Goal: Information Seeking & Learning: Find specific page/section

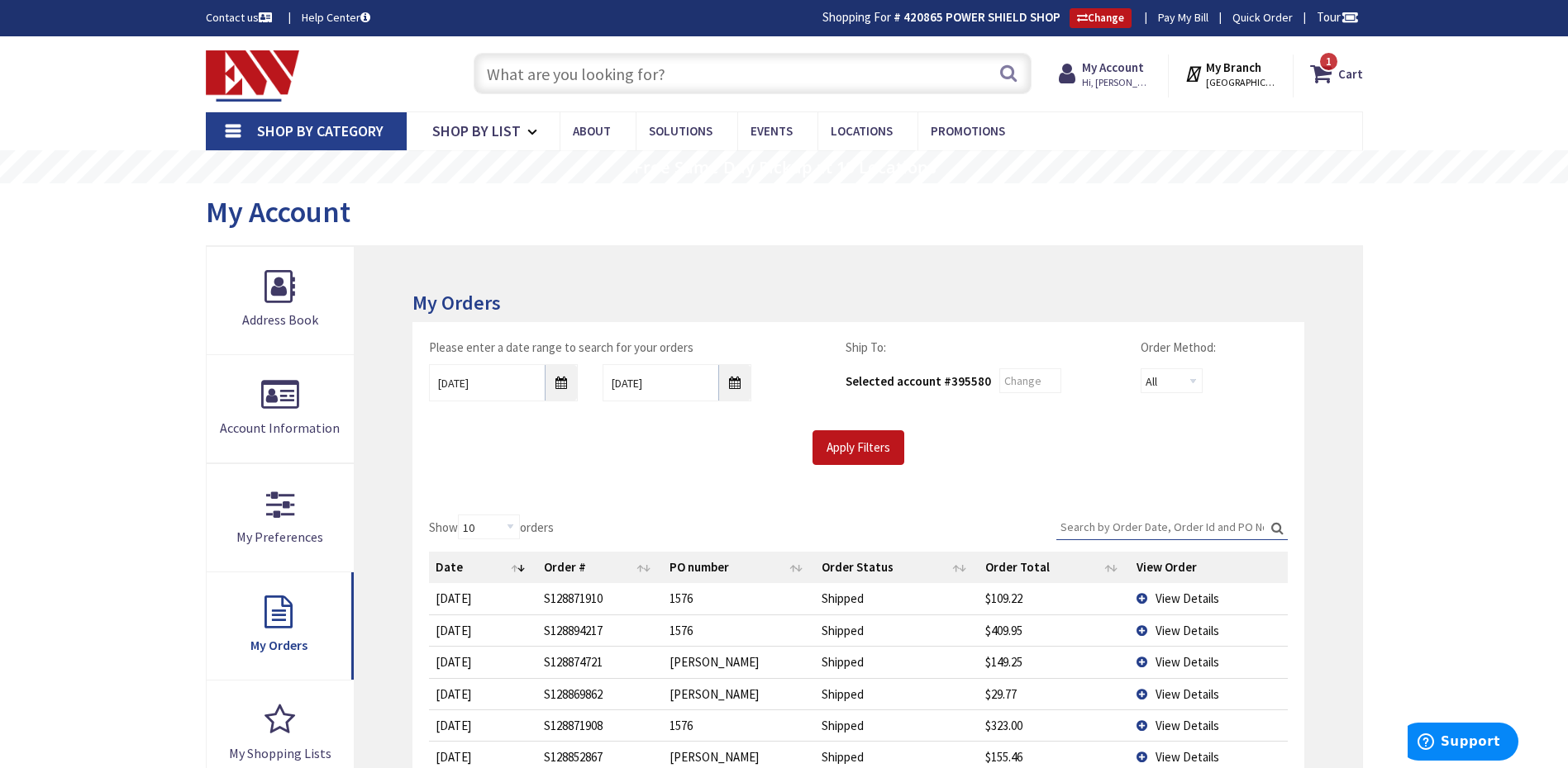
click at [671, 71] on input "text" at bounding box center [753, 73] width 558 height 41
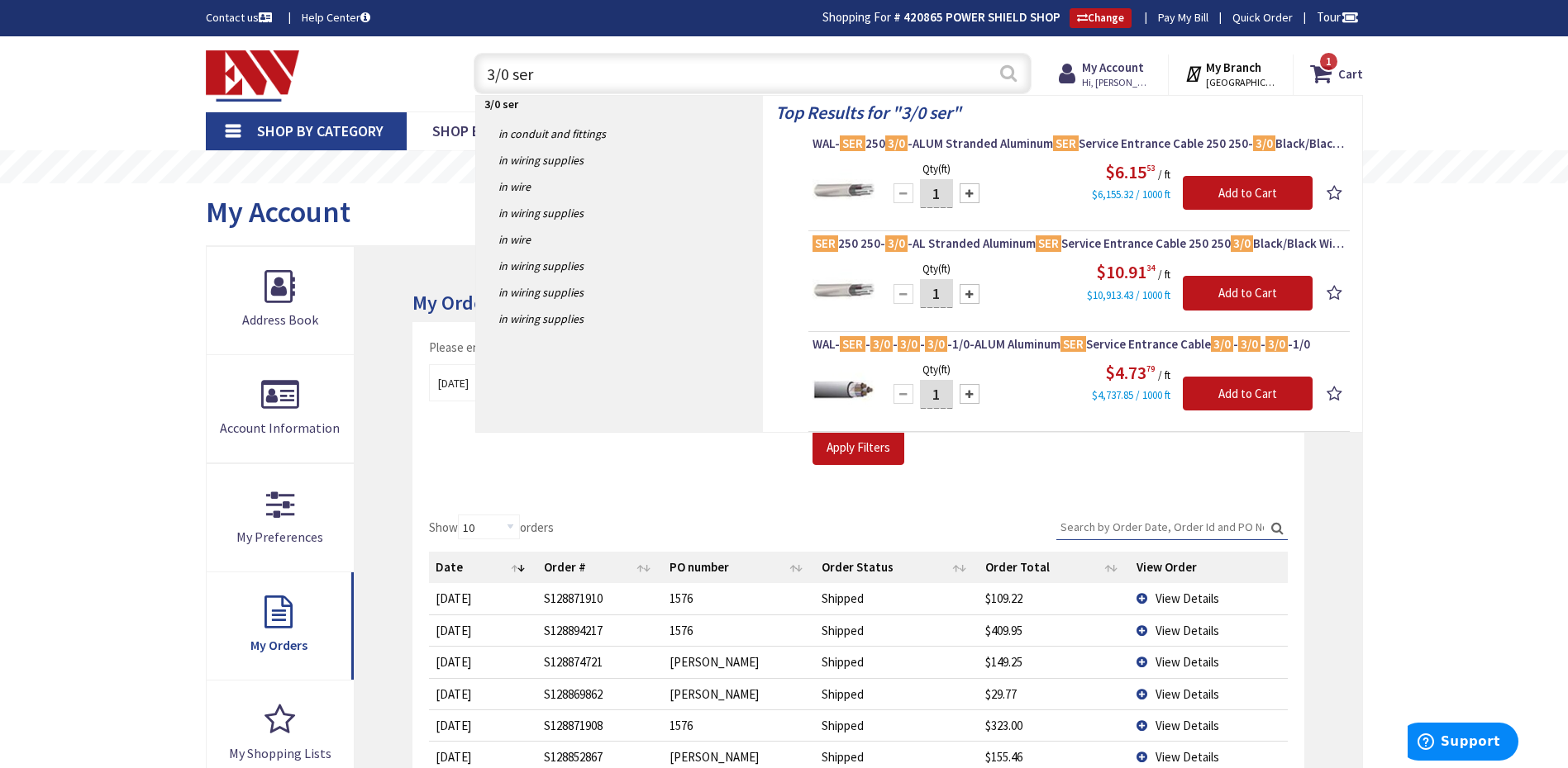
type input "3/0 ser"
click at [999, 77] on button "Search" at bounding box center [1009, 73] width 22 height 37
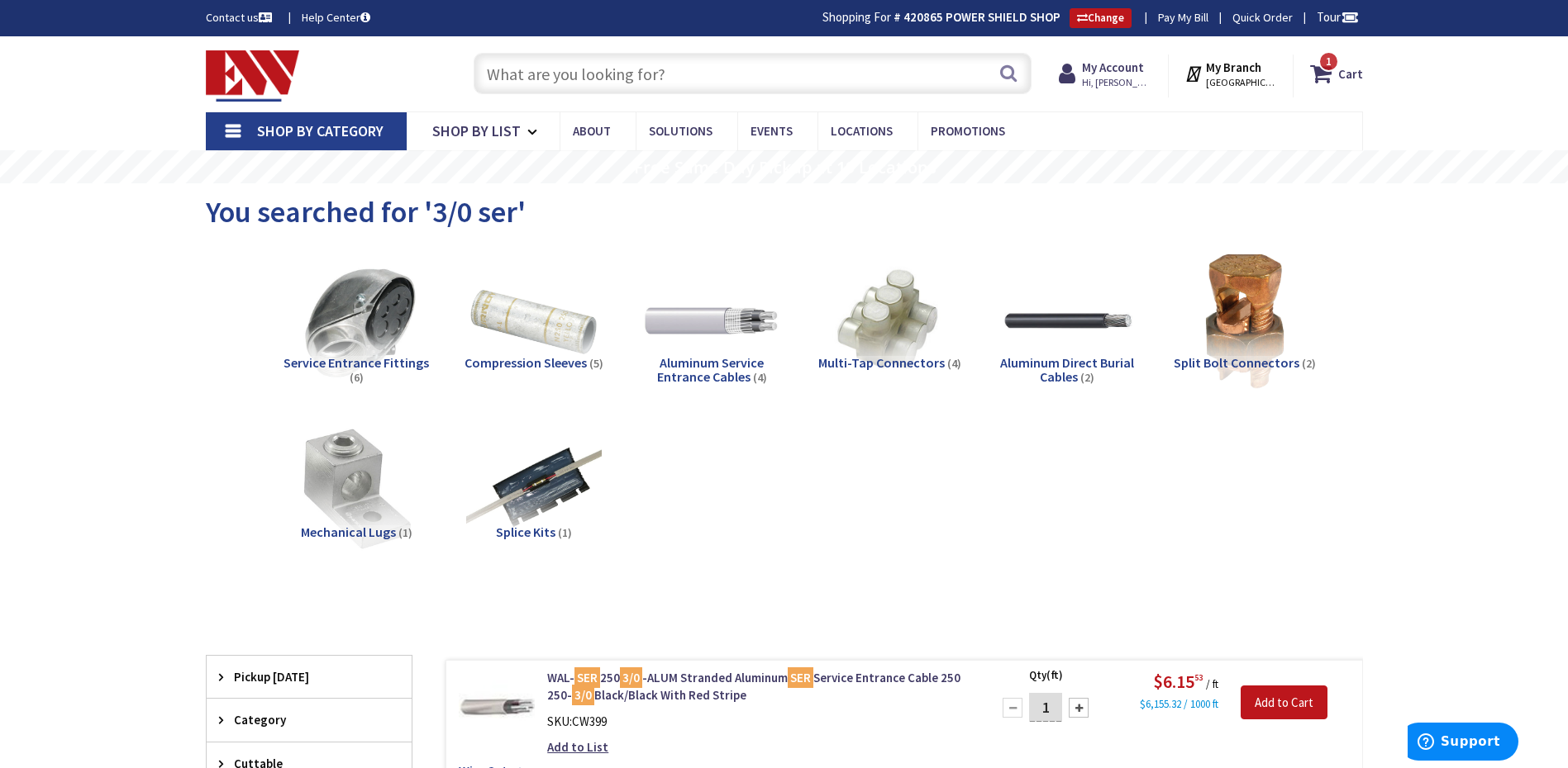
click at [592, 67] on input "text" at bounding box center [753, 73] width 558 height 41
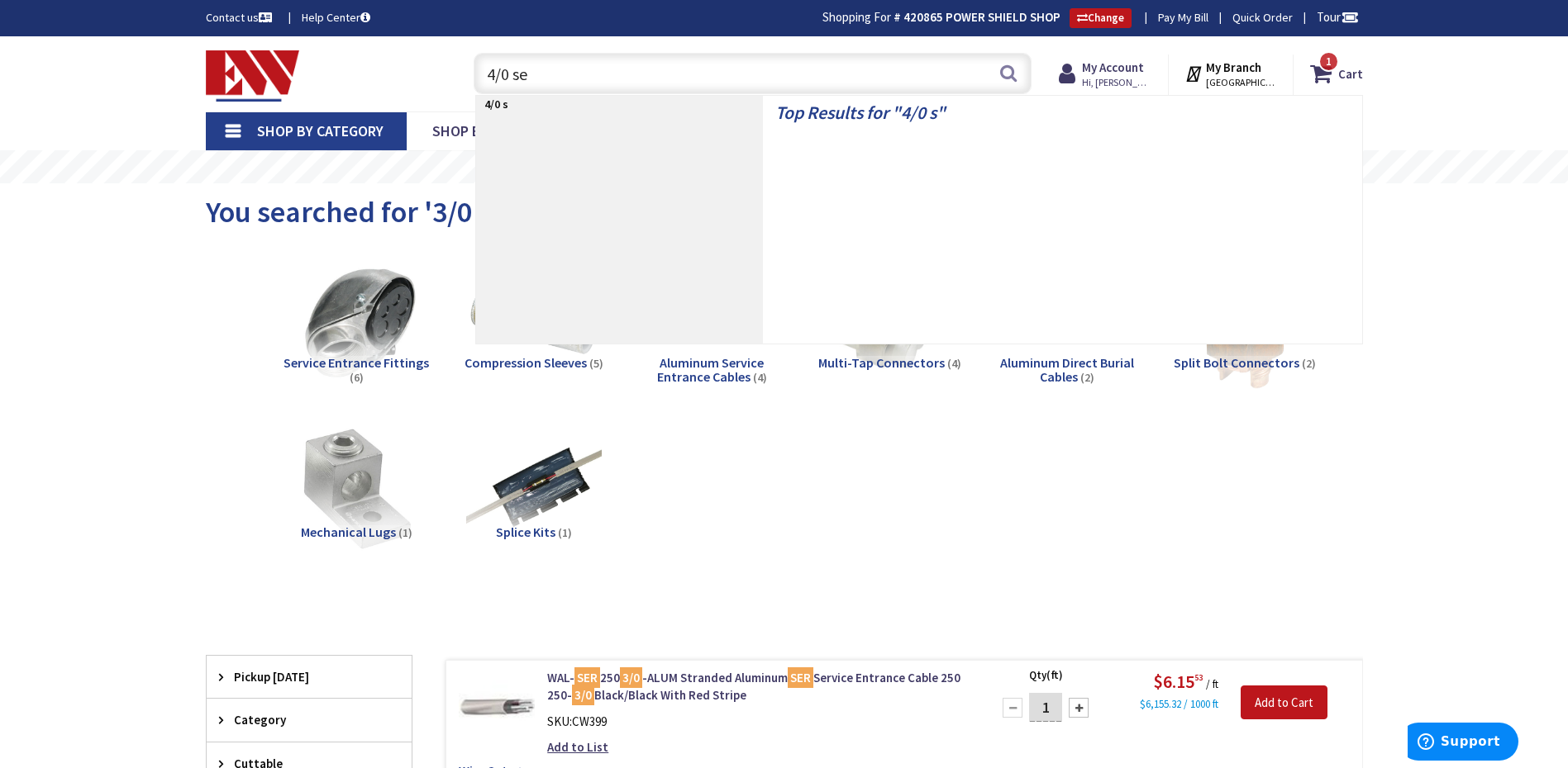
type input "4/0 ser"
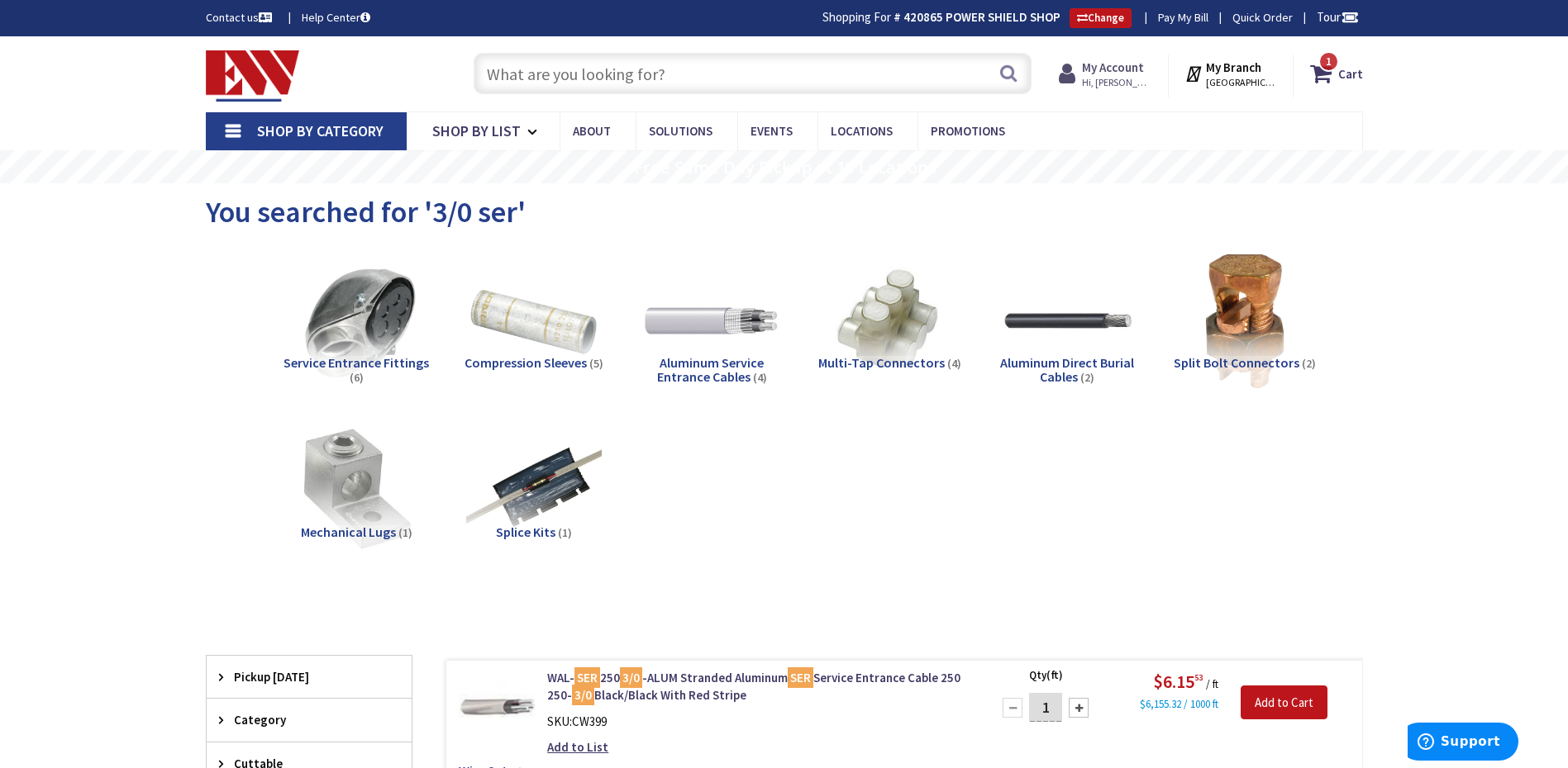
click at [1123, 68] on strong "My Account" at bounding box center [1112, 67] width 62 height 15
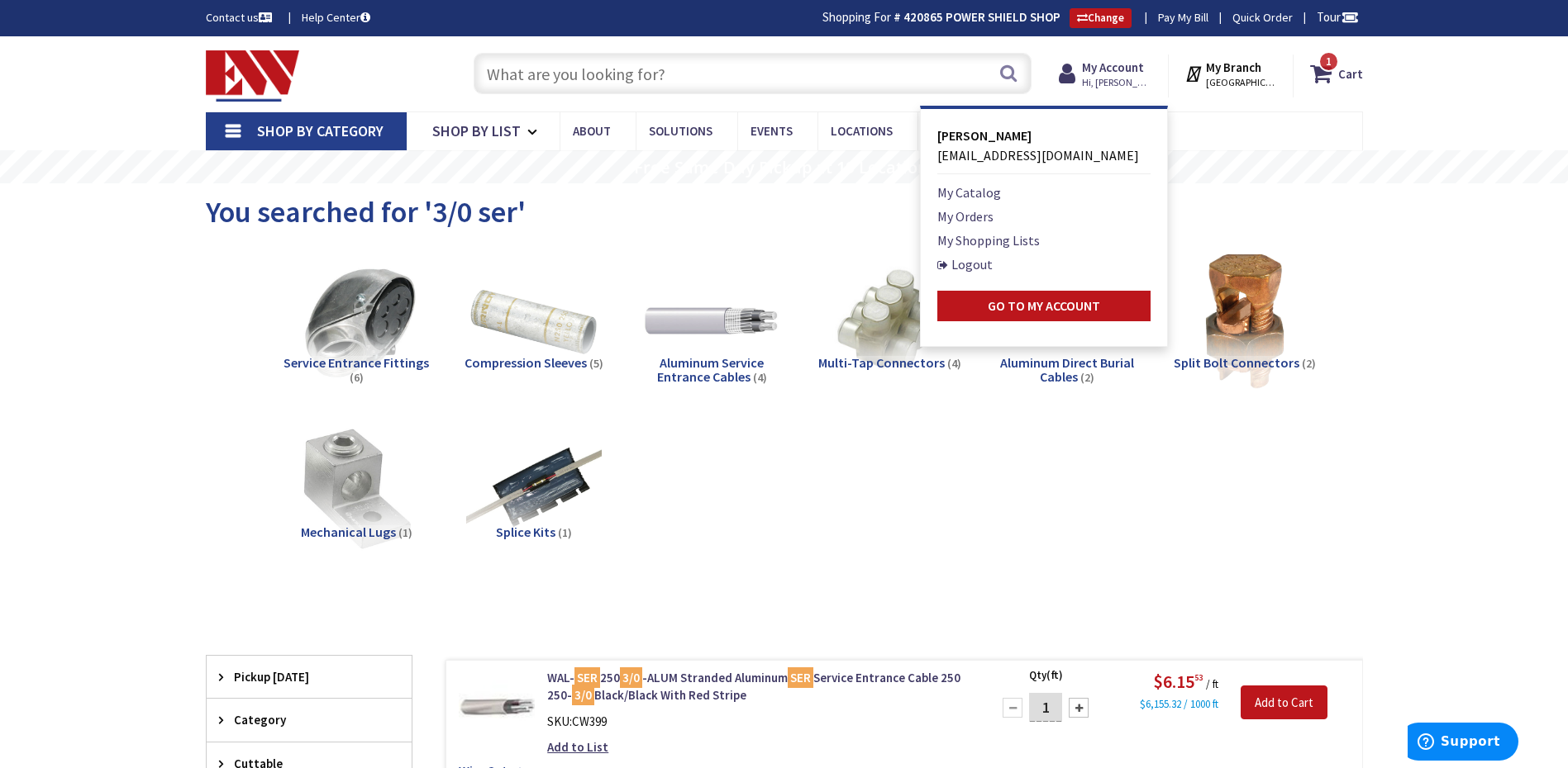
click at [246, 64] on img at bounding box center [252, 76] width 94 height 51
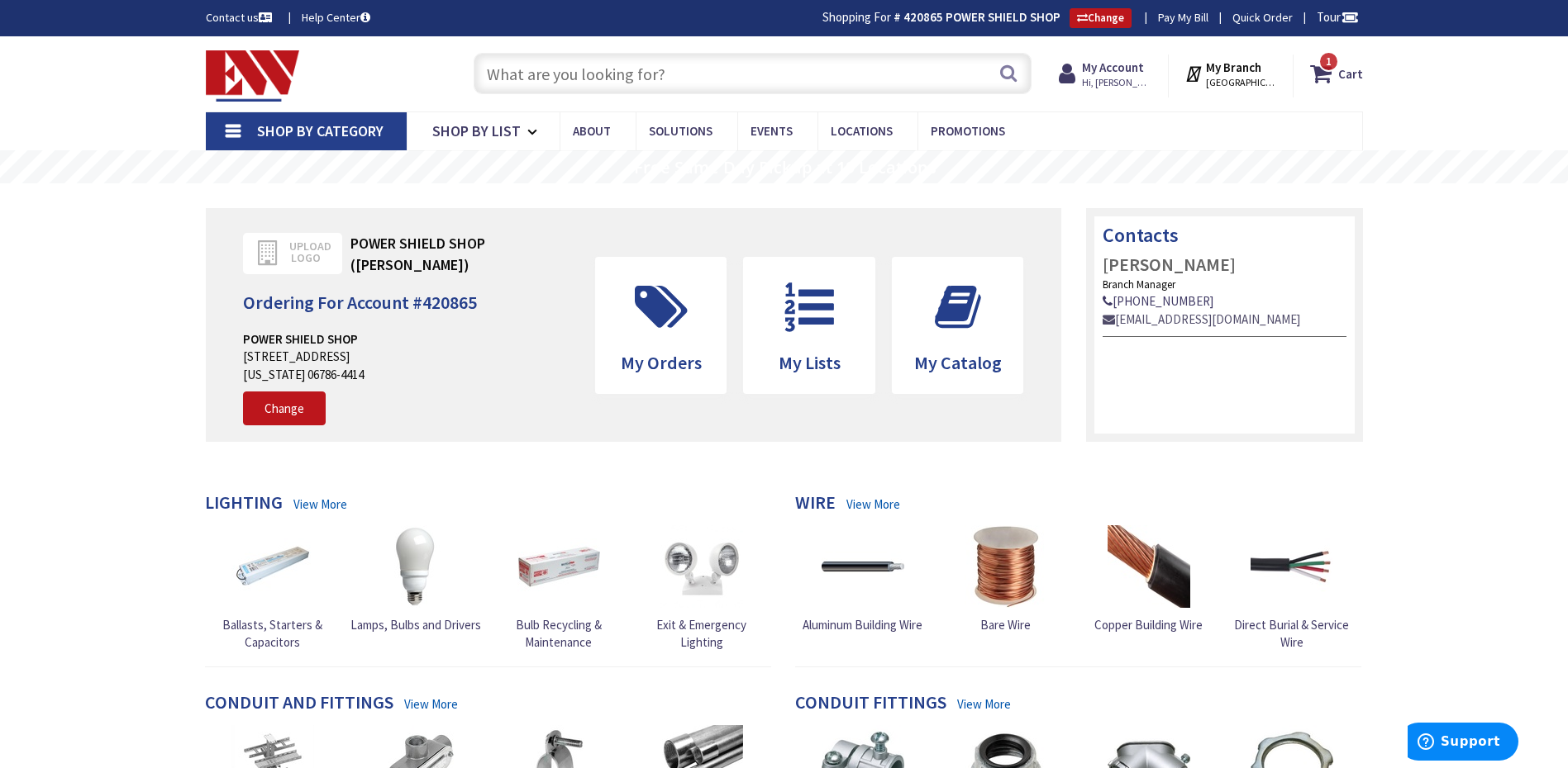
click at [1161, 318] on link "swall@ew-inc.com" at bounding box center [1201, 319] width 198 height 17
drag, startPoint x: 1223, startPoint y: 319, endPoint x: 1117, endPoint y: 324, distance: 106.1
click at [1117, 324] on div "swall@ew-inc.com" at bounding box center [1225, 319] width 244 height 17
copy link "swall@ew-inc.com"
click at [762, 66] on input "text" at bounding box center [753, 73] width 558 height 41
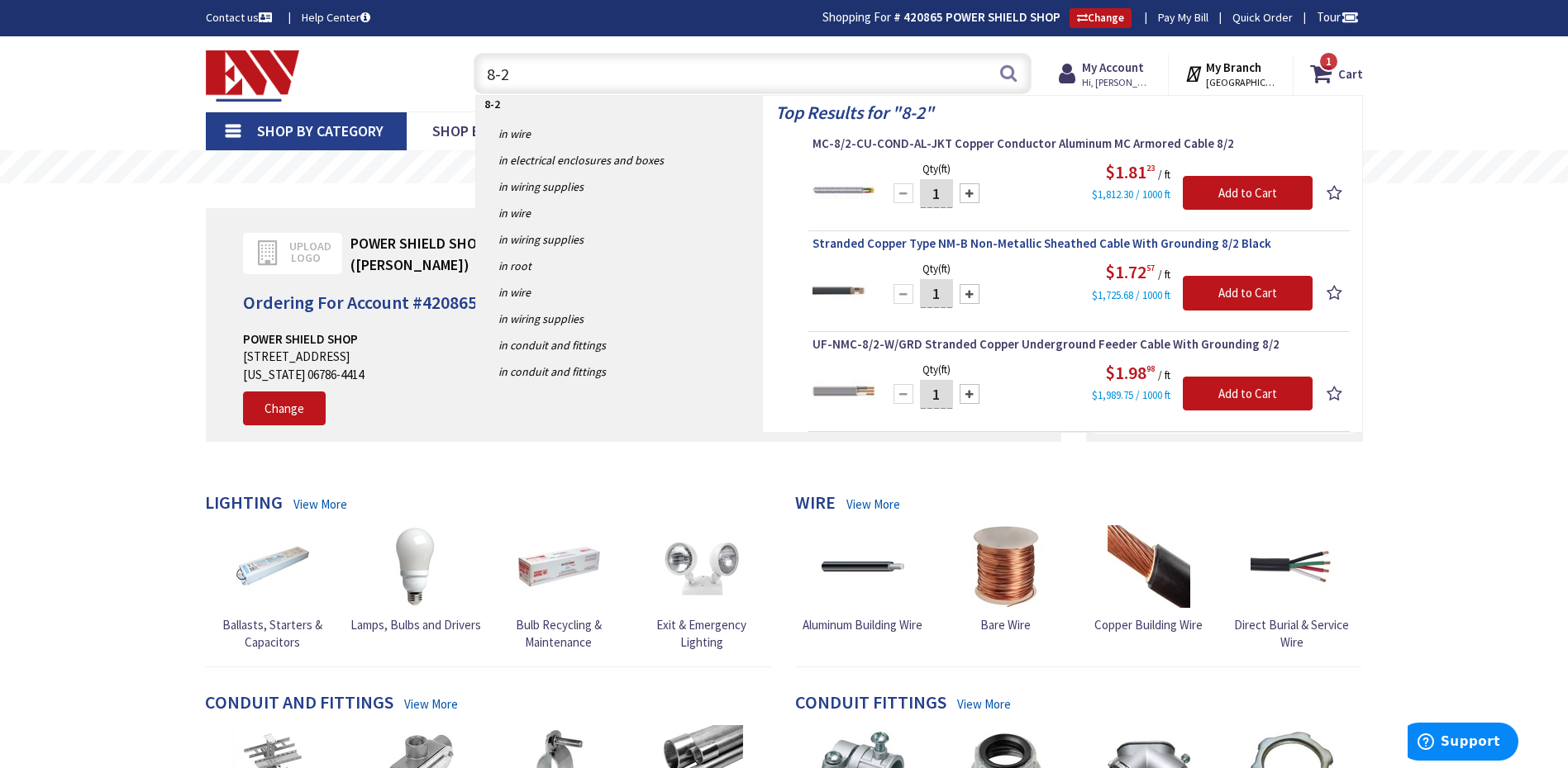
type input "8-2"
click at [935, 247] on span "Stranded Copper Type NM-B Non-Metallic Sheathed Cable With Grounding 8/2 Black" at bounding box center [1079, 243] width 533 height 16
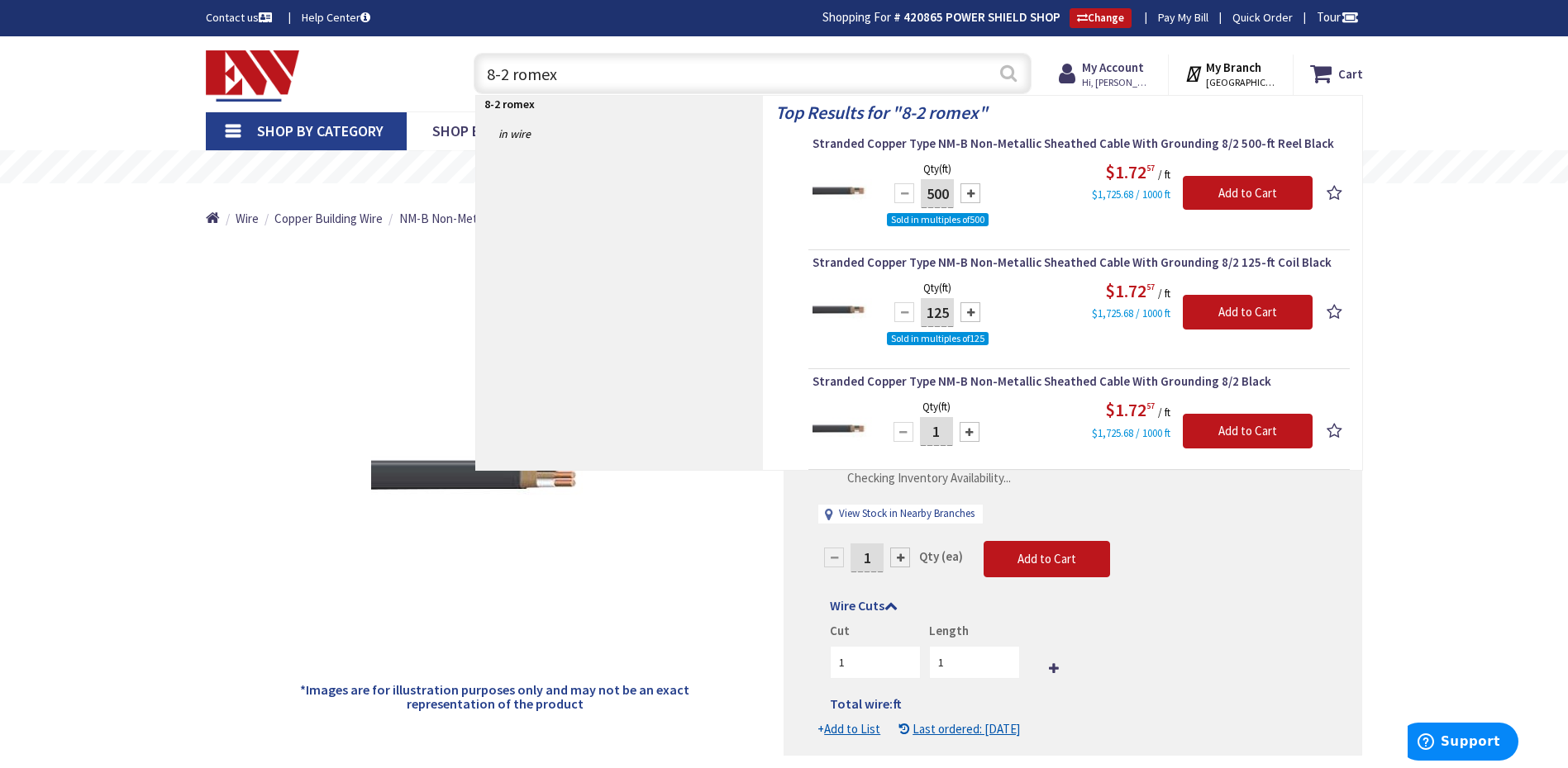
type input "8-2 romex"
click at [1009, 72] on button "Search" at bounding box center [1009, 73] width 22 height 37
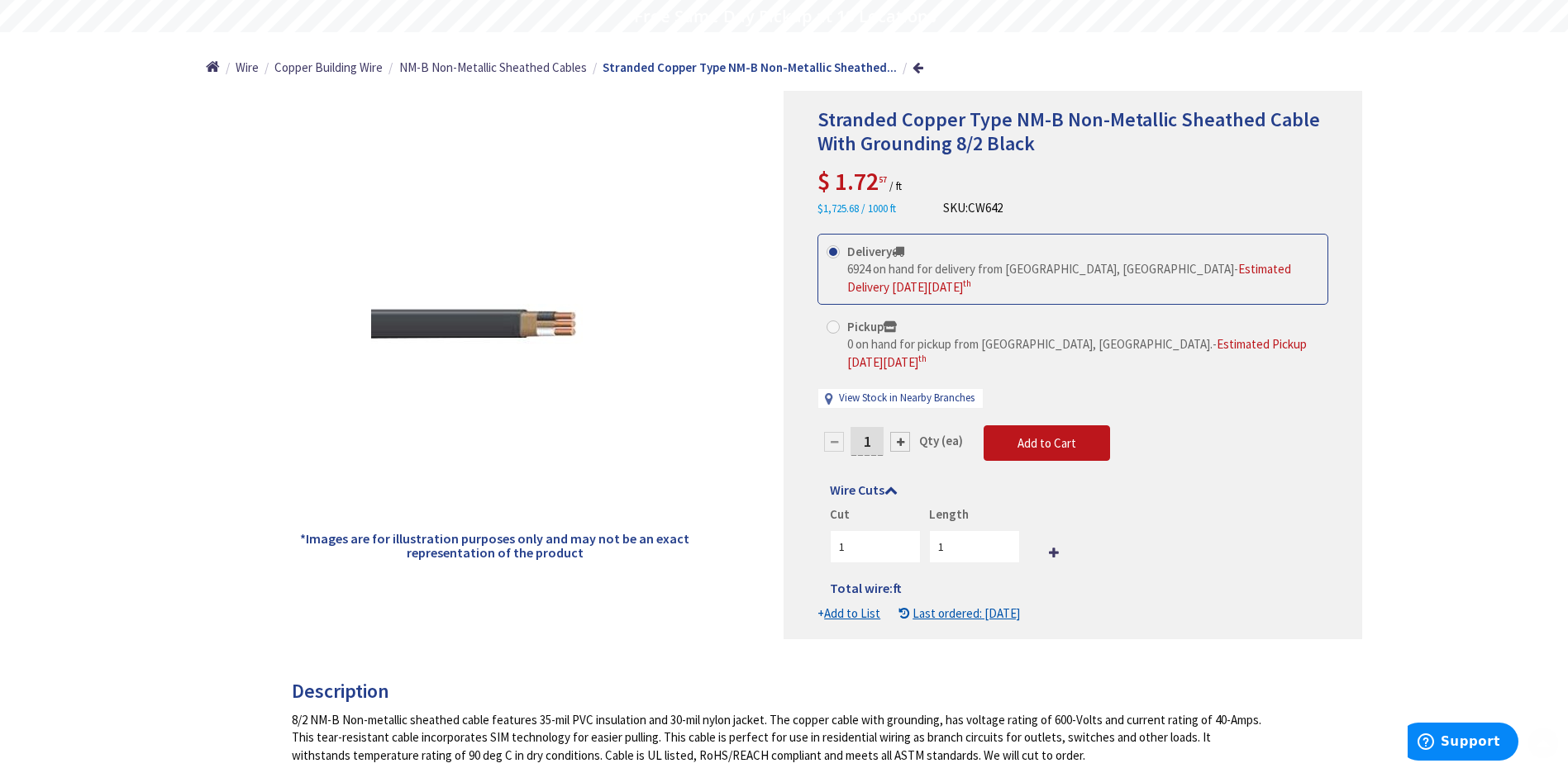
scroll to position [165, 0]
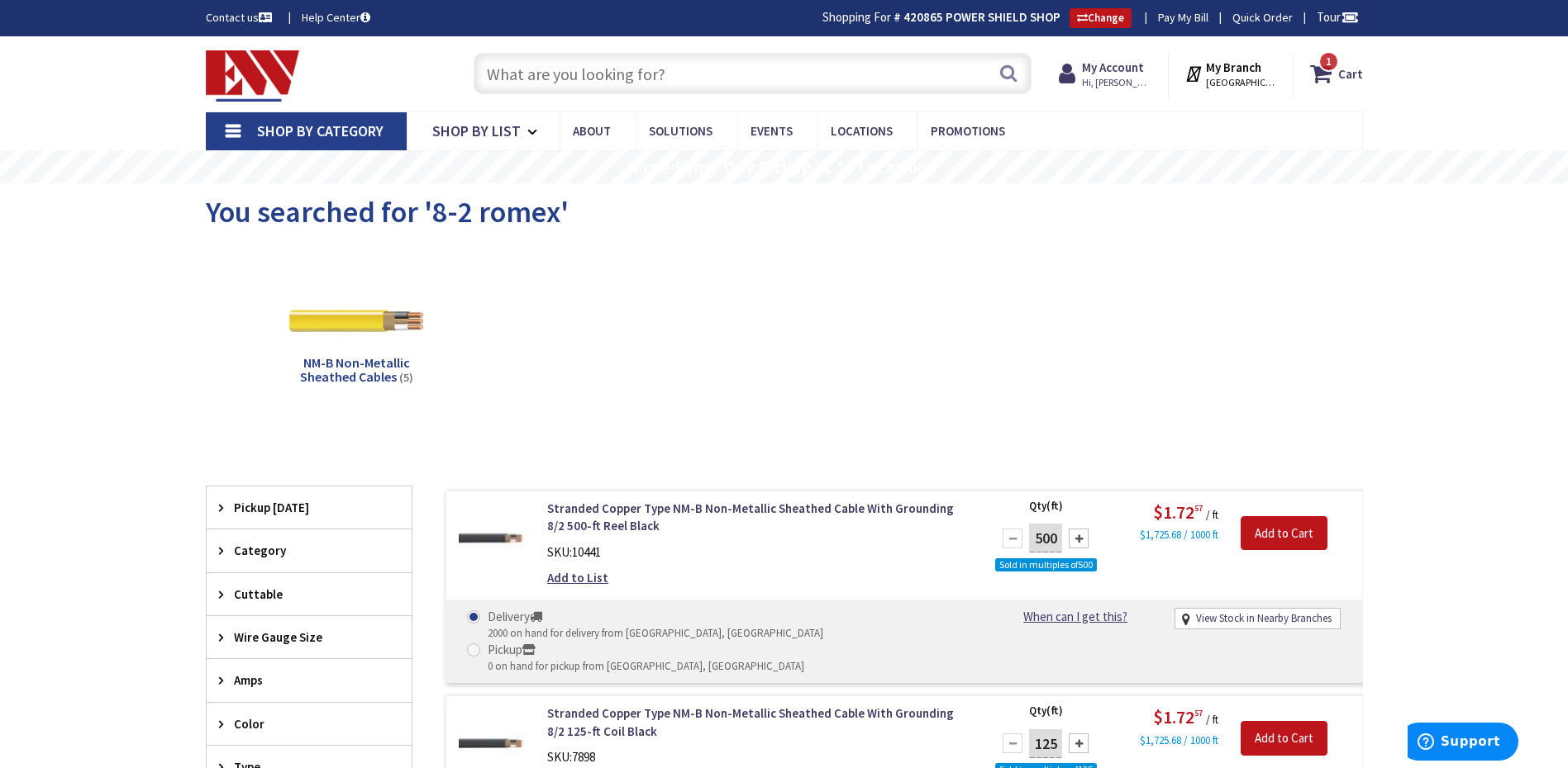
click at [716, 76] on input "text" at bounding box center [753, 73] width 558 height 41
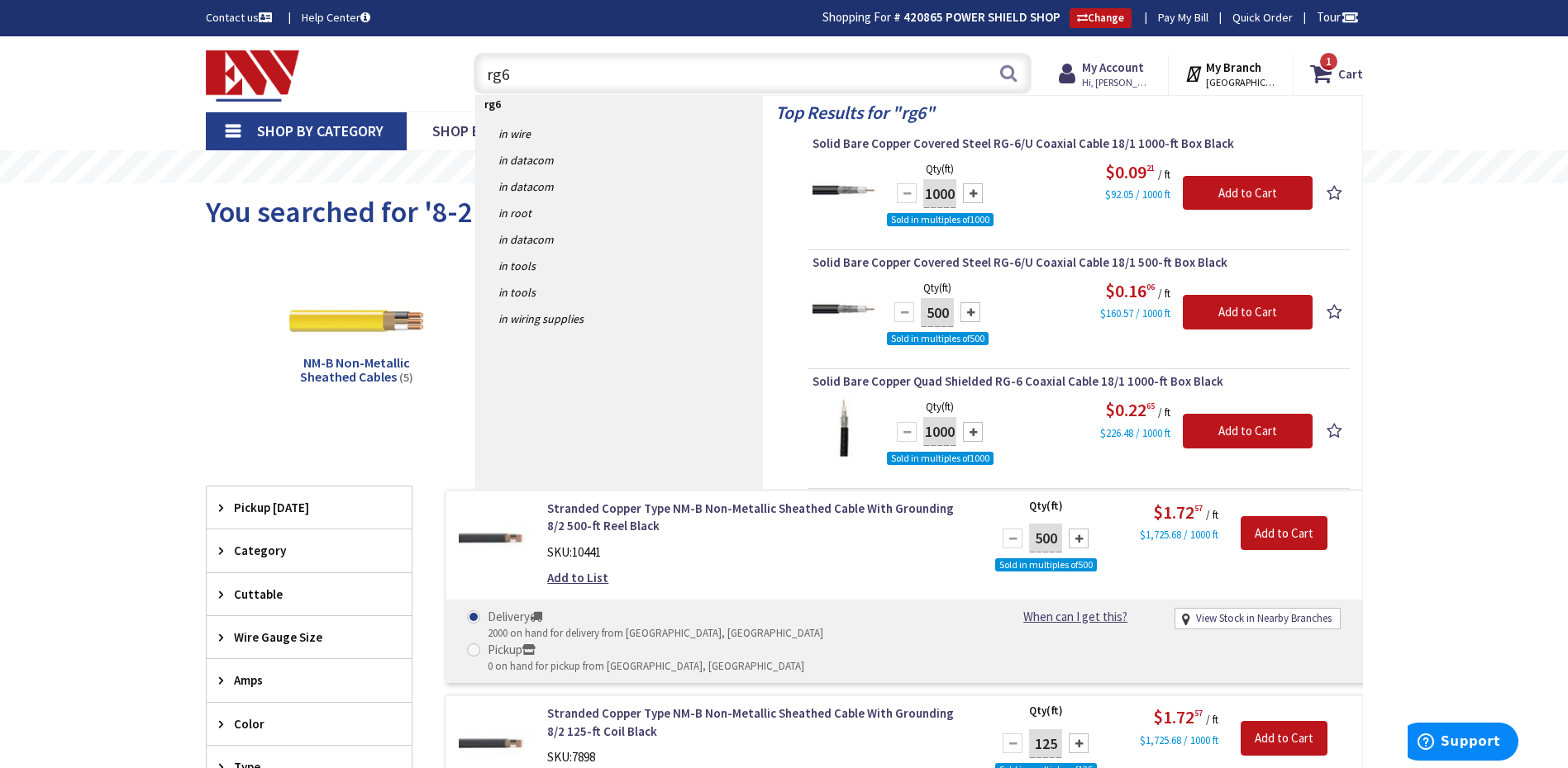
type input "rg6"
click at [1012, 69] on button "Search" at bounding box center [1009, 73] width 22 height 37
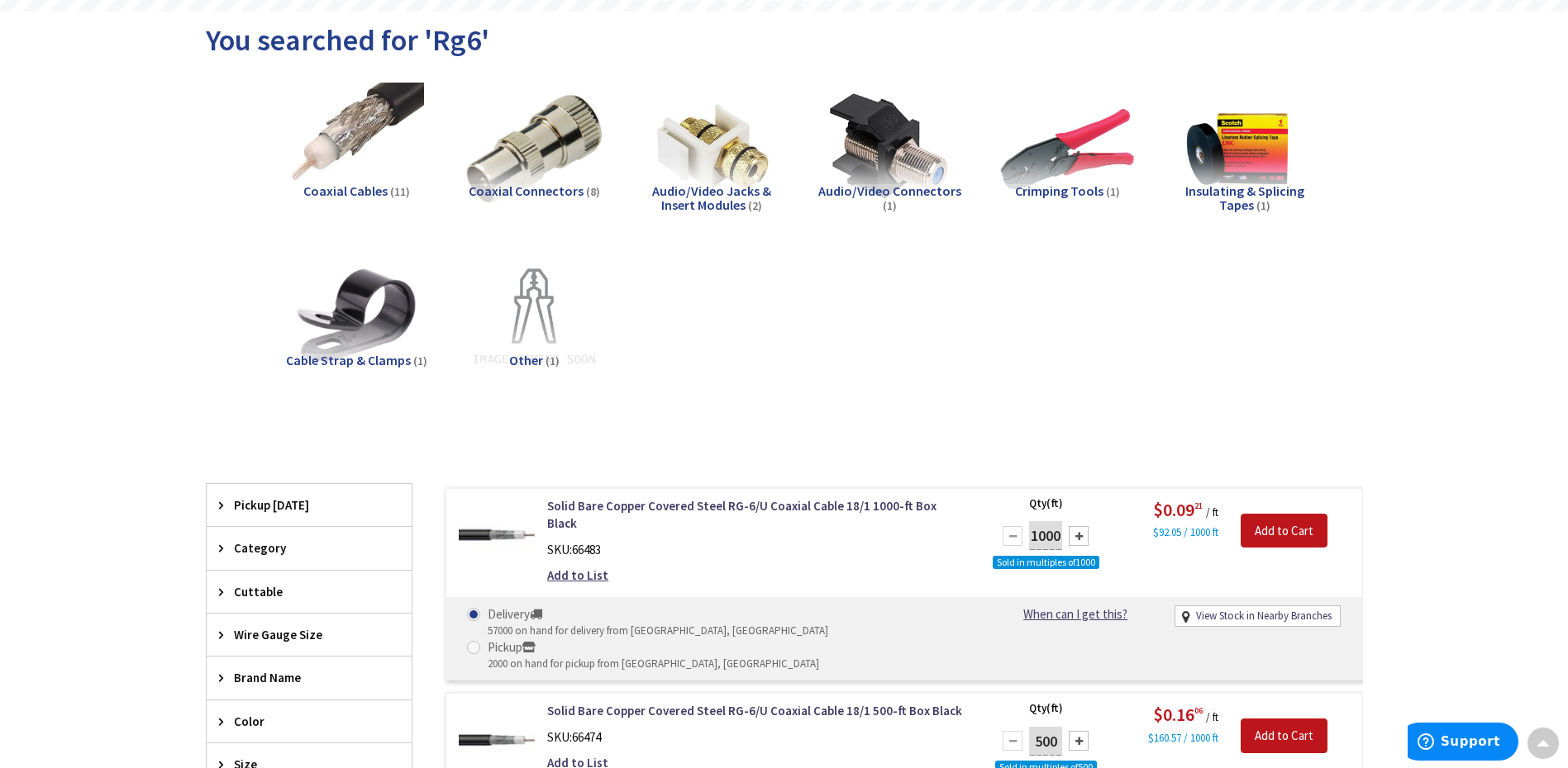
scroll to position [168, 0]
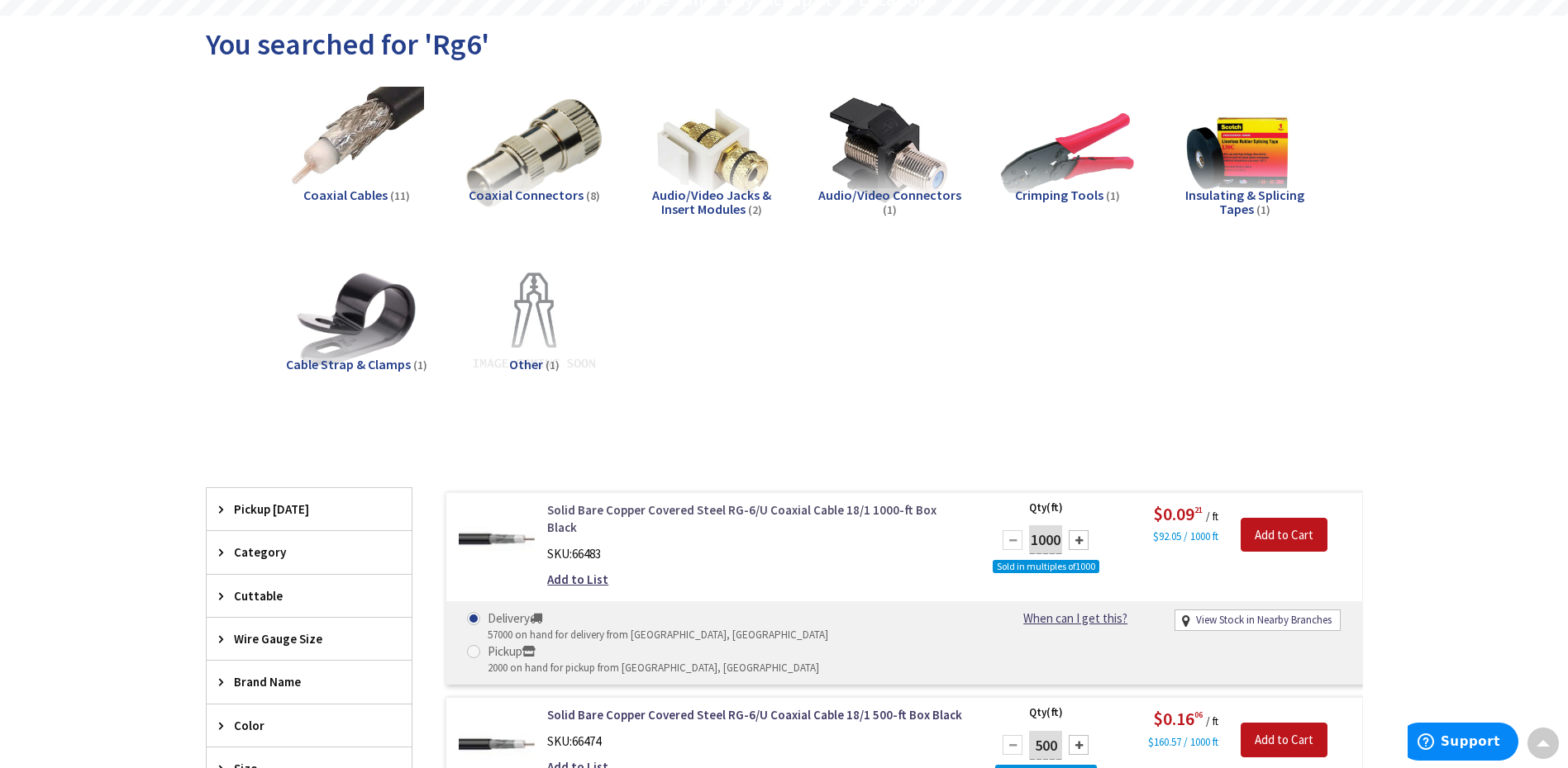
click at [722, 511] on link "Solid Bare Copper Covered Steel RG-6/U Coaxial Cable 18/1 1000-ft Box Black" at bounding box center [757, 519] width 421 height 36
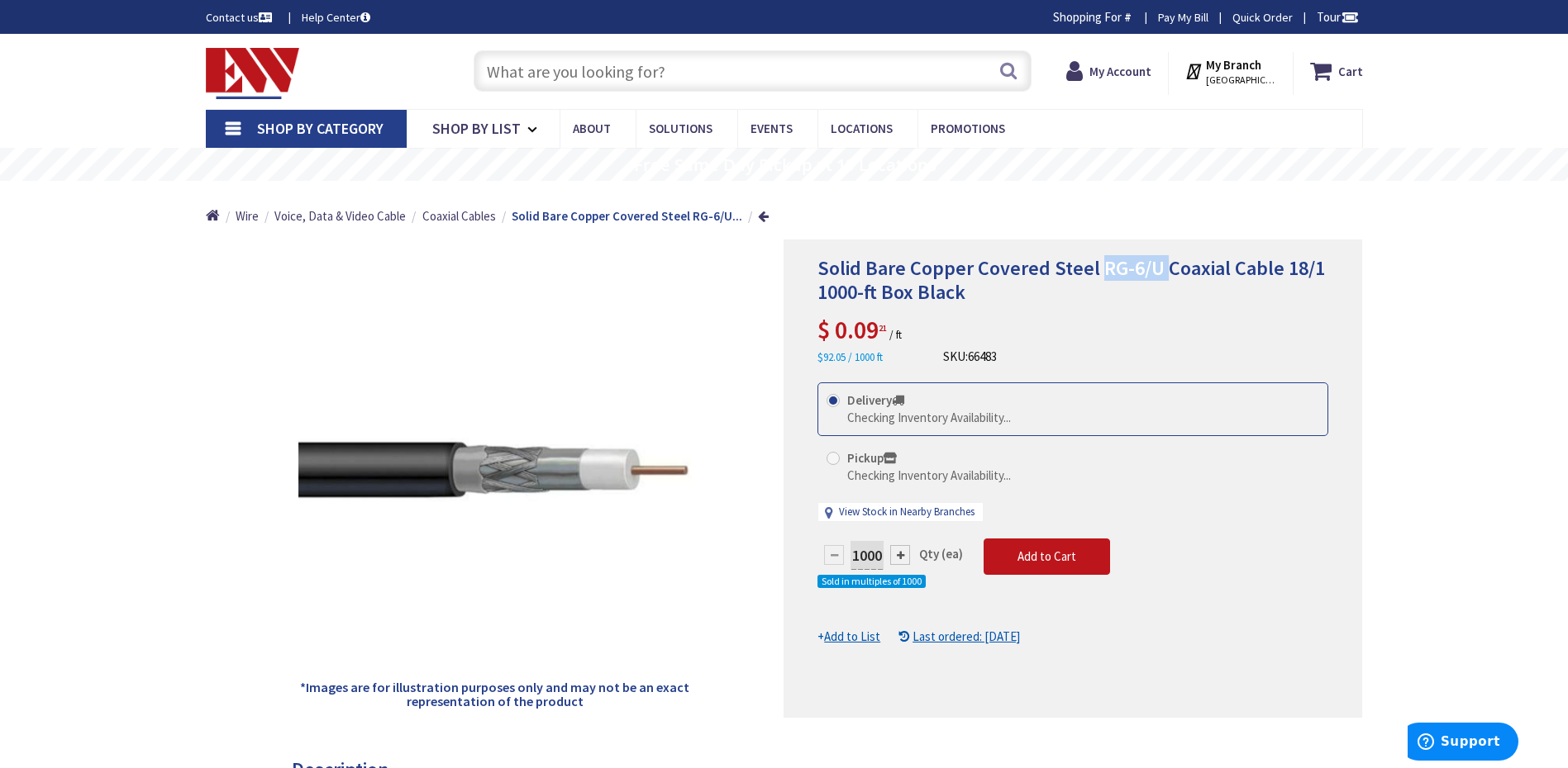
drag, startPoint x: 1097, startPoint y: 271, endPoint x: 1159, endPoint y: 271, distance: 62.0
click at [1159, 271] on span "Solid Bare Copper Covered Steel RG-6/U Coaxial Cable 18/1 1000-ft Box Black" at bounding box center [1071, 280] width 507 height 49
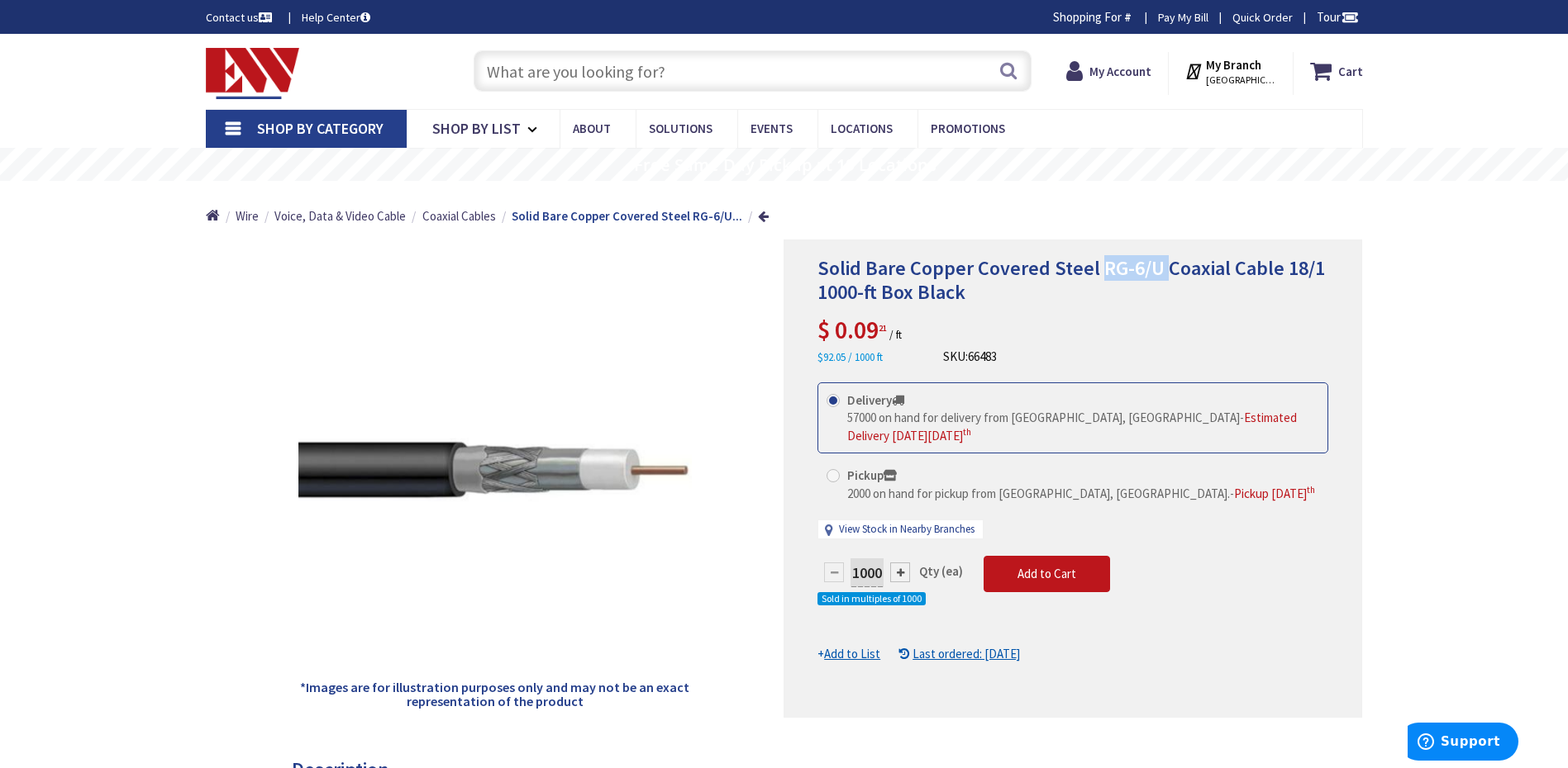
copy span "RG-6/U"
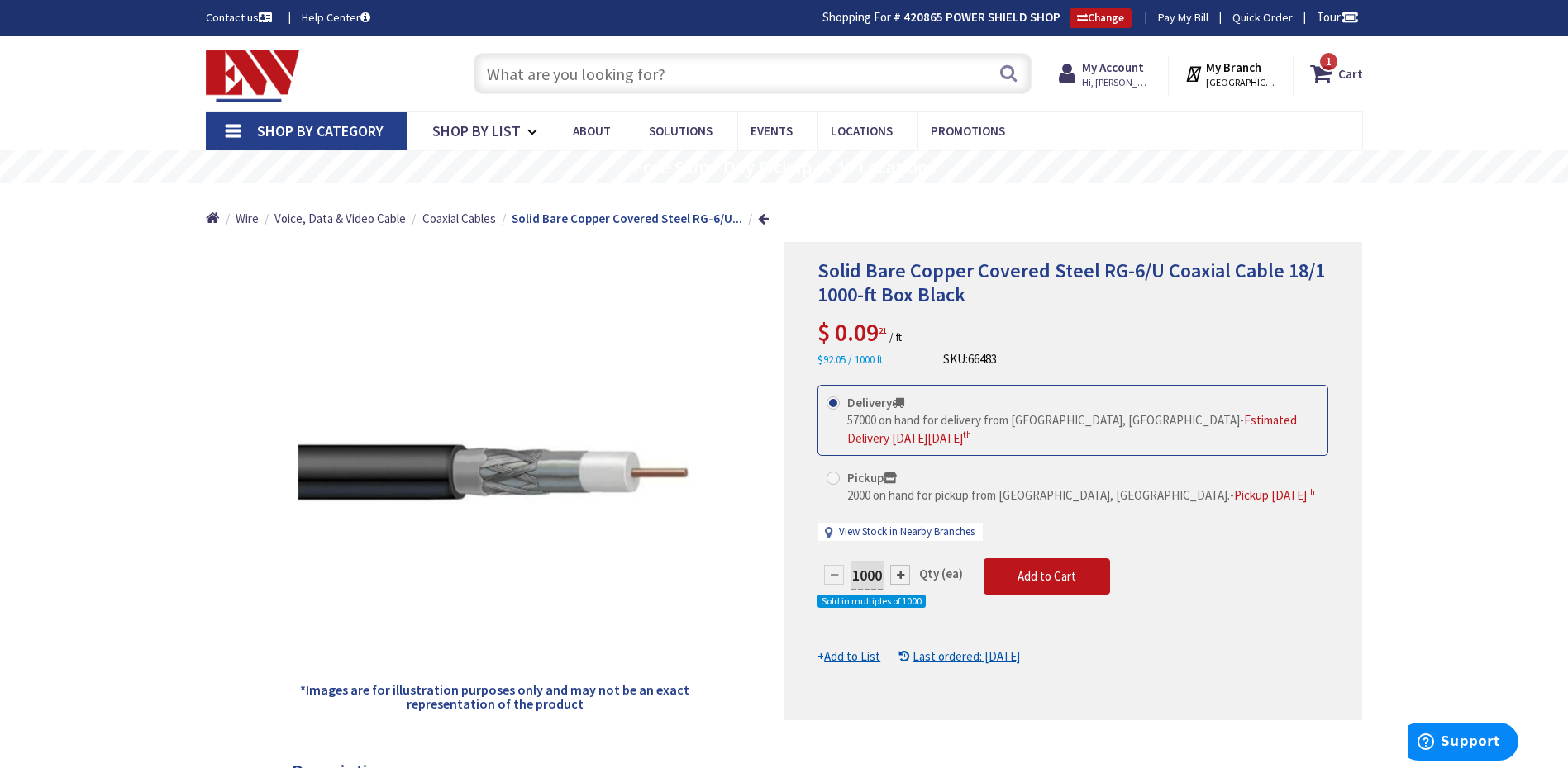
click at [809, 82] on input "text" at bounding box center [753, 73] width 558 height 41
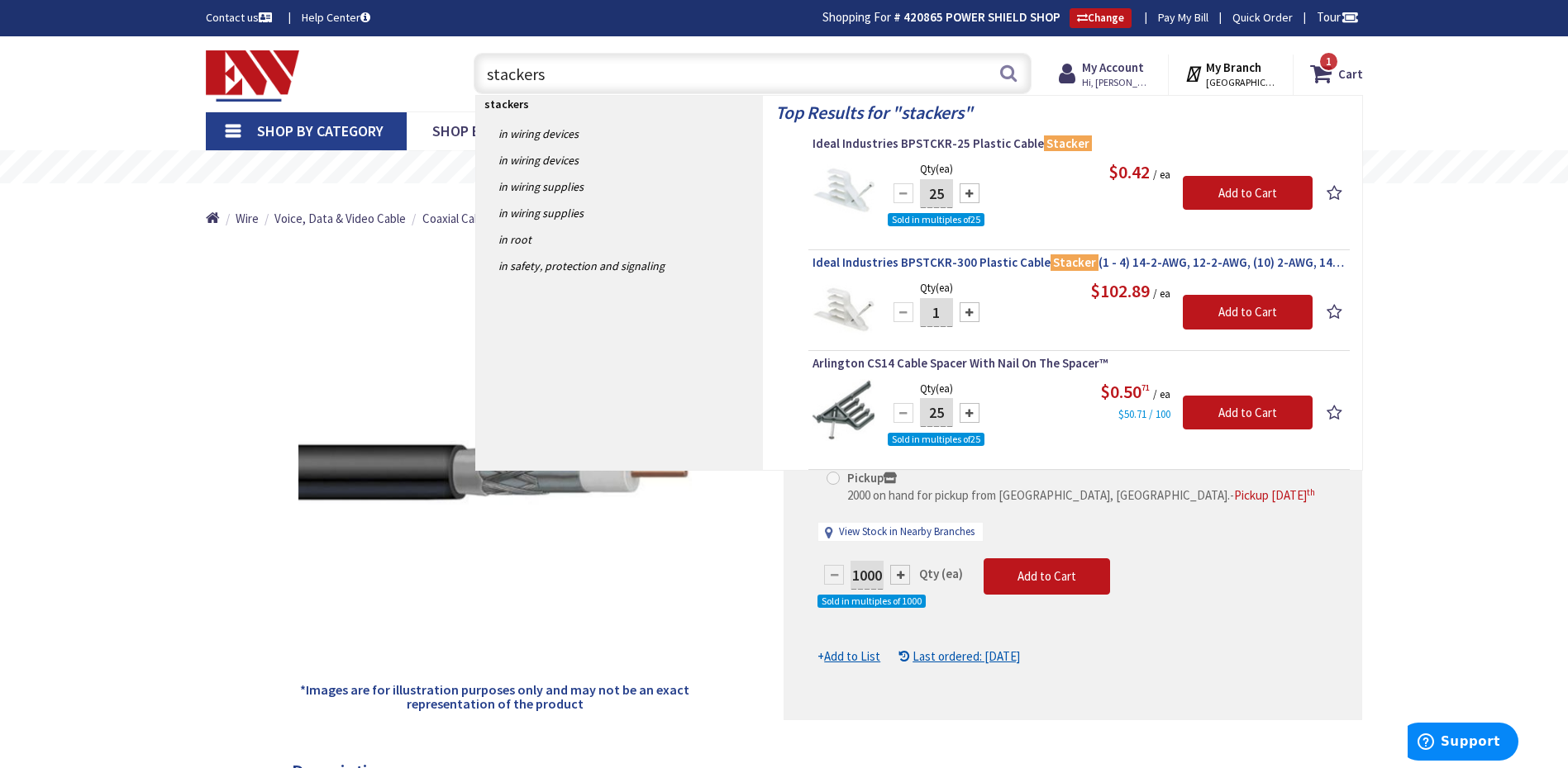
type input "stackers"
click at [856, 258] on span "Ideal Industries BPSTCKR-300 Plastic Cable Stacker (1 - 4) 14-2-AWG, 12-2-AWG, …" at bounding box center [1079, 262] width 533 height 16
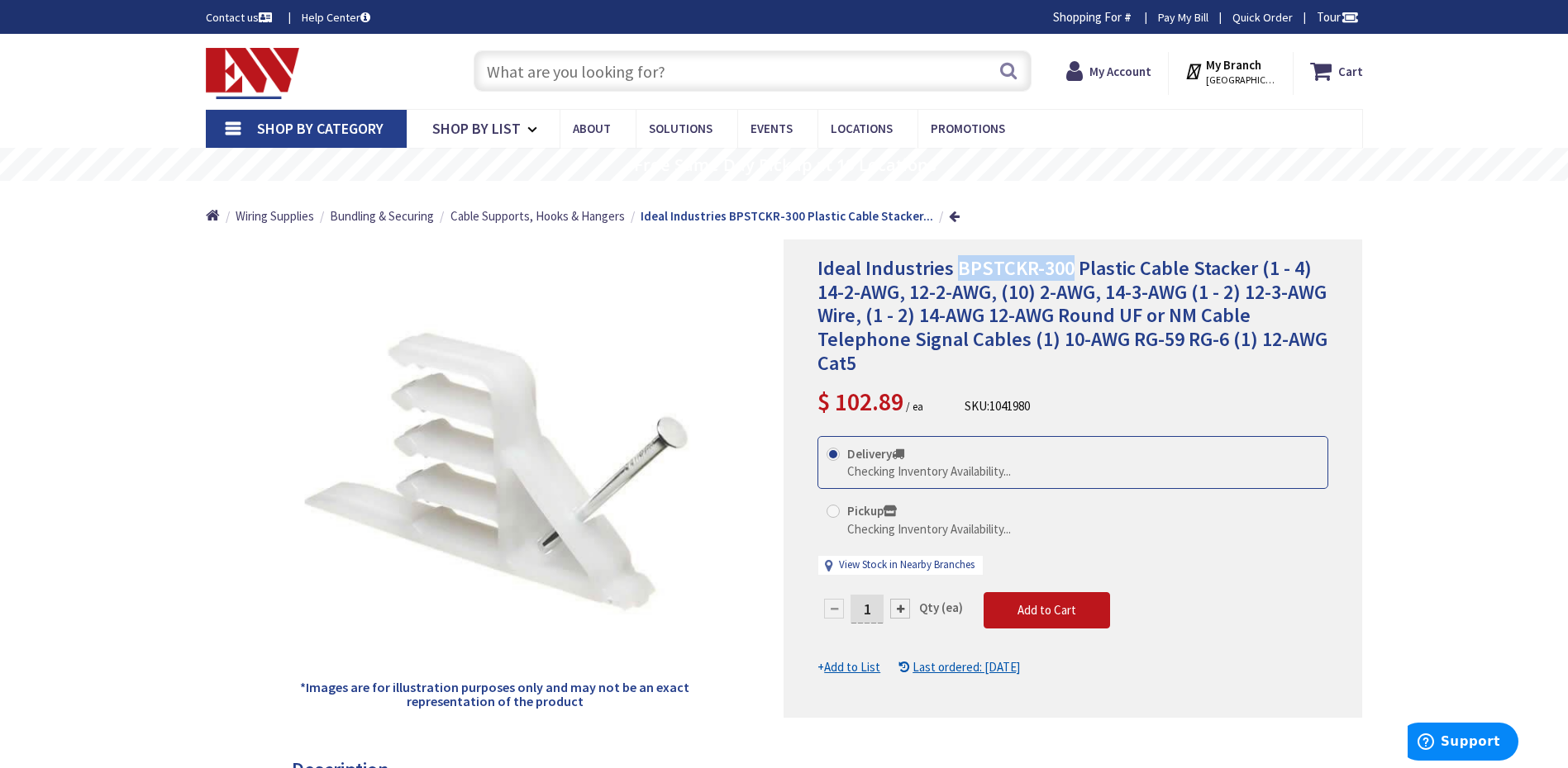
drag, startPoint x: 953, startPoint y: 267, endPoint x: 1071, endPoint y: 273, distance: 118.2
click at [1071, 273] on span "Ideal Industries BPSTCKR-300 Plastic Cable Stacker (1 - 4) 14-2-AWG, 12-2-AWG, …" at bounding box center [1072, 315] width 510 height 120
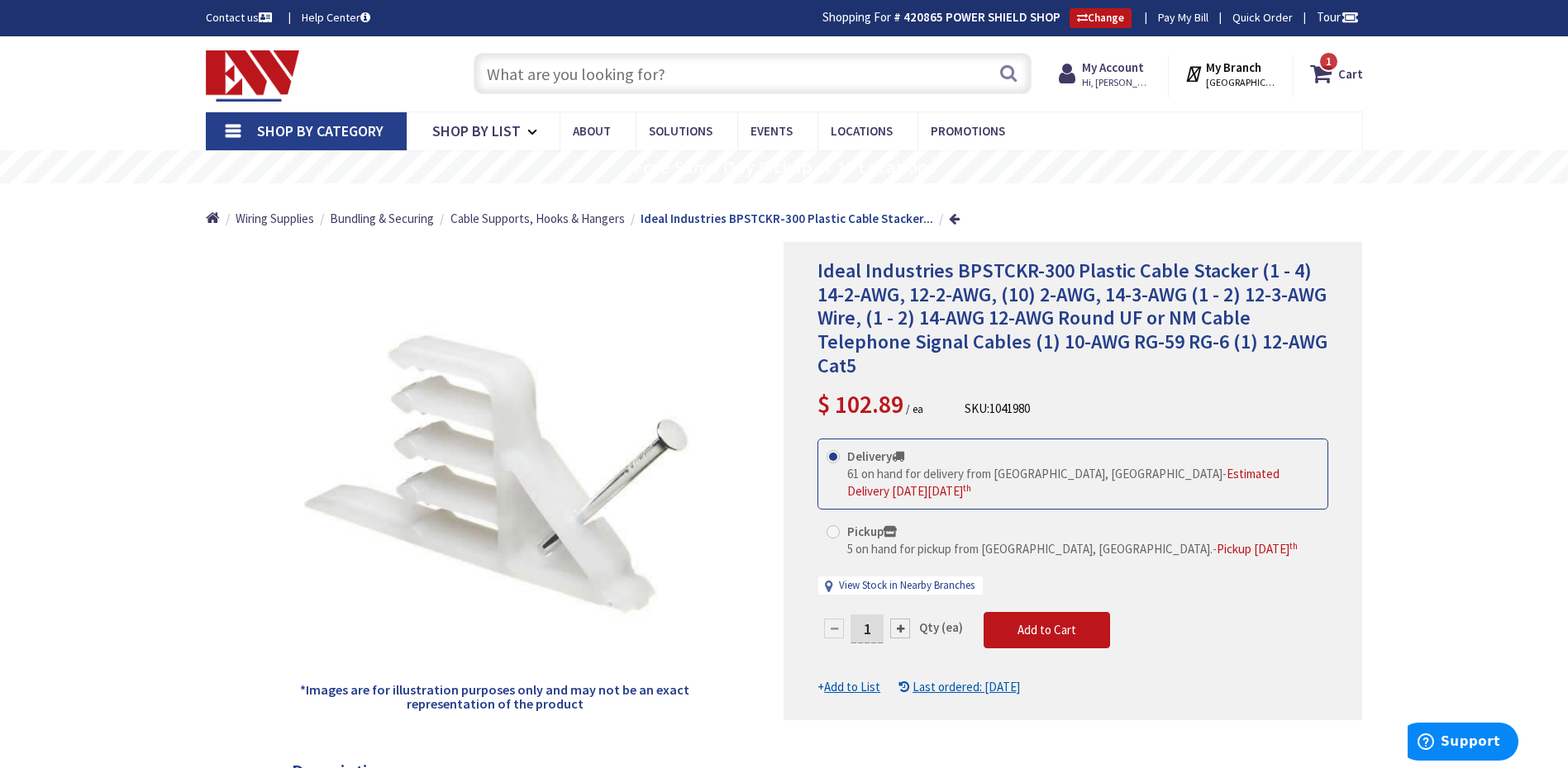
click at [763, 70] on input "text" at bounding box center [753, 73] width 558 height 41
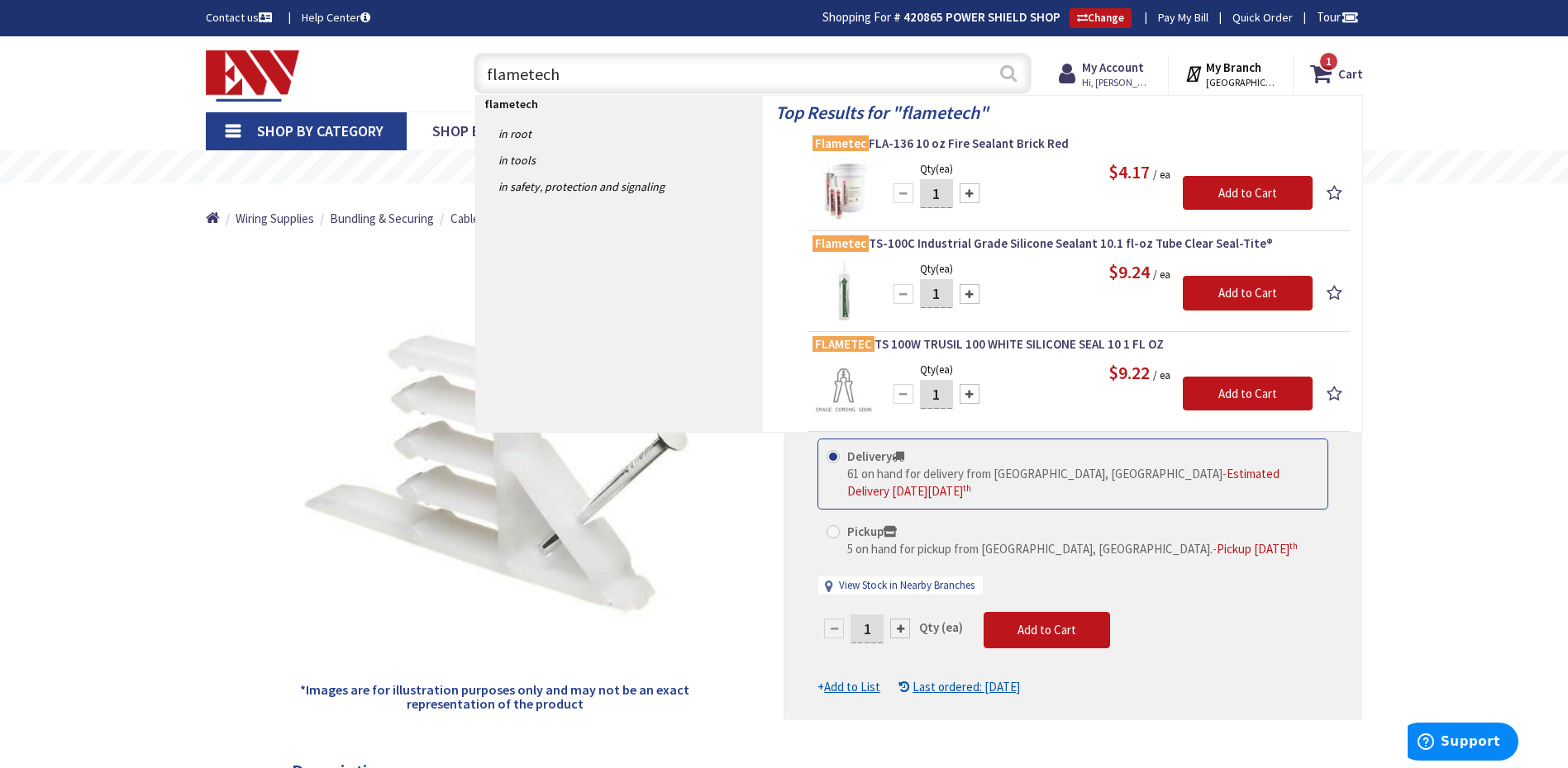
type input "flametech"
click at [1015, 73] on button "Search" at bounding box center [1009, 73] width 22 height 37
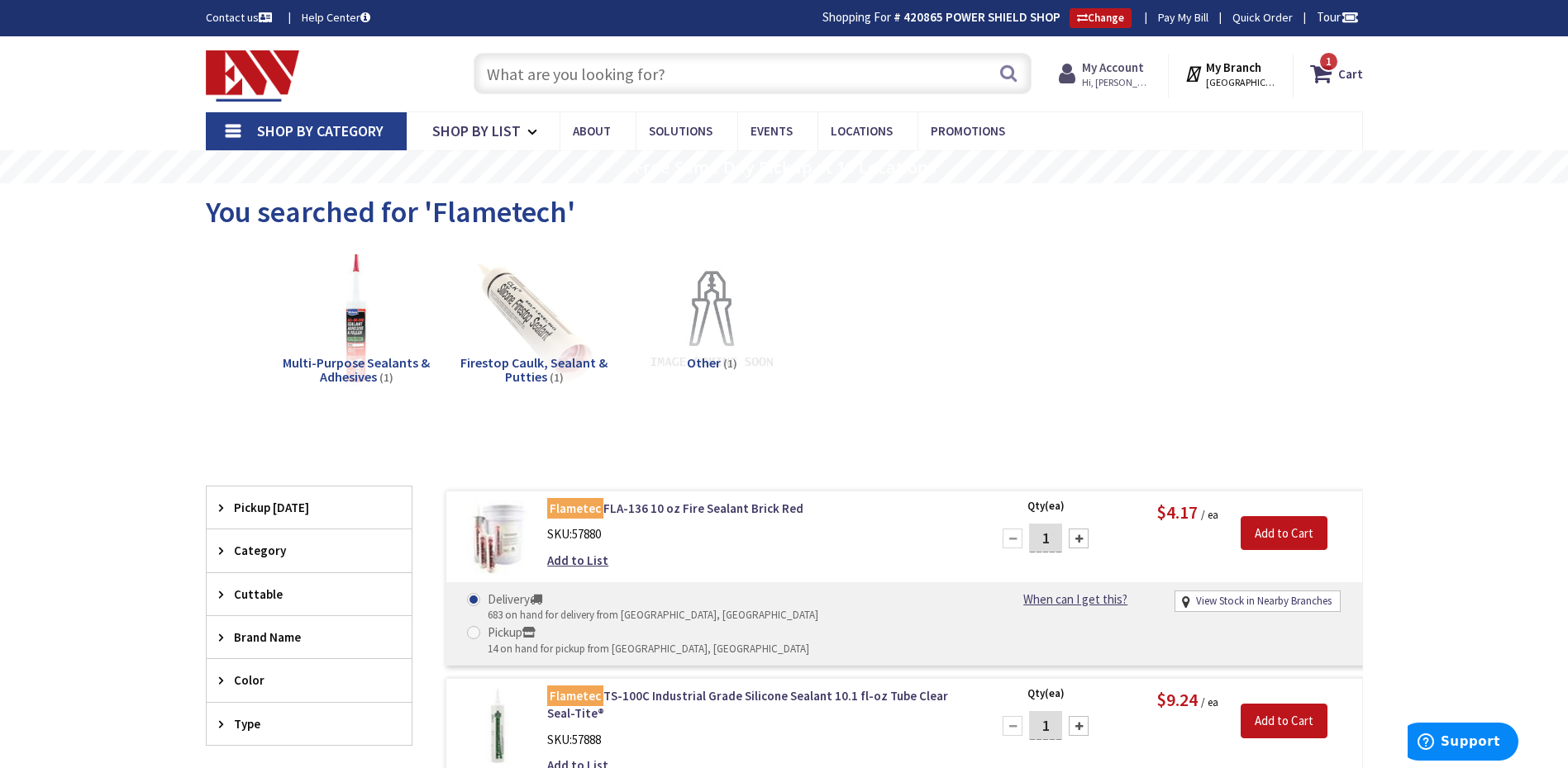
click at [1123, 73] on strong "My Account" at bounding box center [1112, 67] width 62 height 15
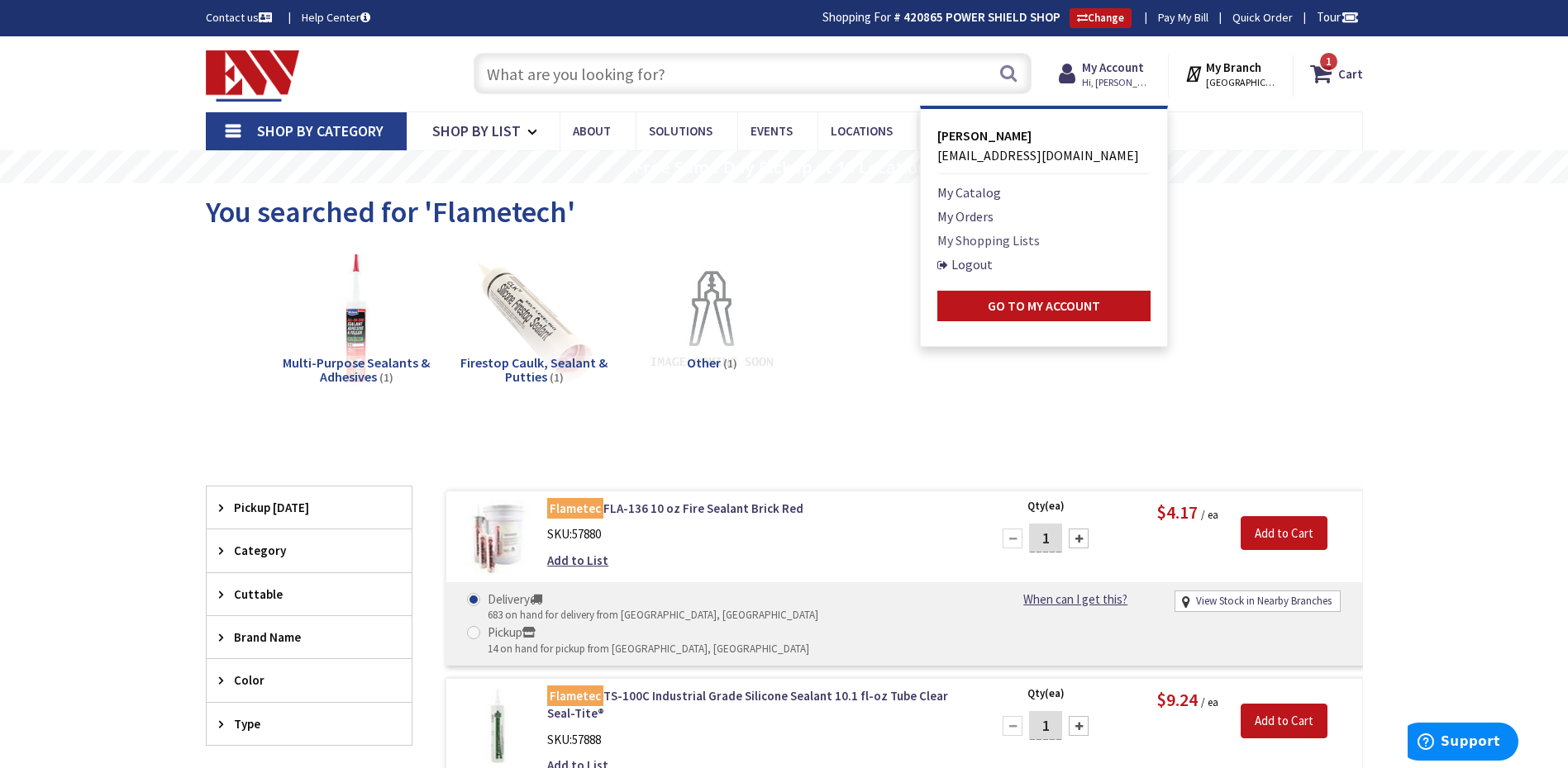
click at [999, 240] on link "My Shopping Lists" at bounding box center [989, 241] width 102 height 20
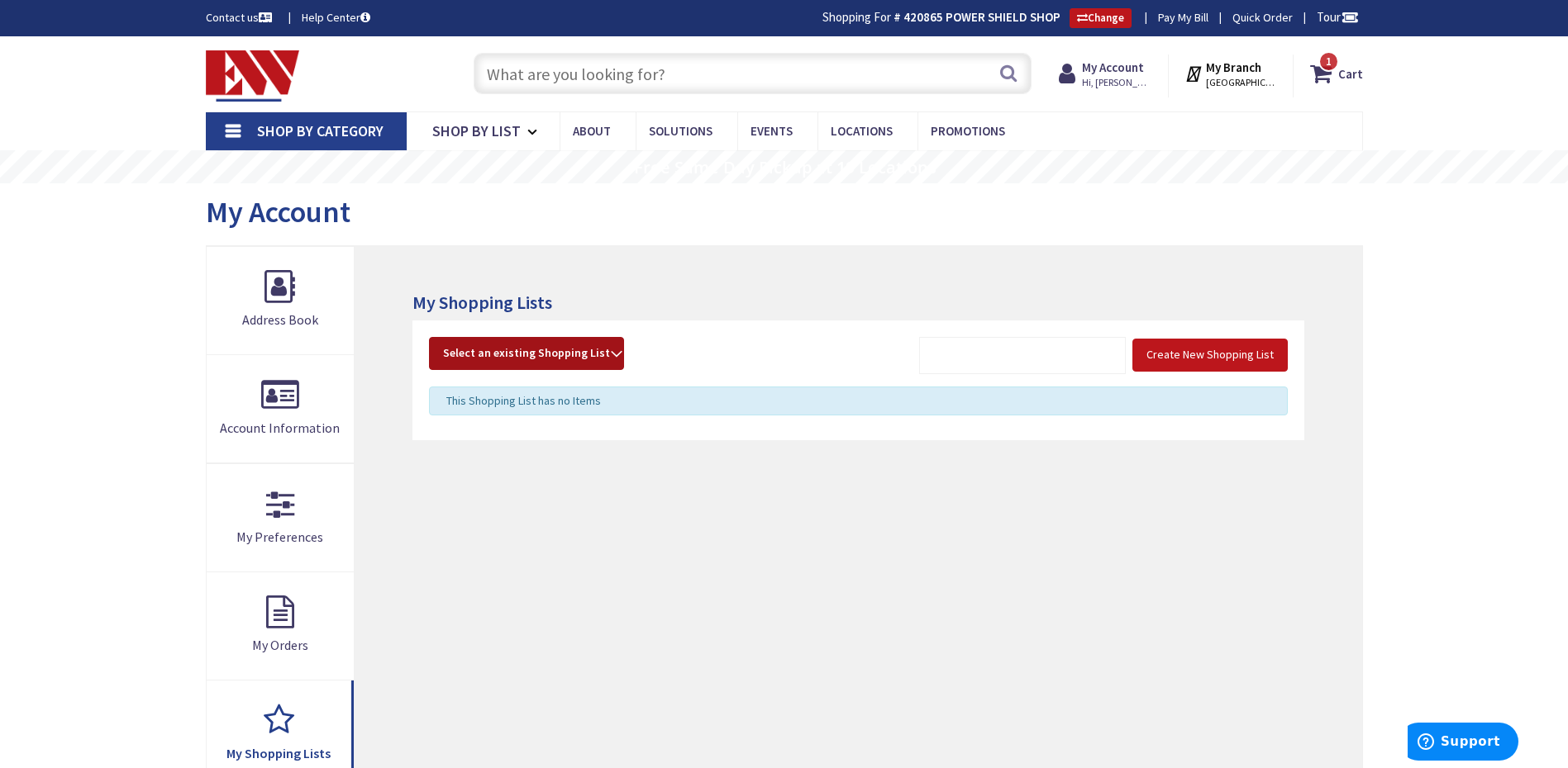
click at [587, 345] on span "Select an existing Shopping List" at bounding box center [526, 353] width 167 height 15
click at [477, 486] on link "res rough" at bounding box center [527, 485] width 193 height 37
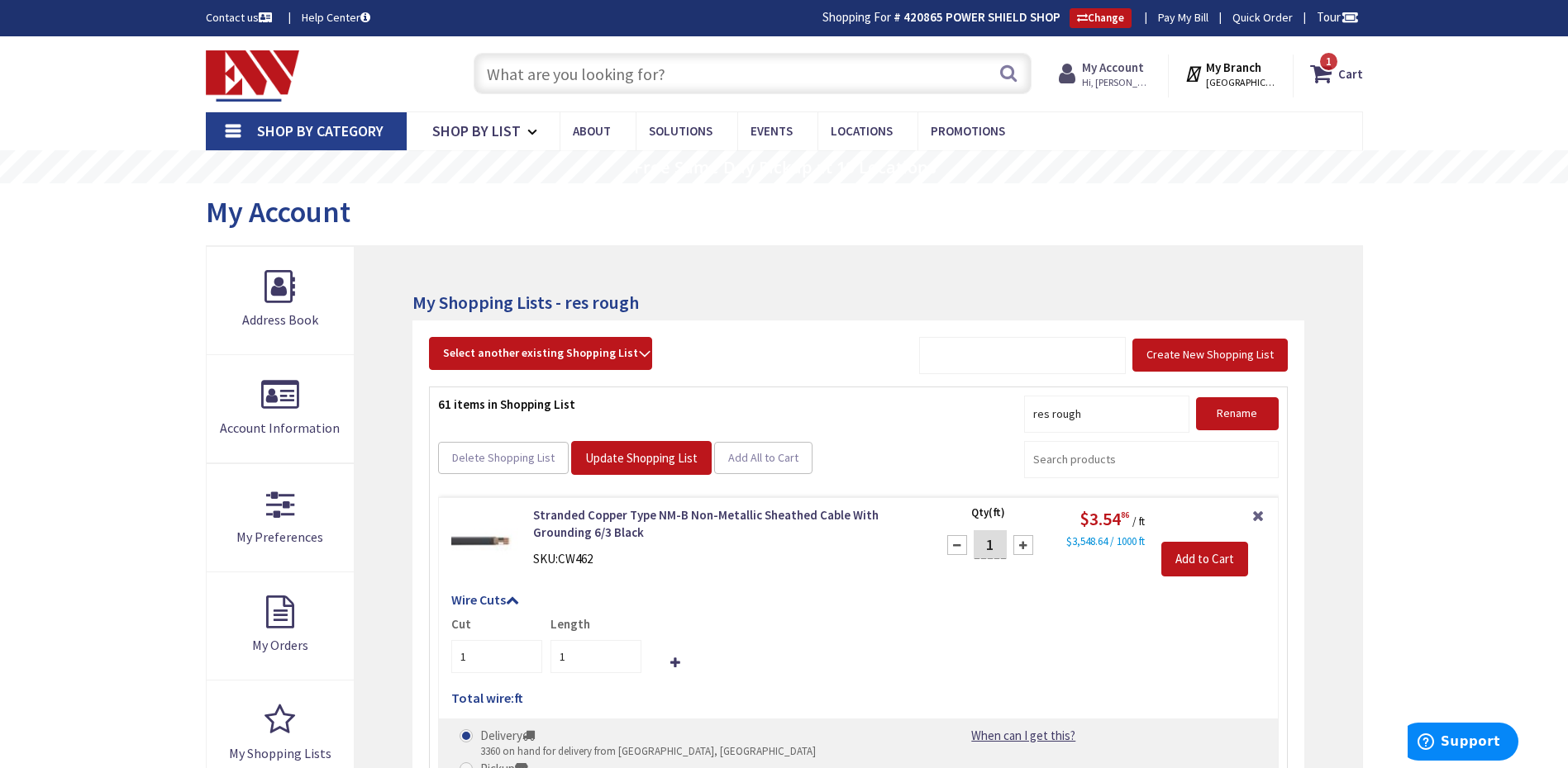
click at [1081, 73] on icon at bounding box center [1070, 73] width 23 height 30
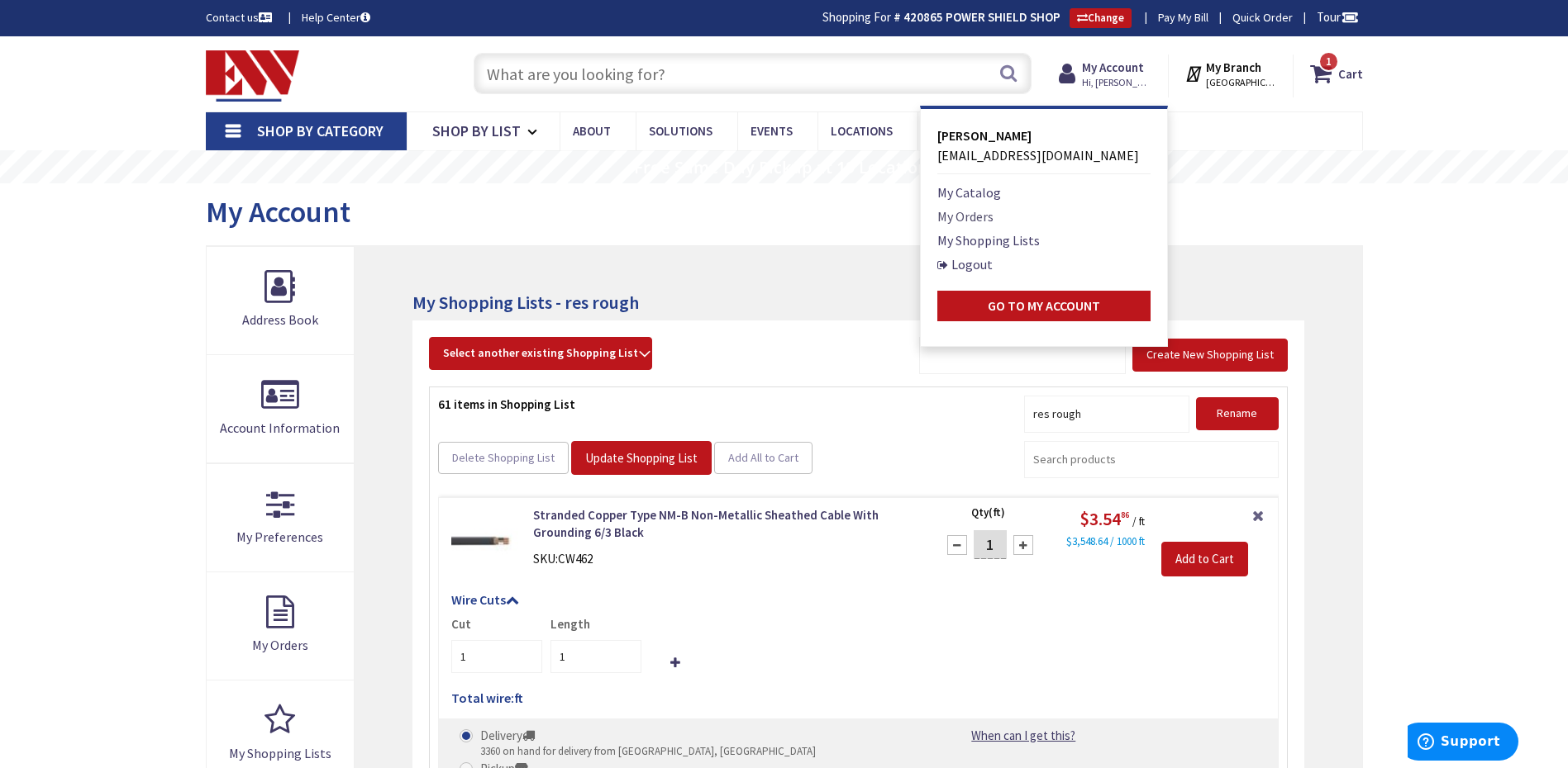
click at [963, 219] on link "My Orders" at bounding box center [966, 217] width 56 height 20
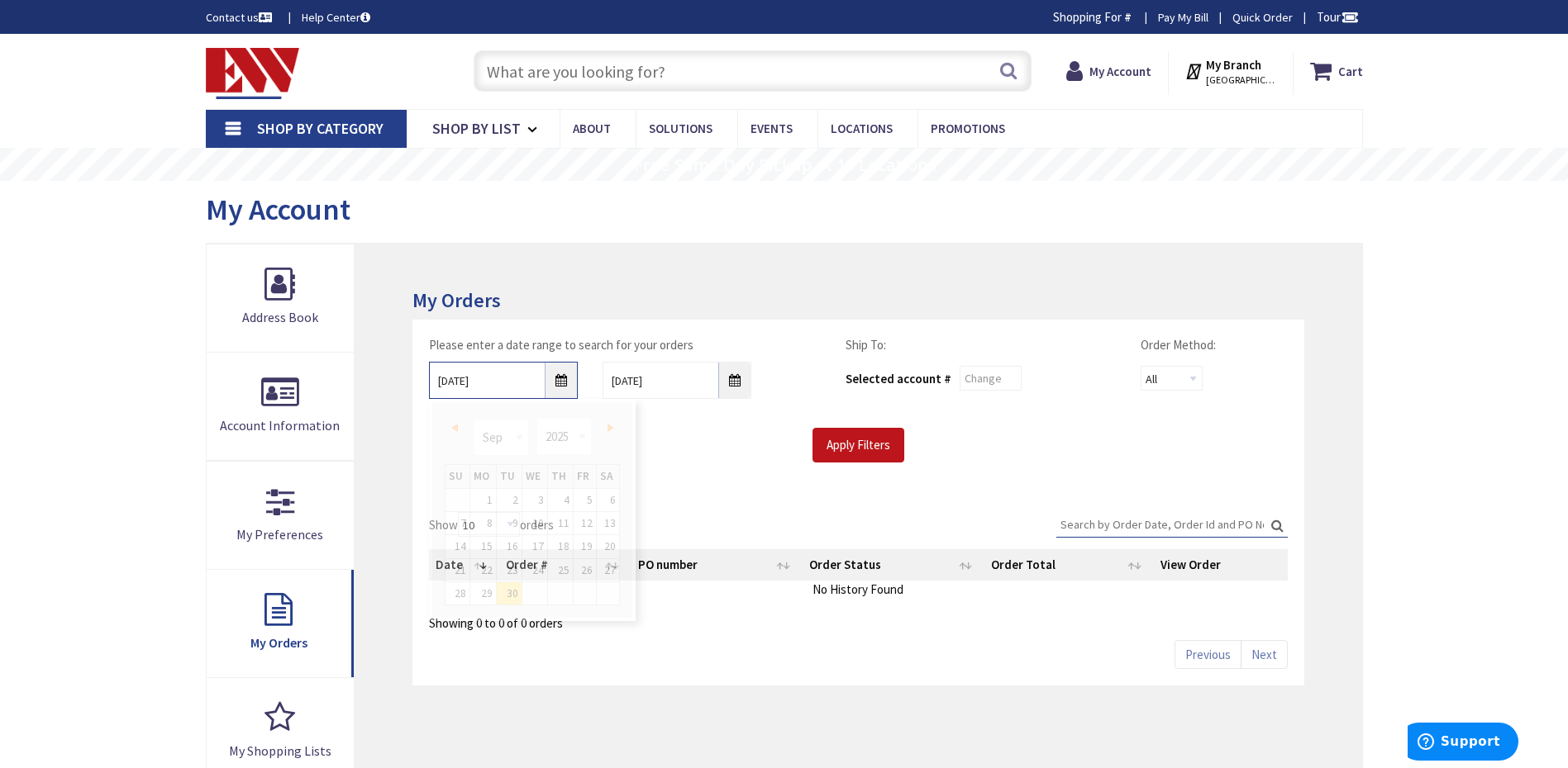
click at [562, 381] on input "9/30/2025" at bounding box center [503, 380] width 149 height 37
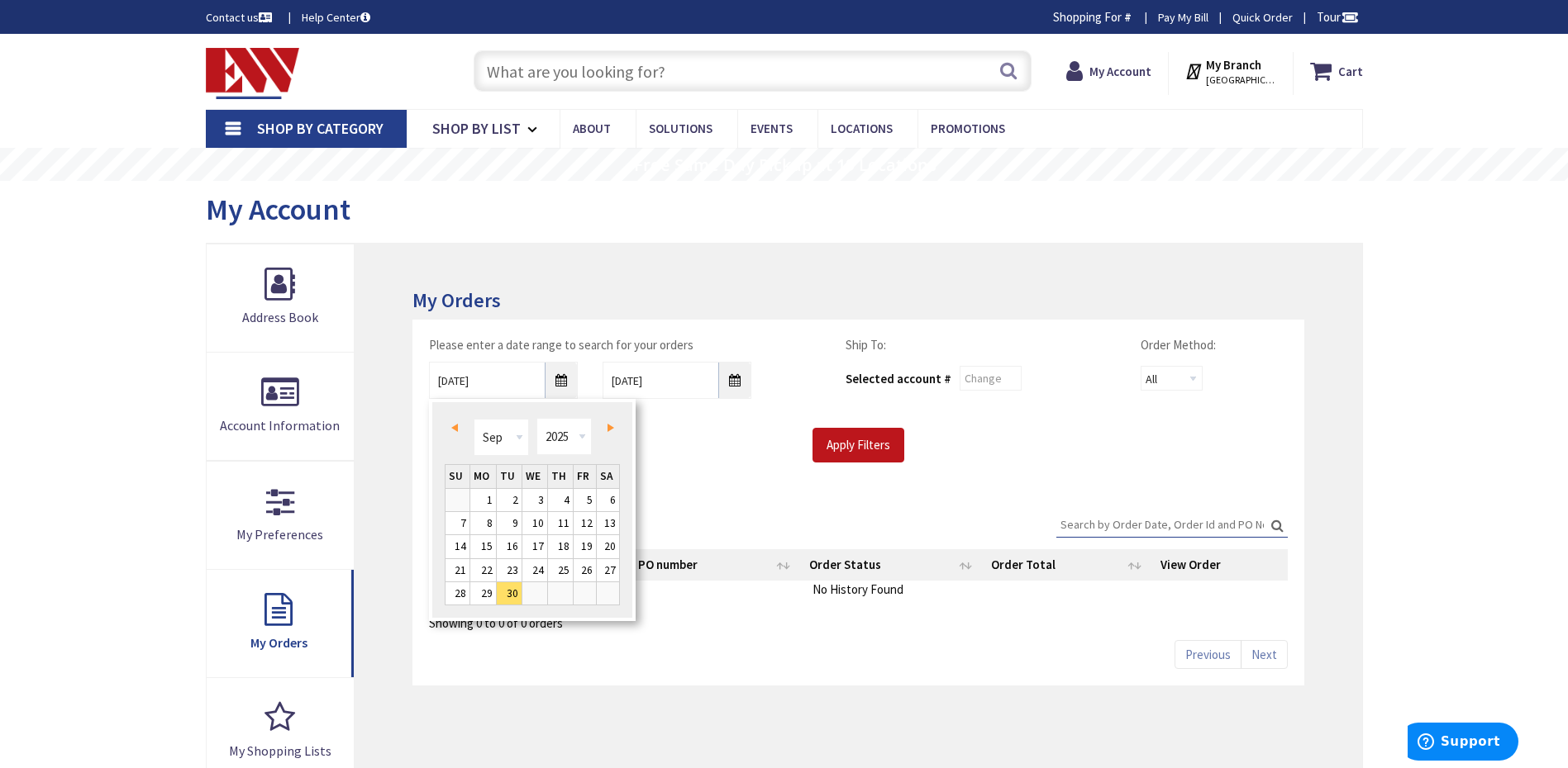
drag, startPoint x: 437, startPoint y: 499, endPoint x: 436, endPoint y: 527, distance: 28.0
click at [439, 518] on div "Prev Next Jan Feb Mar Apr May Jun Jul Aug Sep Oct Nov Dec 1980 1981 1982 1983 1…" at bounding box center [532, 510] width 207 height 222
click at [472, 497] on link "1" at bounding box center [483, 500] width 26 height 22
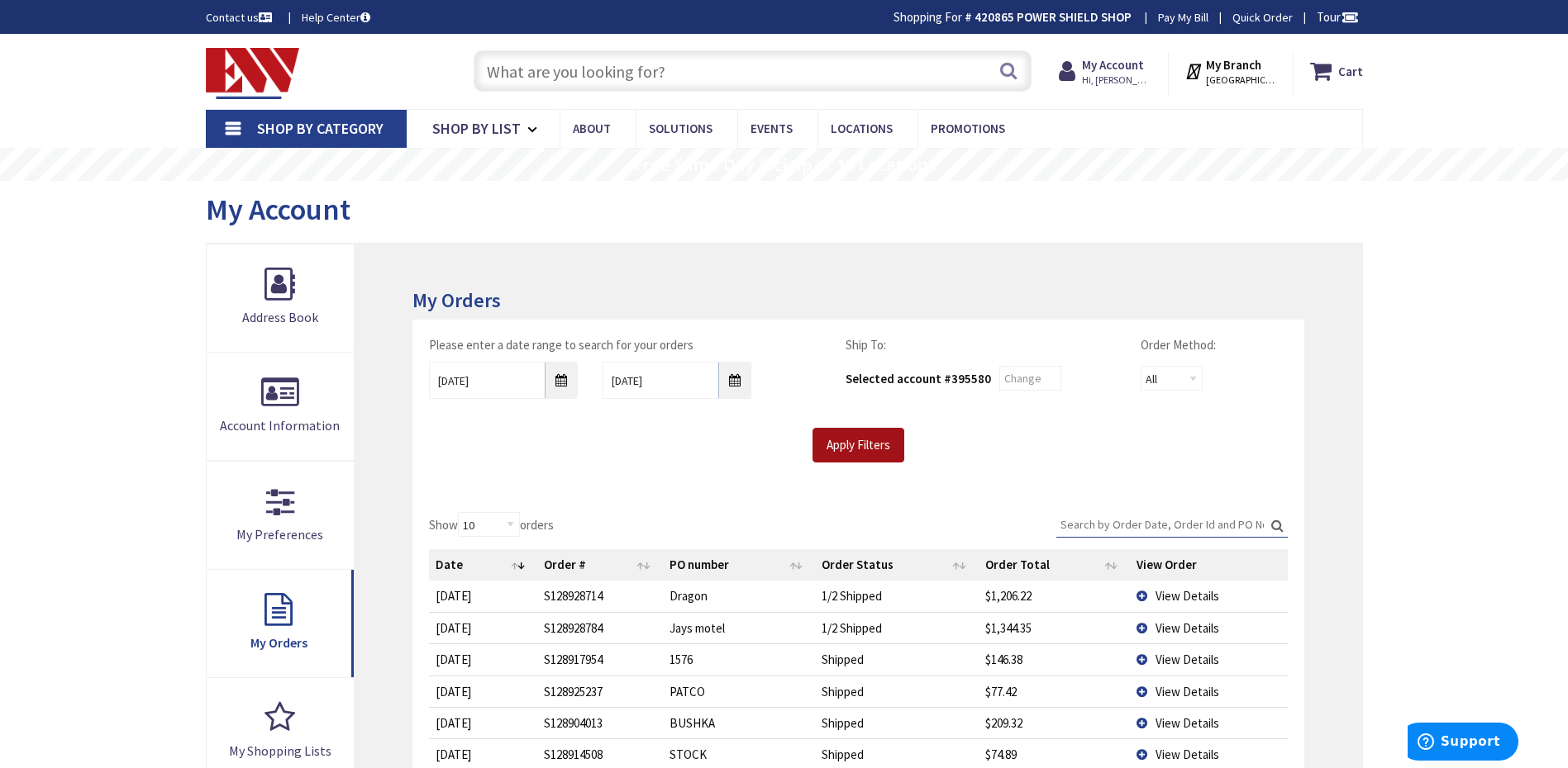
click at [864, 446] on input "Apply Filters" at bounding box center [858, 445] width 92 height 35
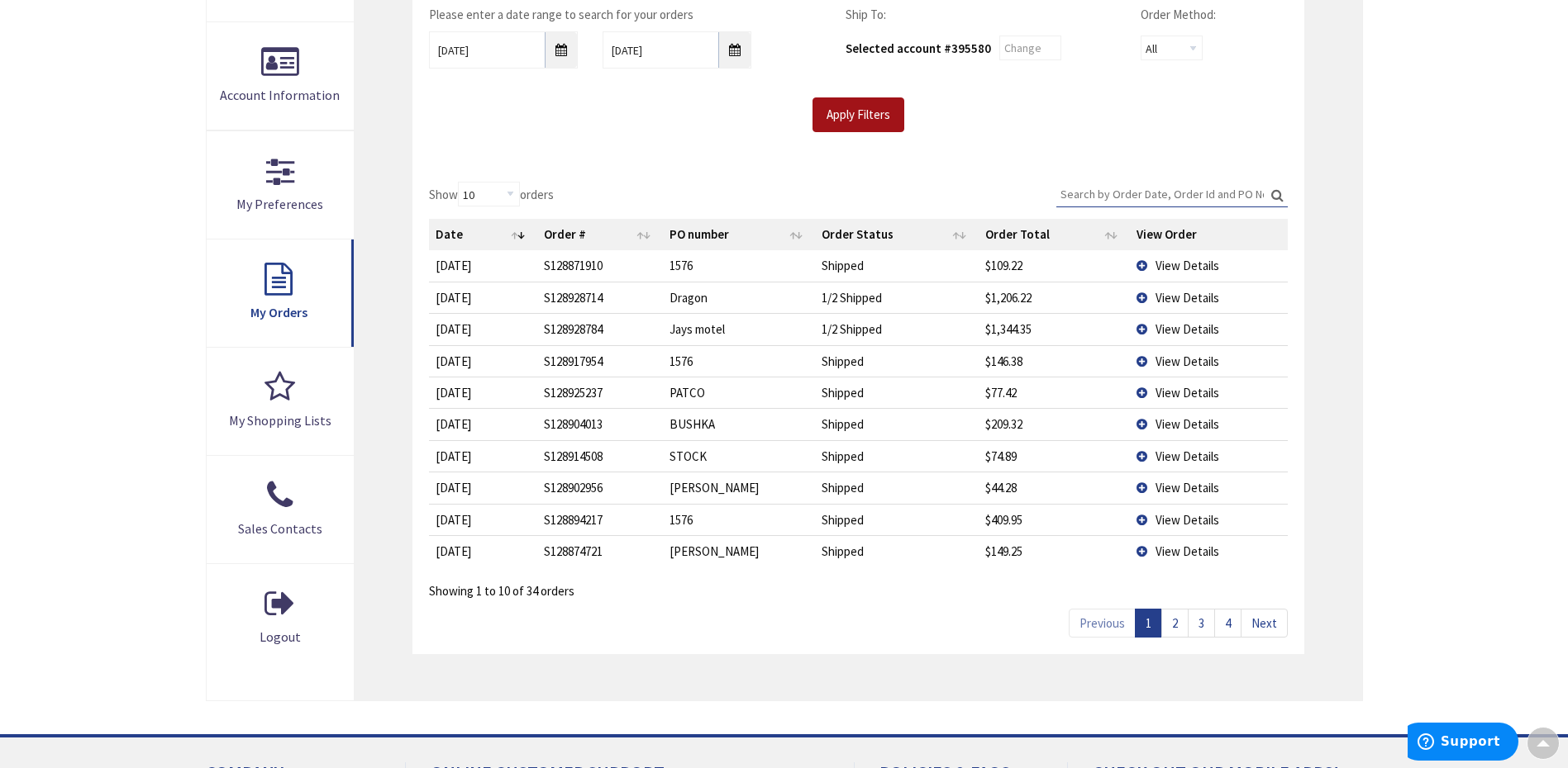
scroll to position [333, 0]
click at [1143, 455] on td "View Details" at bounding box center [1208, 456] width 157 height 31
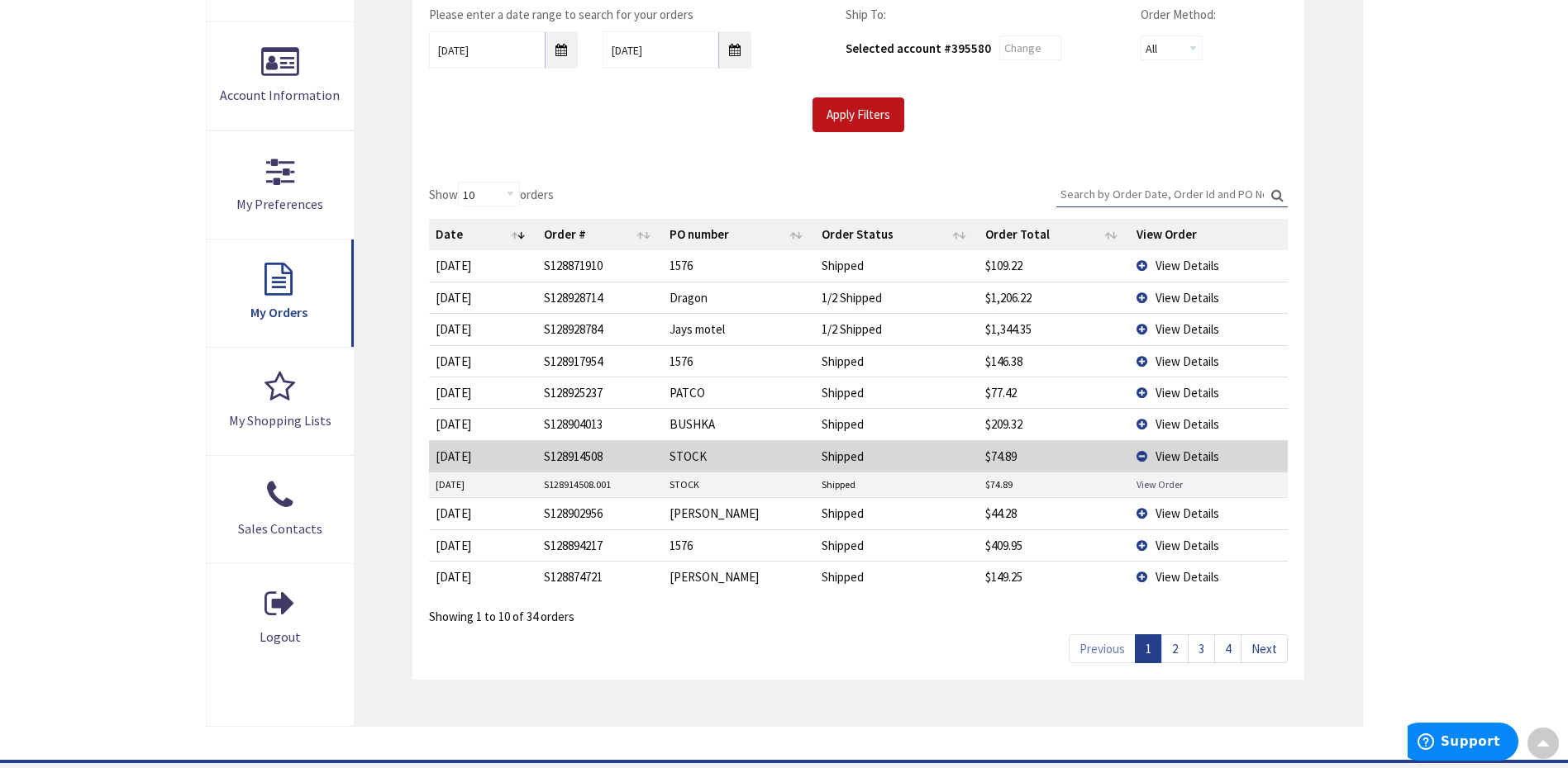
click at [1149, 486] on link "View Order" at bounding box center [1159, 484] width 46 height 14
click at [1220, 650] on link "4" at bounding box center [1227, 650] width 27 height 29
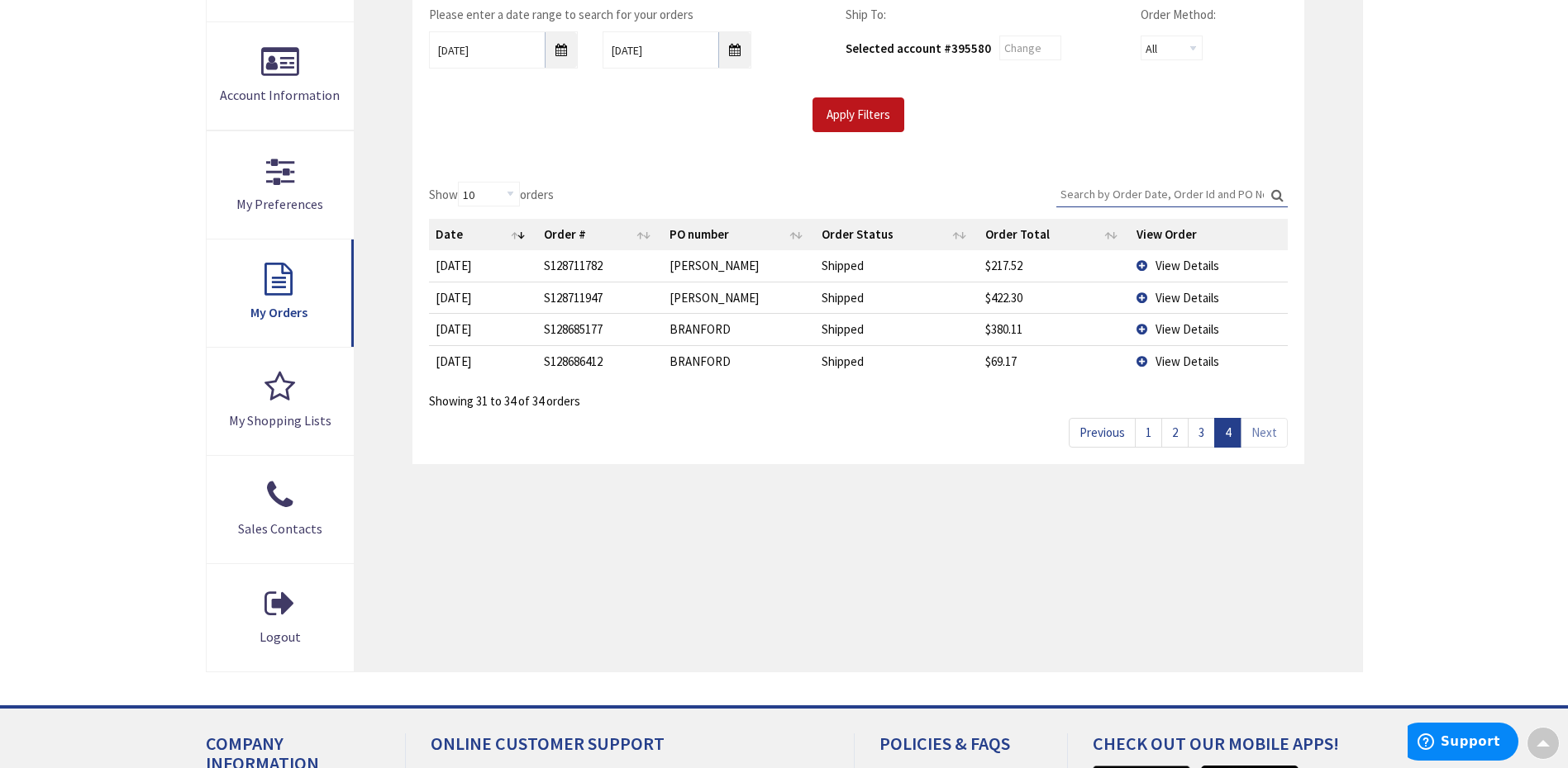
click at [1199, 431] on link "3" at bounding box center [1201, 433] width 27 height 29
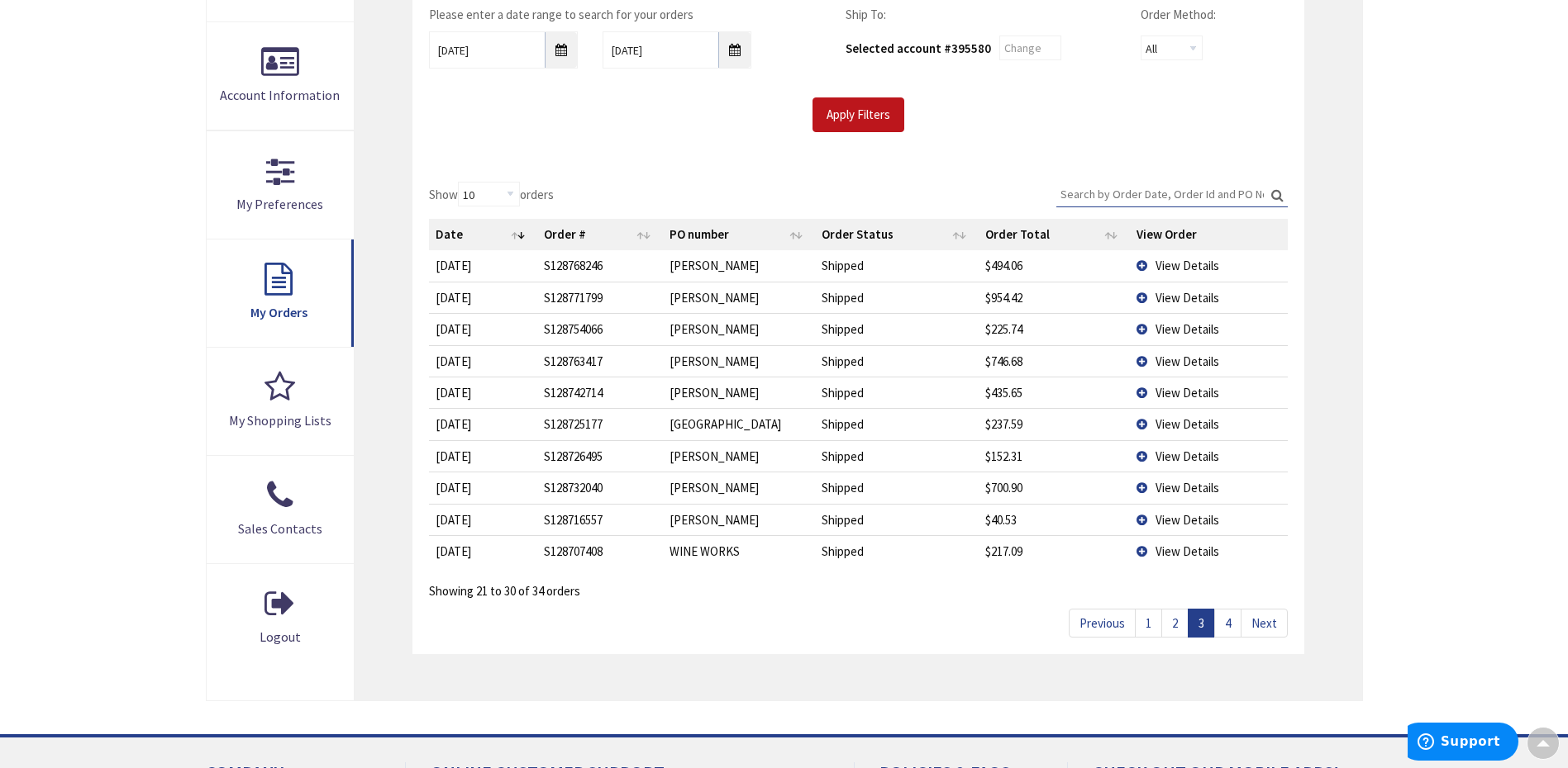
click at [1173, 624] on link "2" at bounding box center [1174, 623] width 27 height 29
click at [1143, 425] on td "View Details" at bounding box center [1208, 424] width 157 height 31
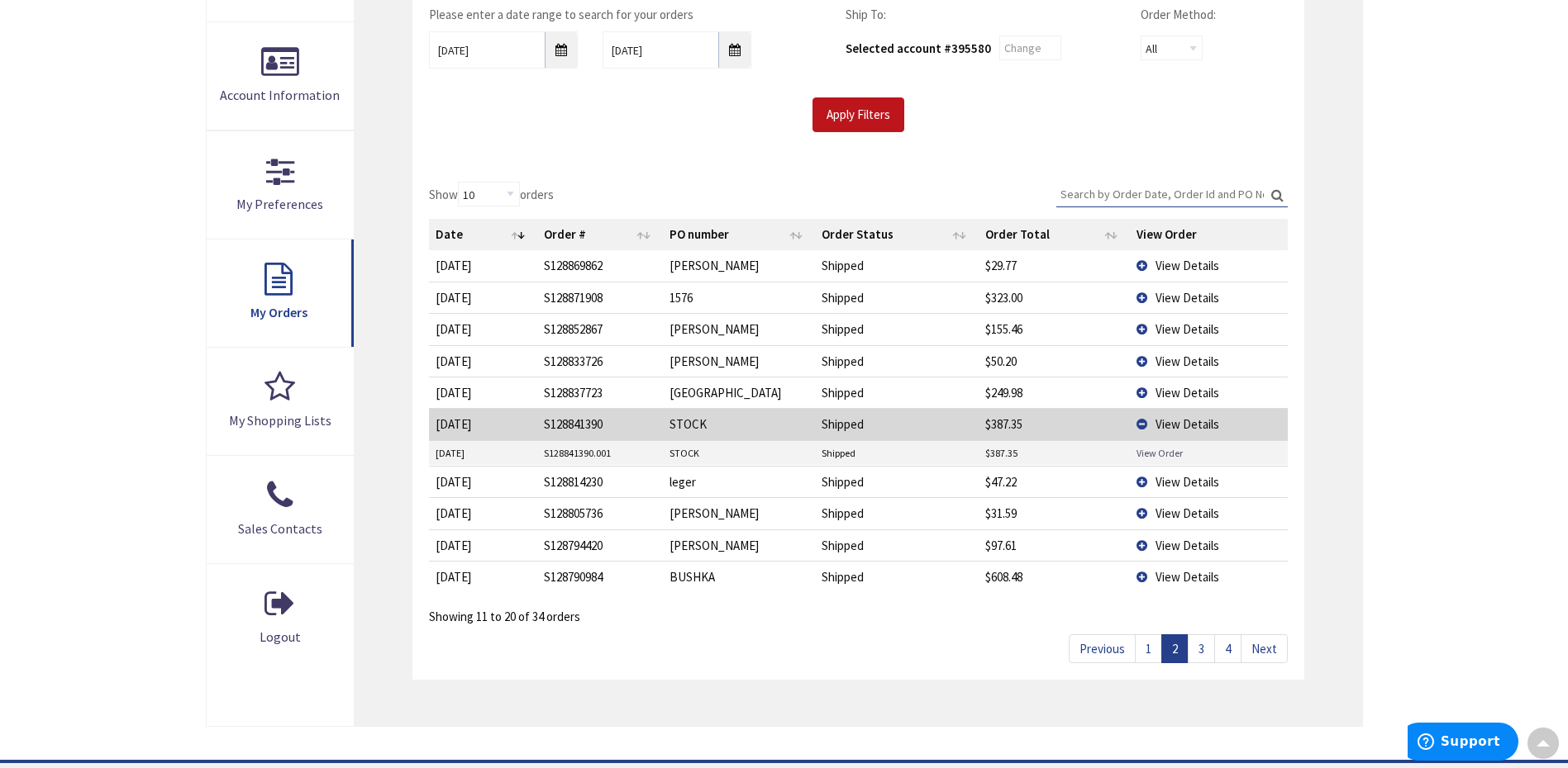
click at [1142, 452] on link "View Order" at bounding box center [1159, 453] width 46 height 14
click at [1227, 648] on link "4" at bounding box center [1227, 650] width 27 height 29
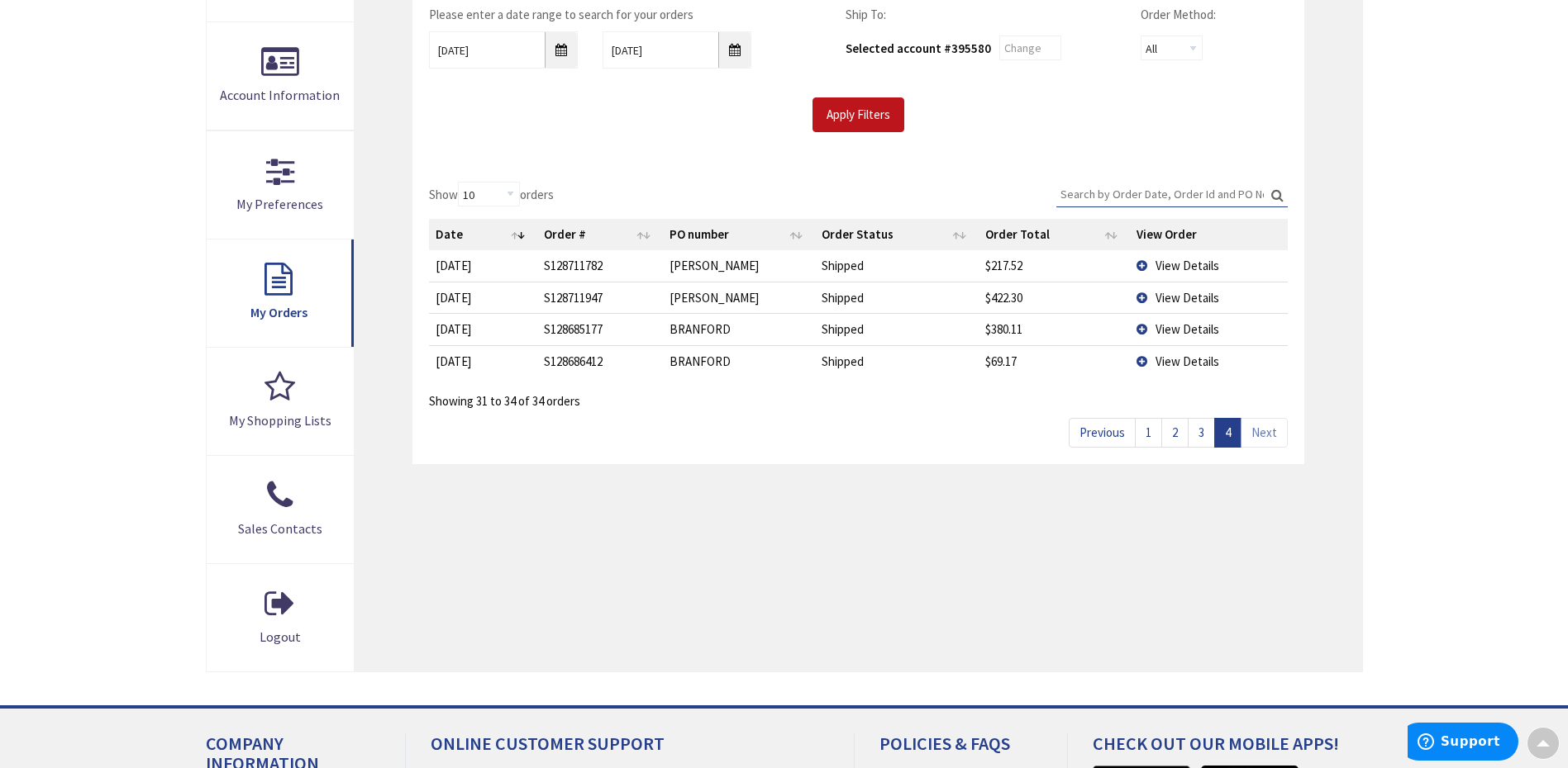
click at [1204, 431] on link "3" at bounding box center [1201, 433] width 27 height 29
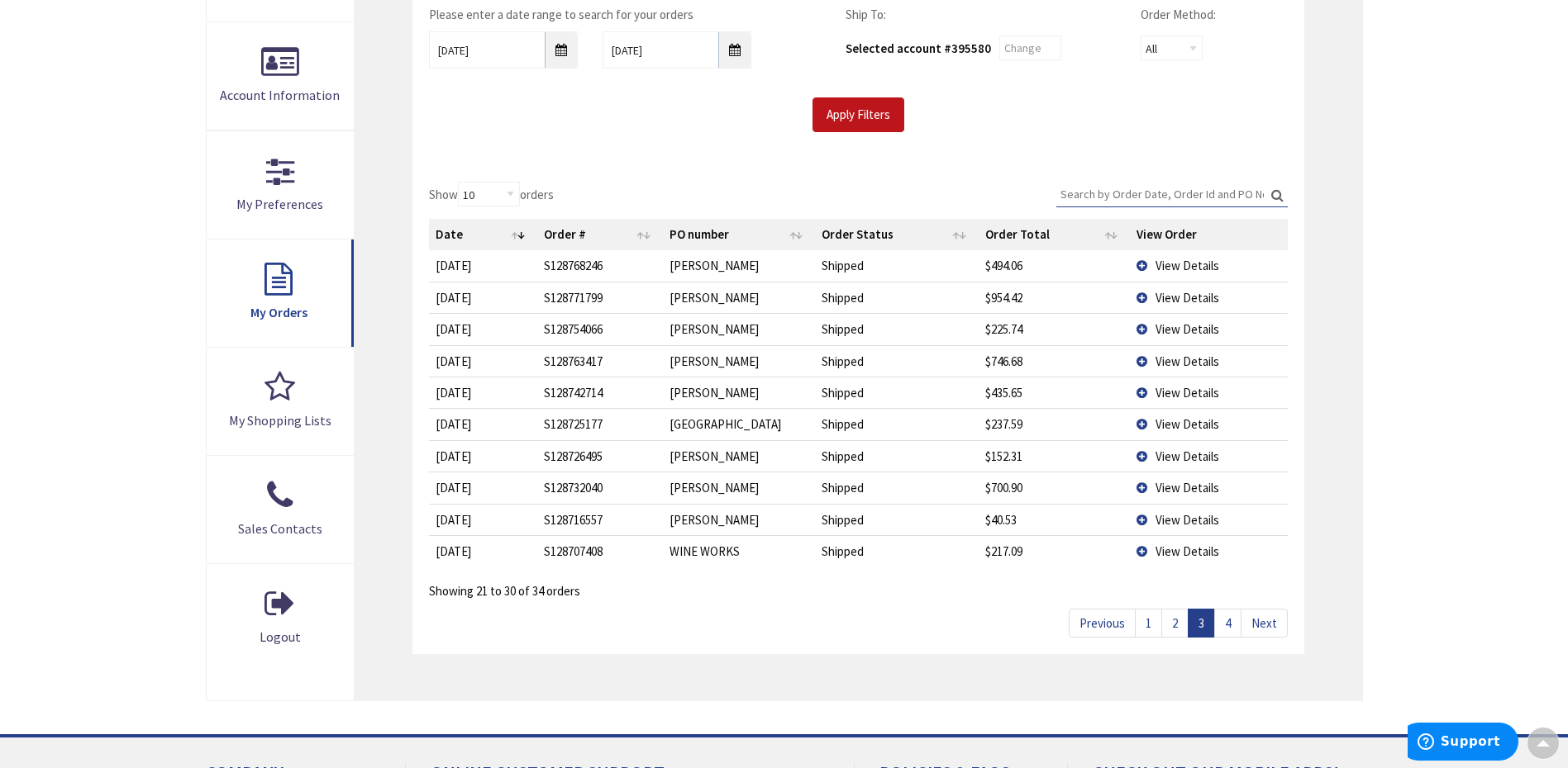
click at [1168, 620] on link "2" at bounding box center [1174, 623] width 27 height 29
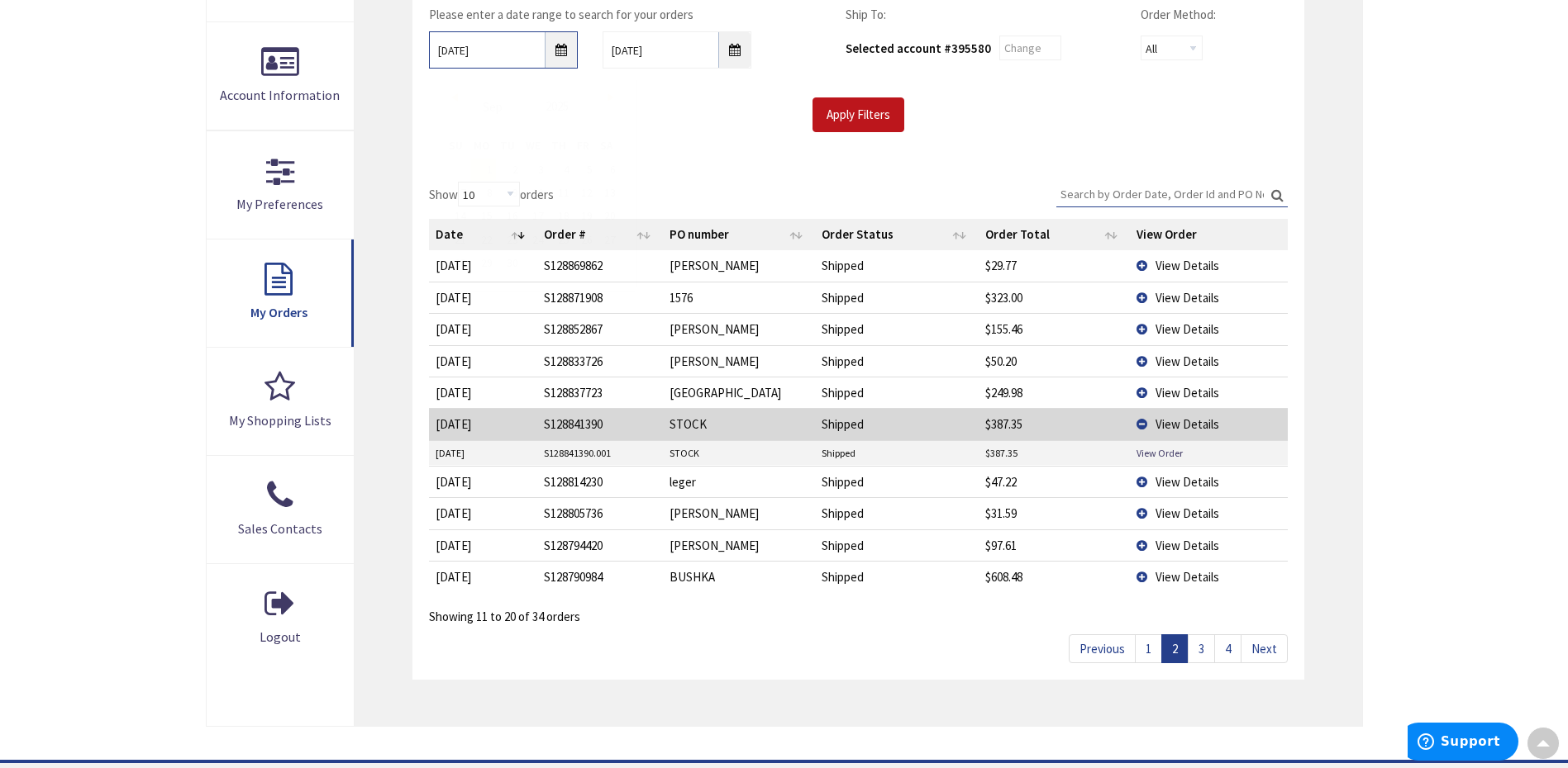
click at [567, 49] on input "09/01/2025" at bounding box center [503, 49] width 149 height 37
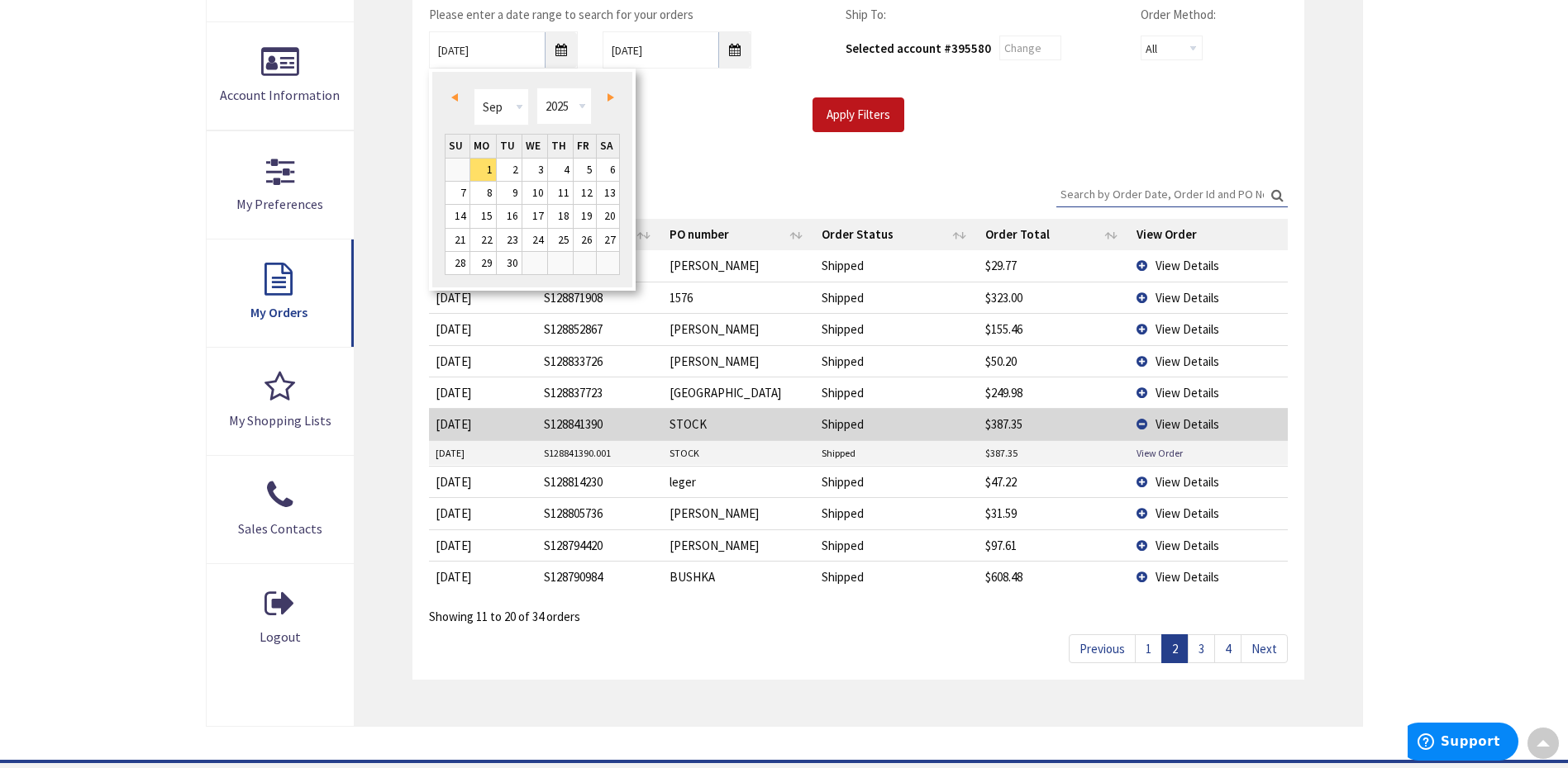
click at [451, 93] on span "Prev" at bounding box center [454, 97] width 6 height 8
click at [507, 161] on link "1" at bounding box center [508, 169] width 25 height 22
type input "07/01/2025"
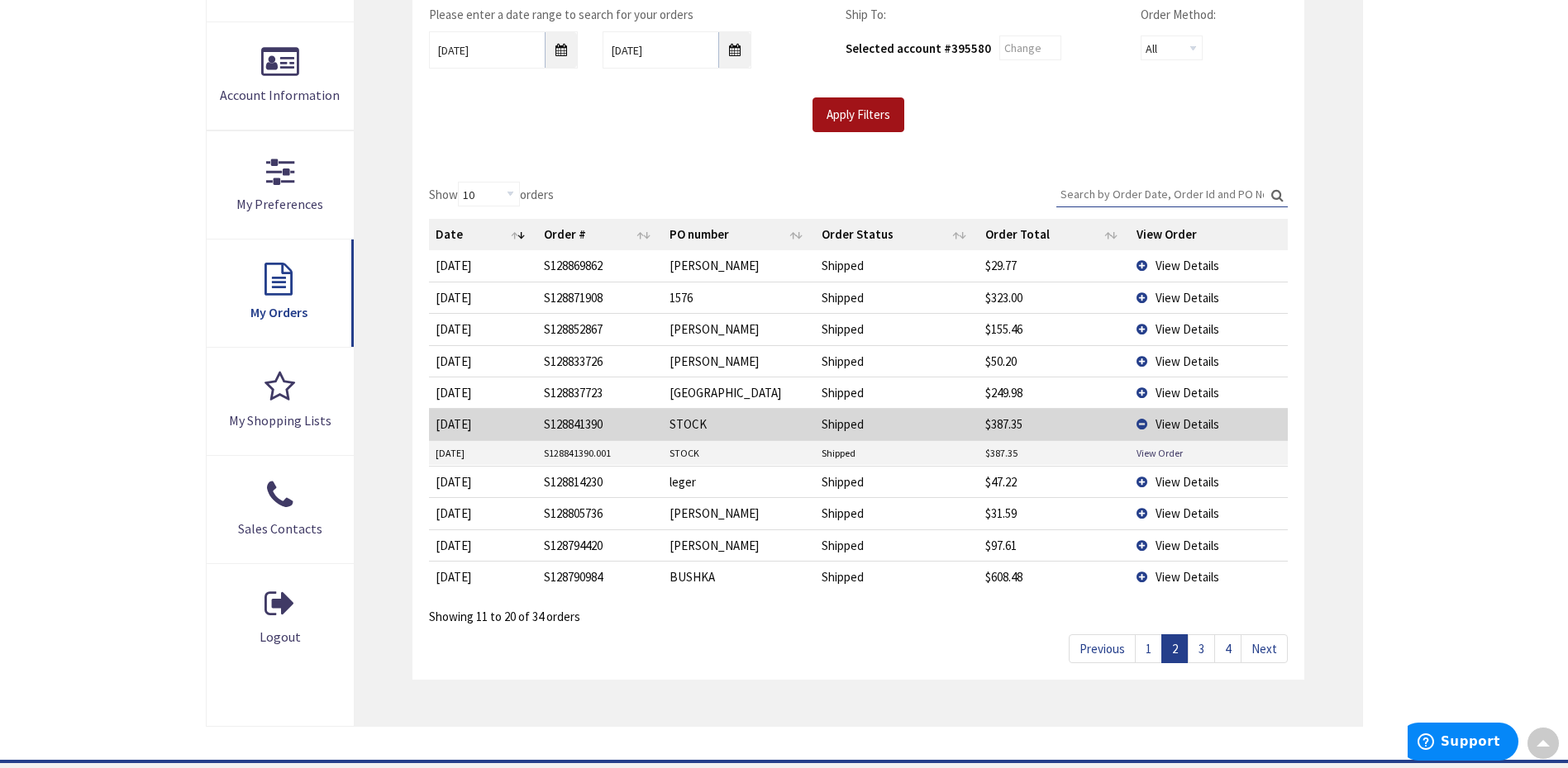
click at [855, 108] on input "Apply Filters" at bounding box center [858, 115] width 92 height 35
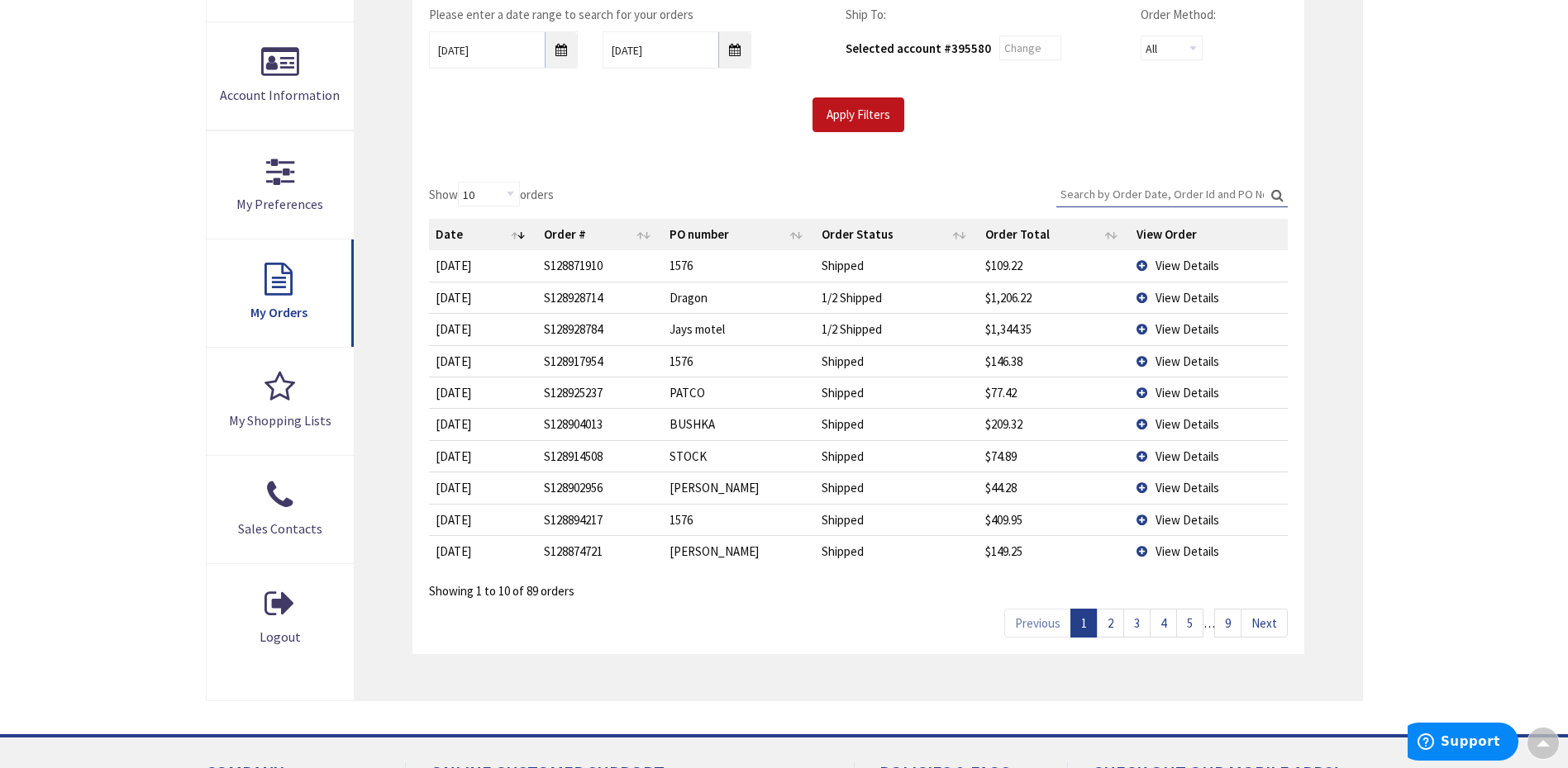
click at [1194, 621] on link "5" at bounding box center [1190, 623] width 27 height 29
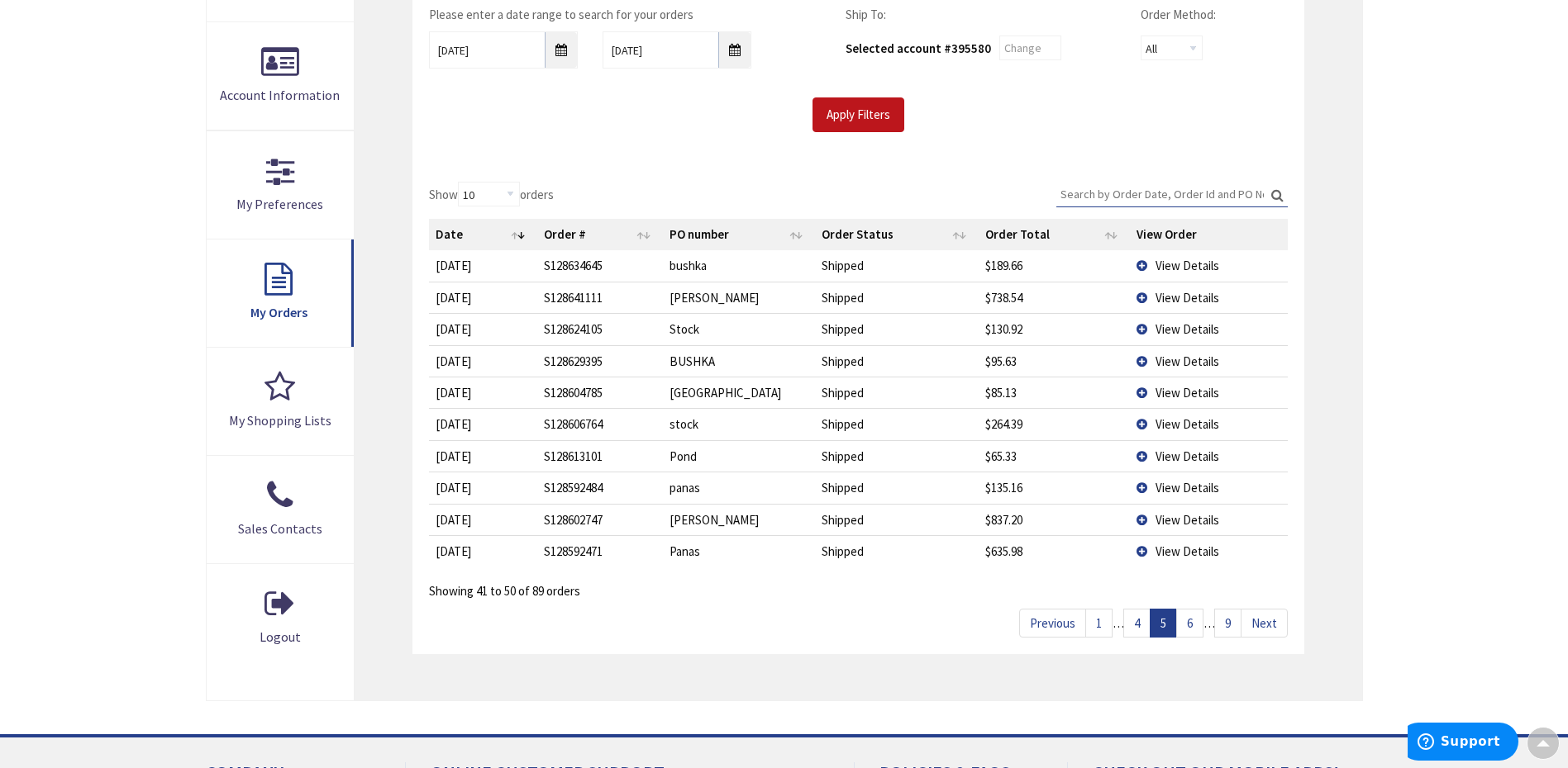
click at [1140, 420] on td "View Details" at bounding box center [1208, 424] width 157 height 31
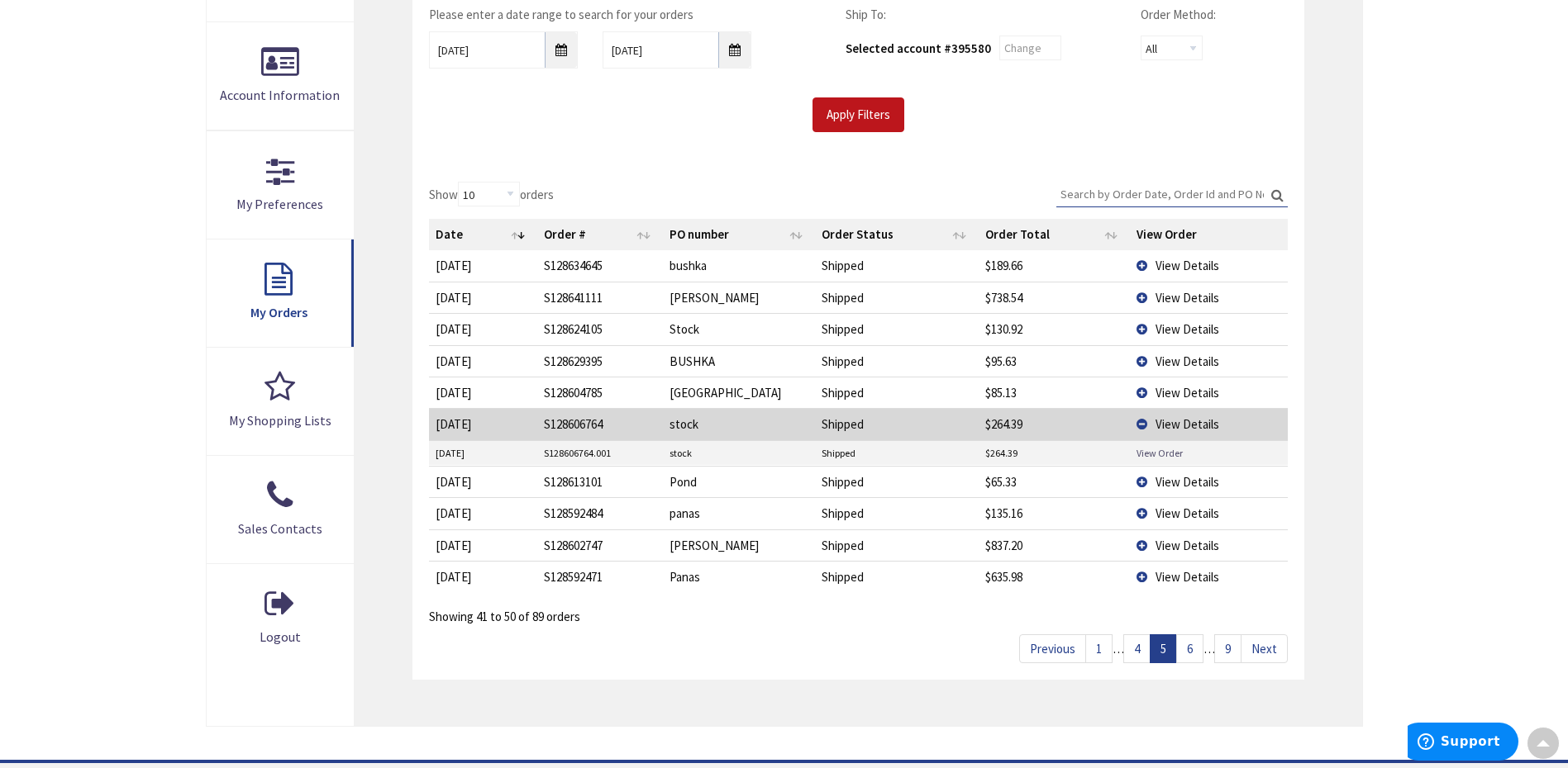
click at [1147, 456] on link "View Order" at bounding box center [1159, 453] width 46 height 14
click at [1143, 390] on td "View Details" at bounding box center [1208, 393] width 157 height 31
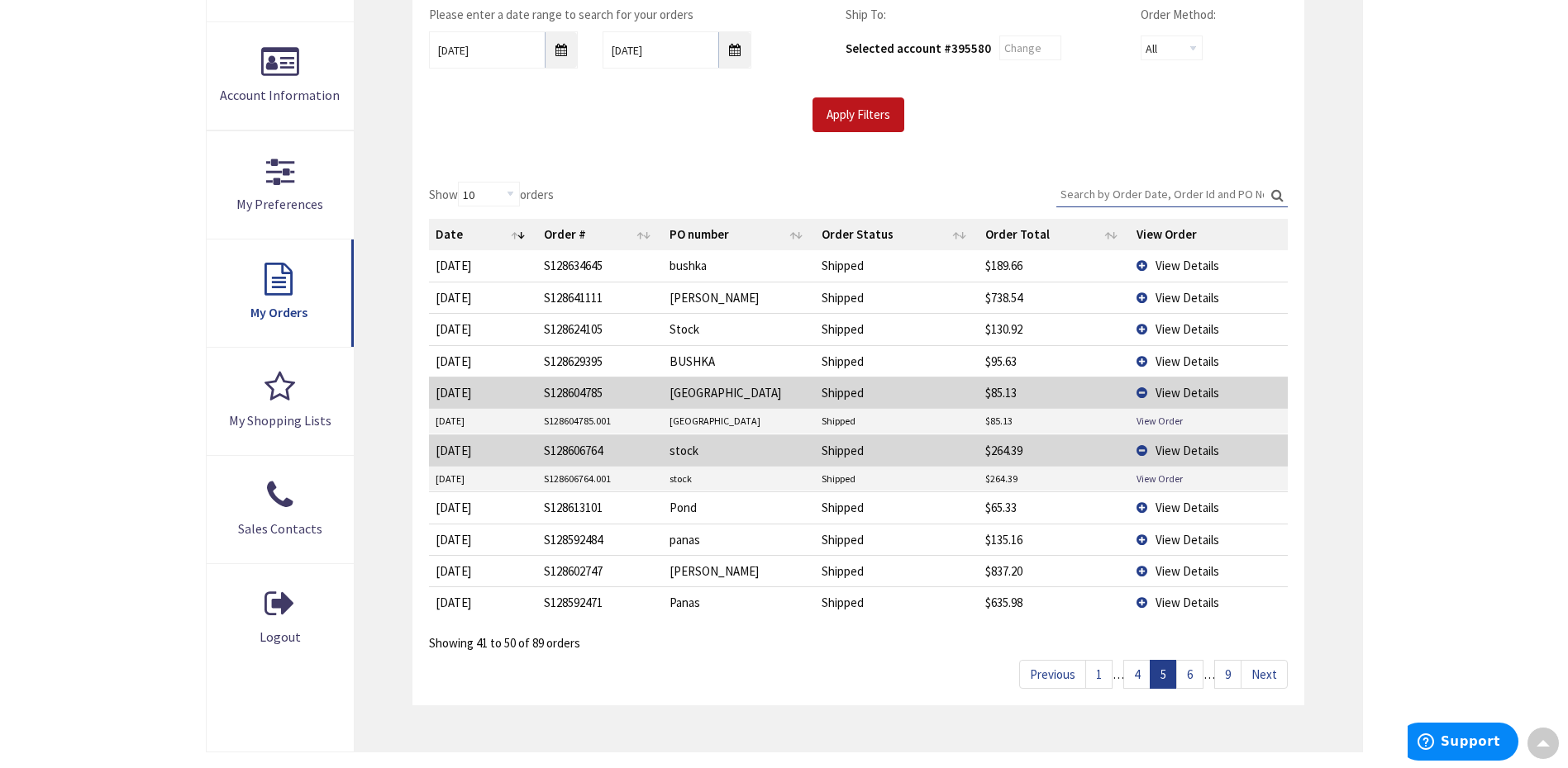
click at [1140, 360] on td "View Details" at bounding box center [1208, 361] width 157 height 31
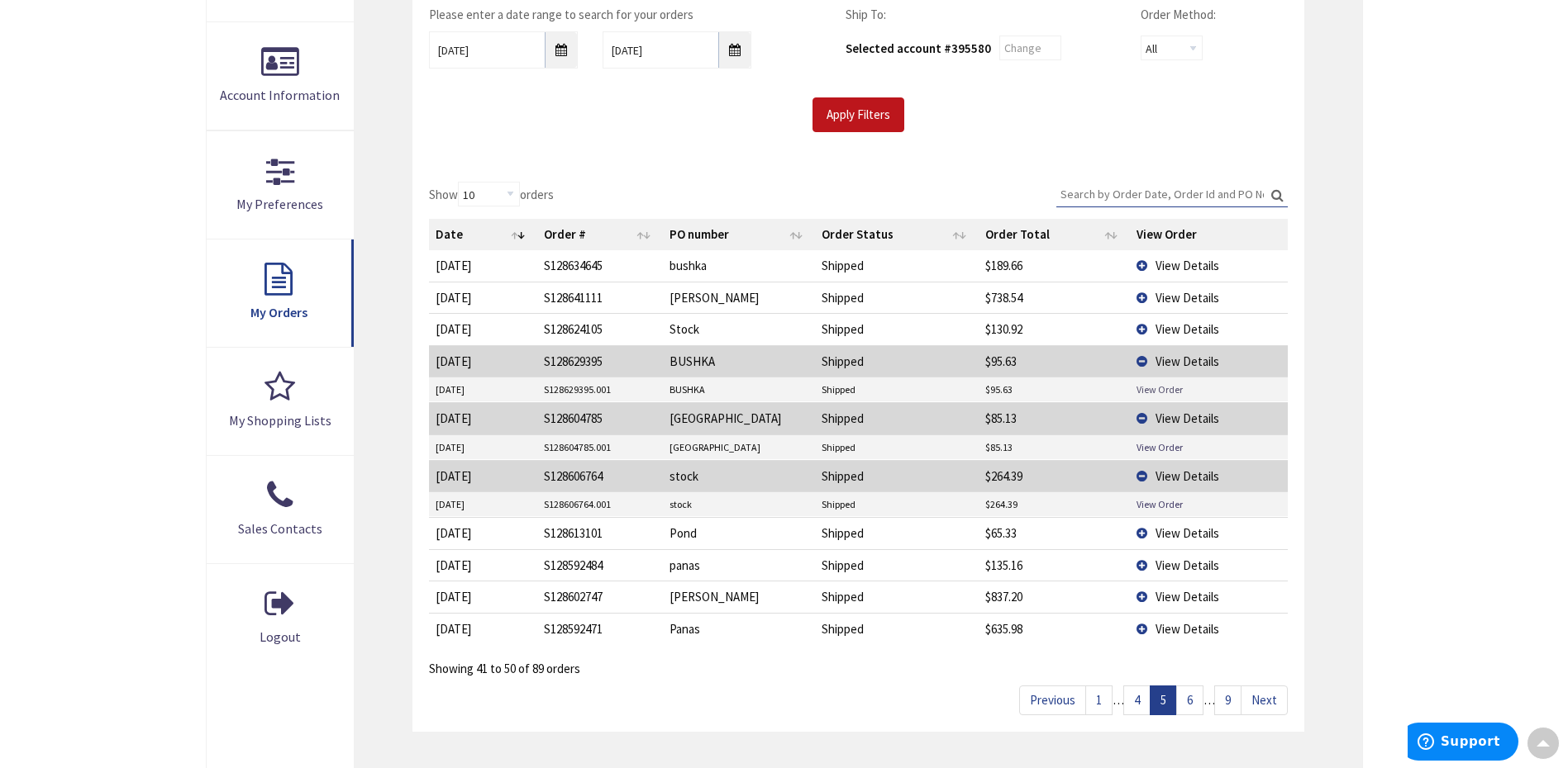
click at [1153, 385] on link "View Order" at bounding box center [1159, 389] width 46 height 14
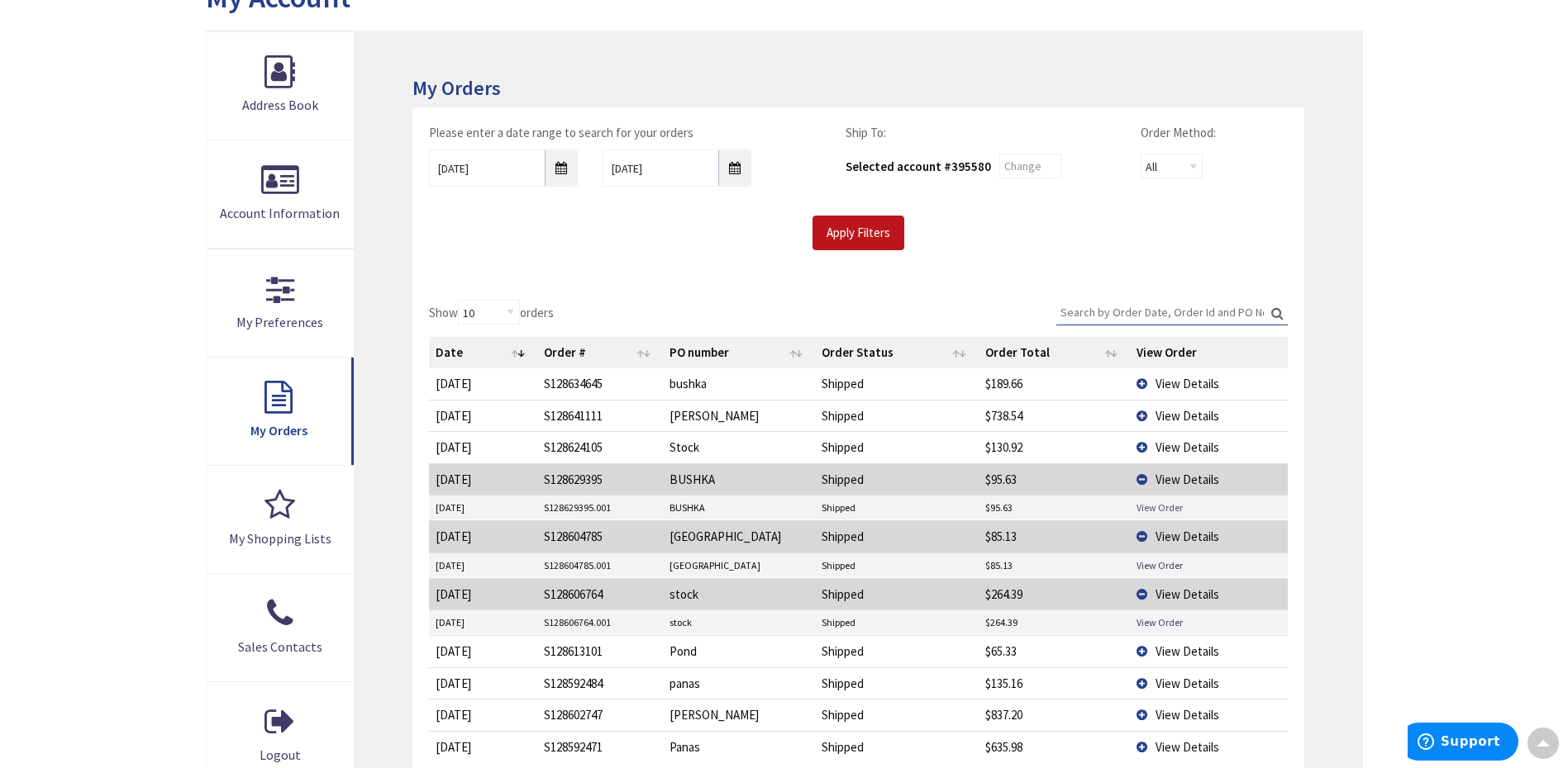
scroll to position [3, 0]
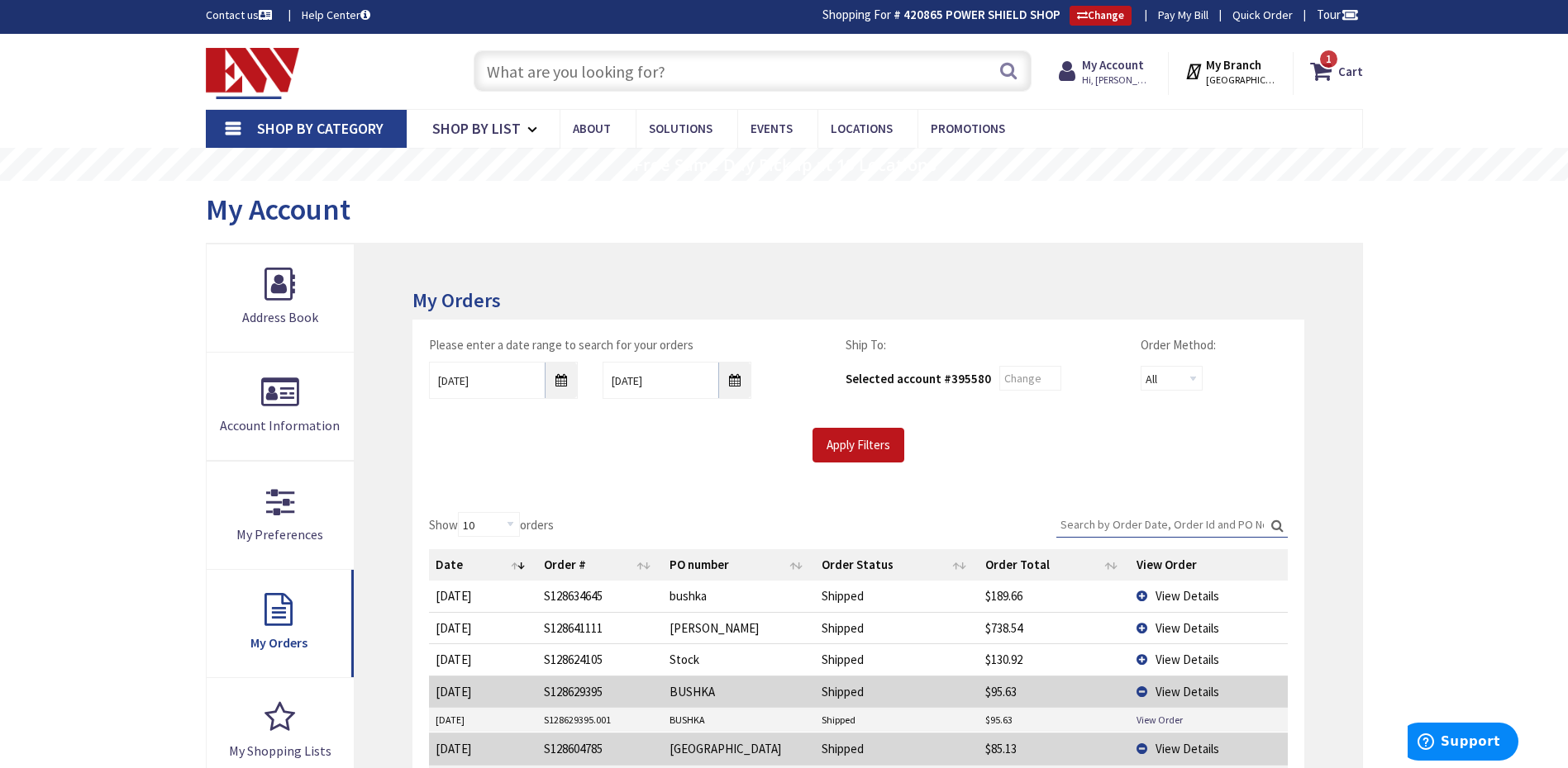
click at [654, 66] on input "text" at bounding box center [753, 70] width 558 height 41
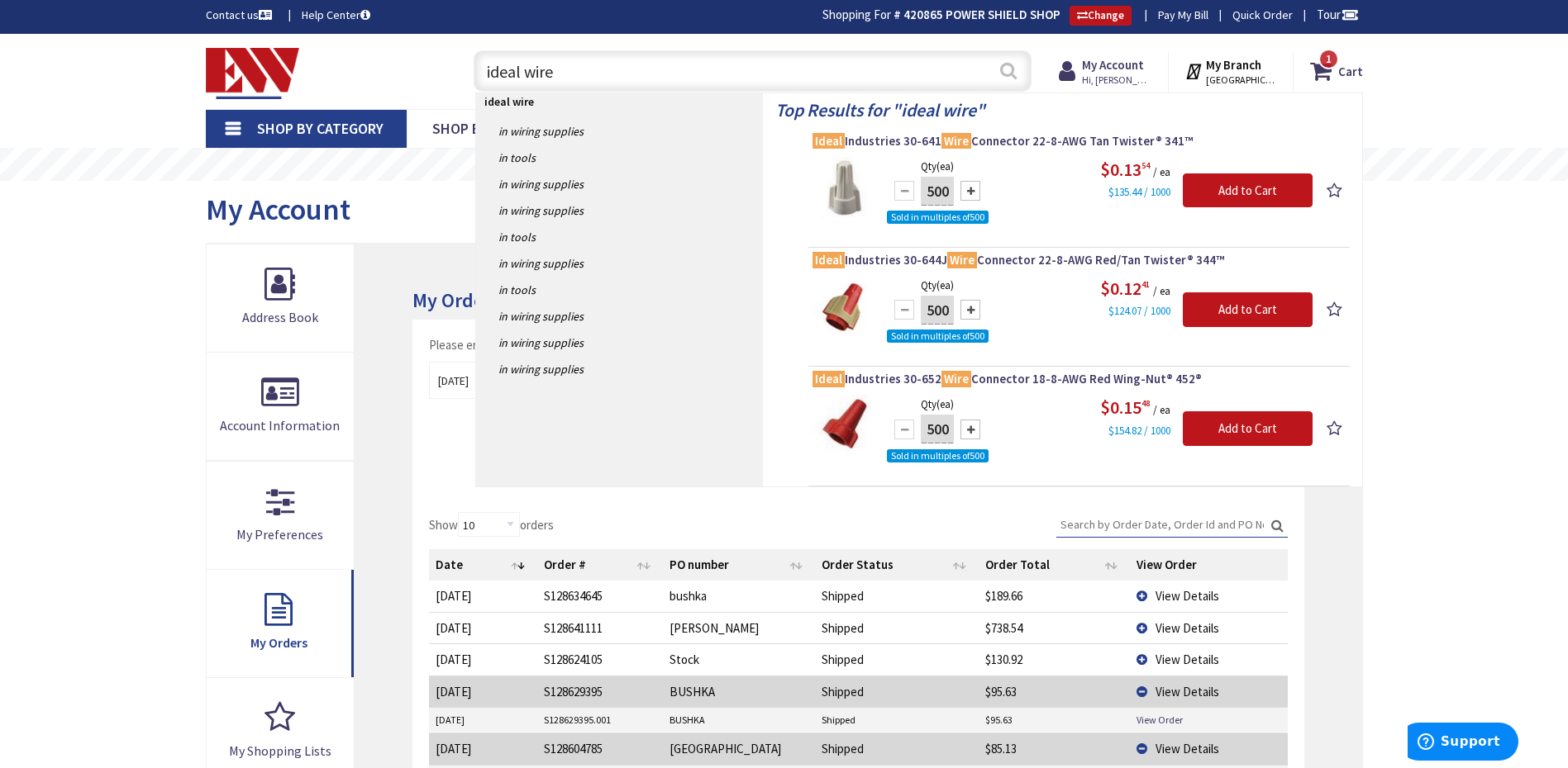
type input "ideal wire"
click at [1007, 72] on button "Search" at bounding box center [1009, 70] width 22 height 37
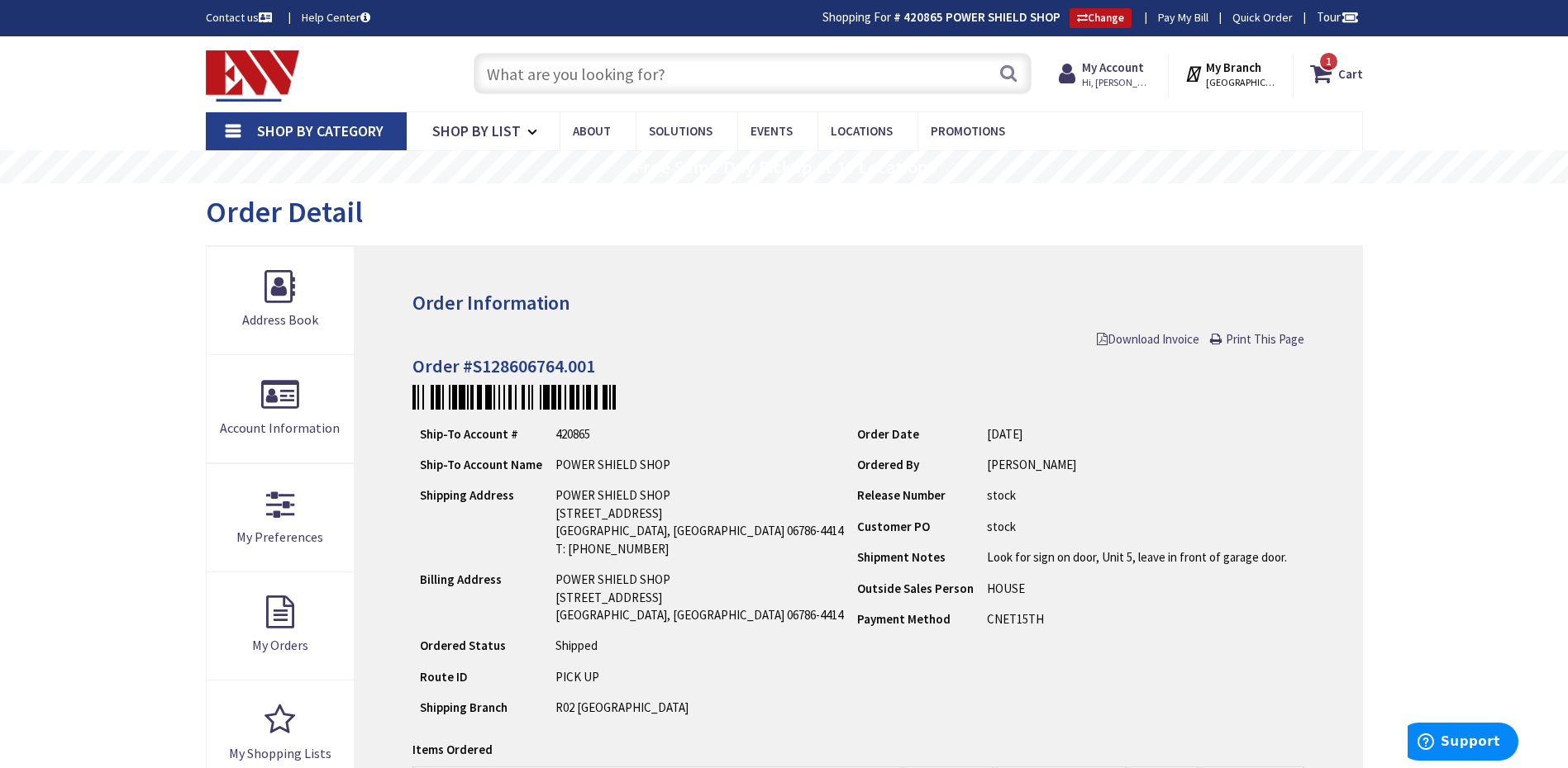
click at [581, 75] on input "text" at bounding box center [753, 73] width 558 height 41
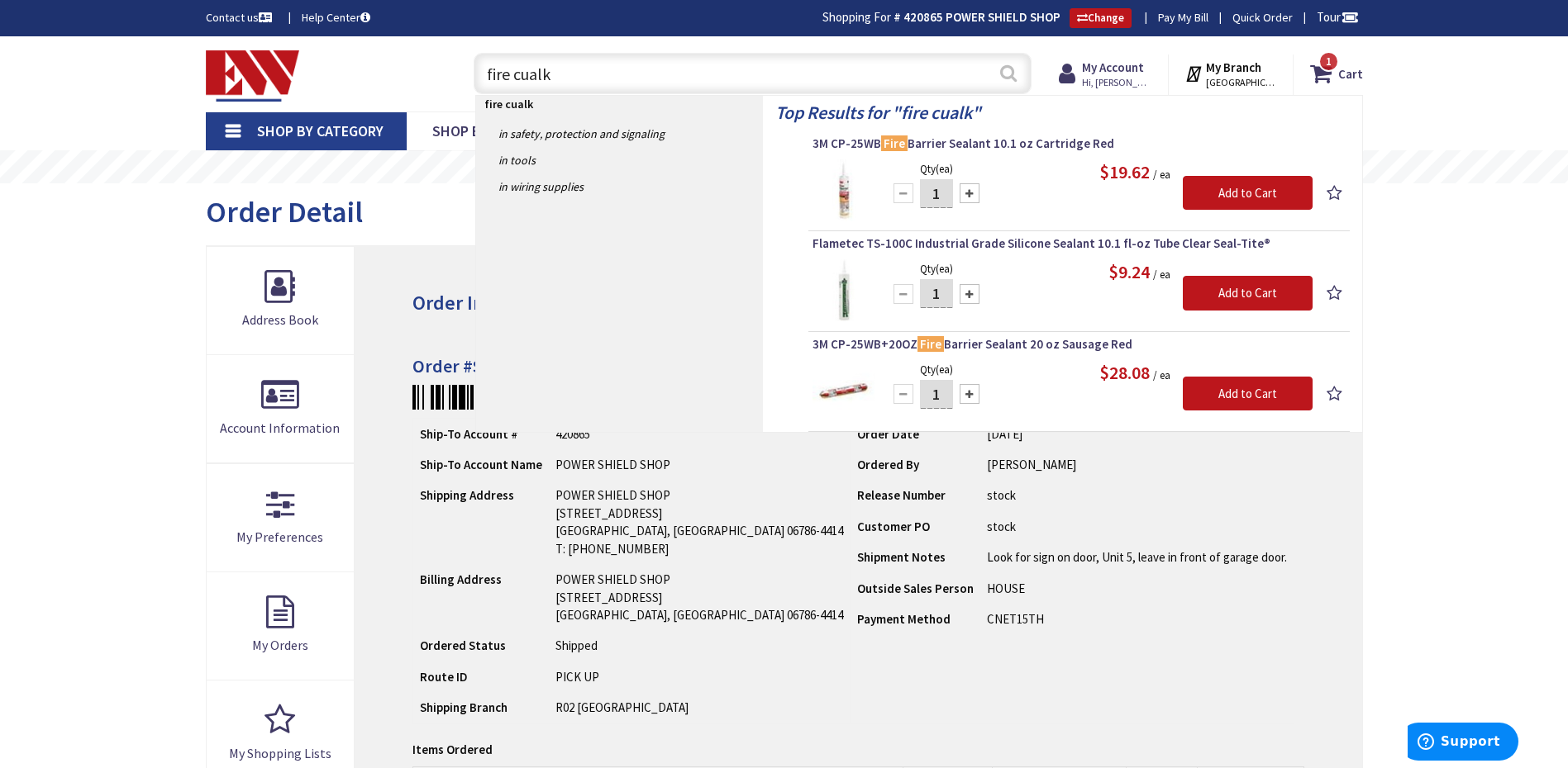
type input "fire cualk"
click at [1017, 79] on button "Search" at bounding box center [1009, 73] width 22 height 37
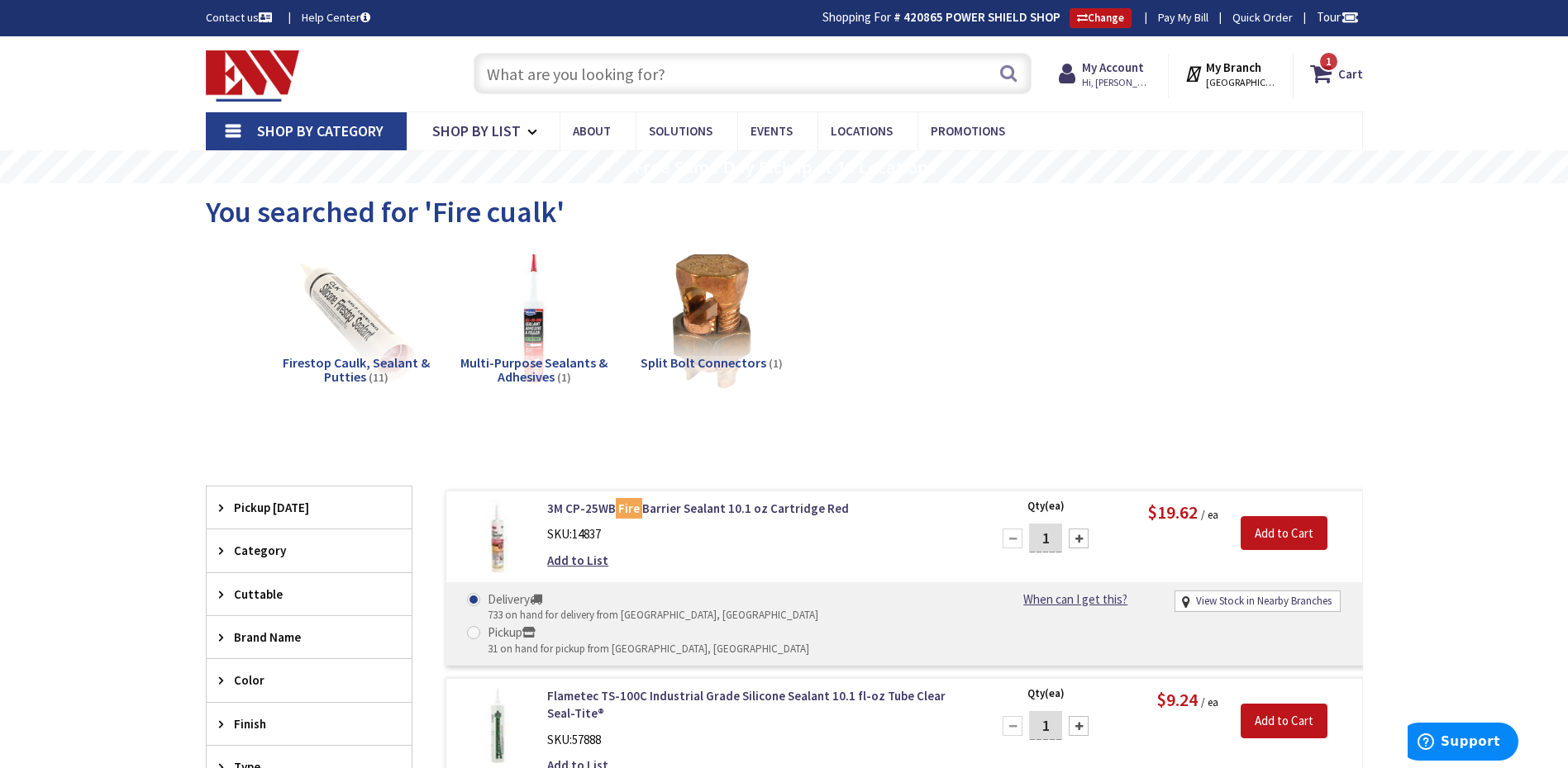
click at [671, 66] on input "text" at bounding box center [753, 73] width 558 height 41
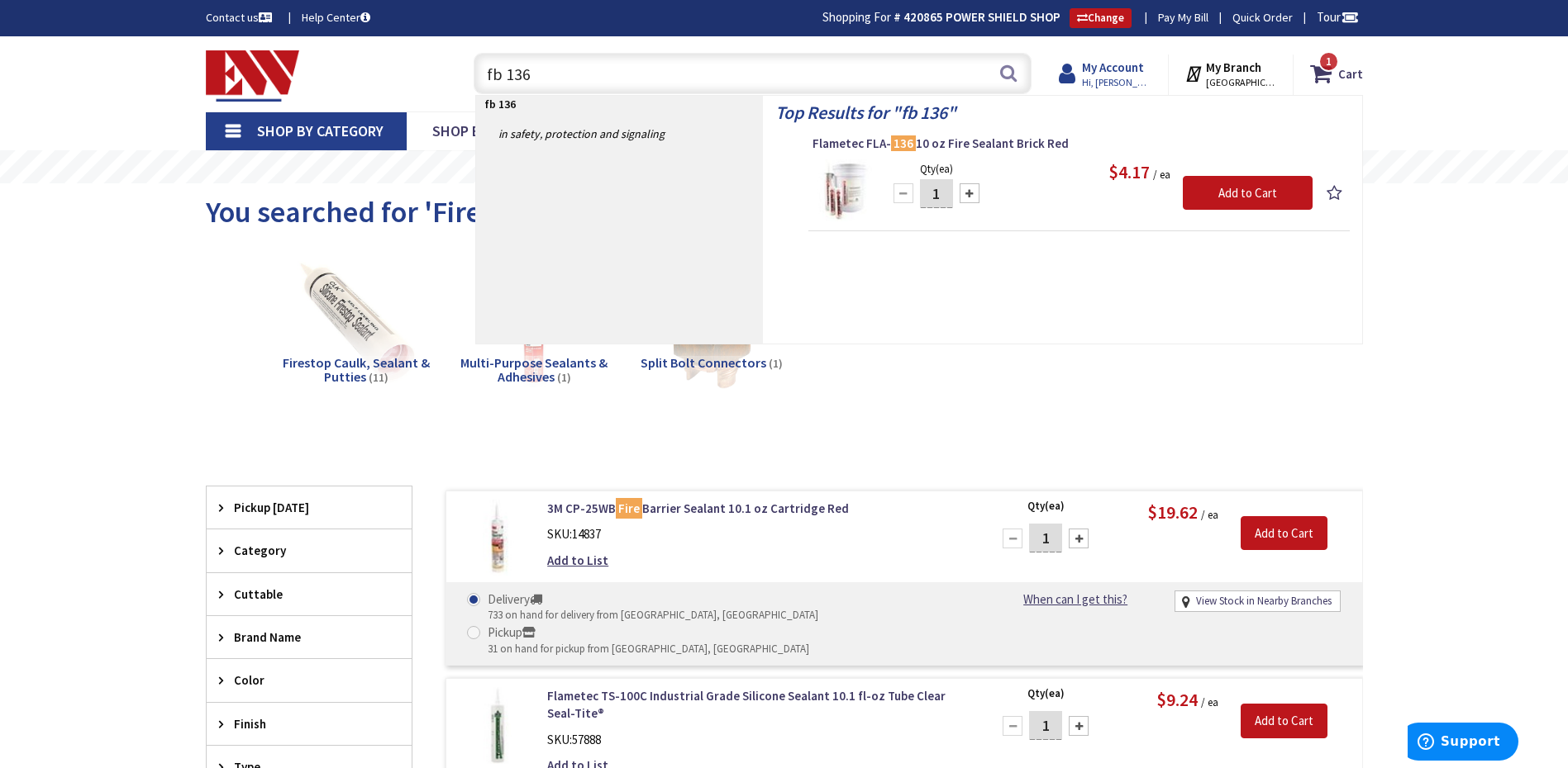
type input "fb 136"
click at [1130, 67] on strong "My Account" at bounding box center [1112, 67] width 62 height 15
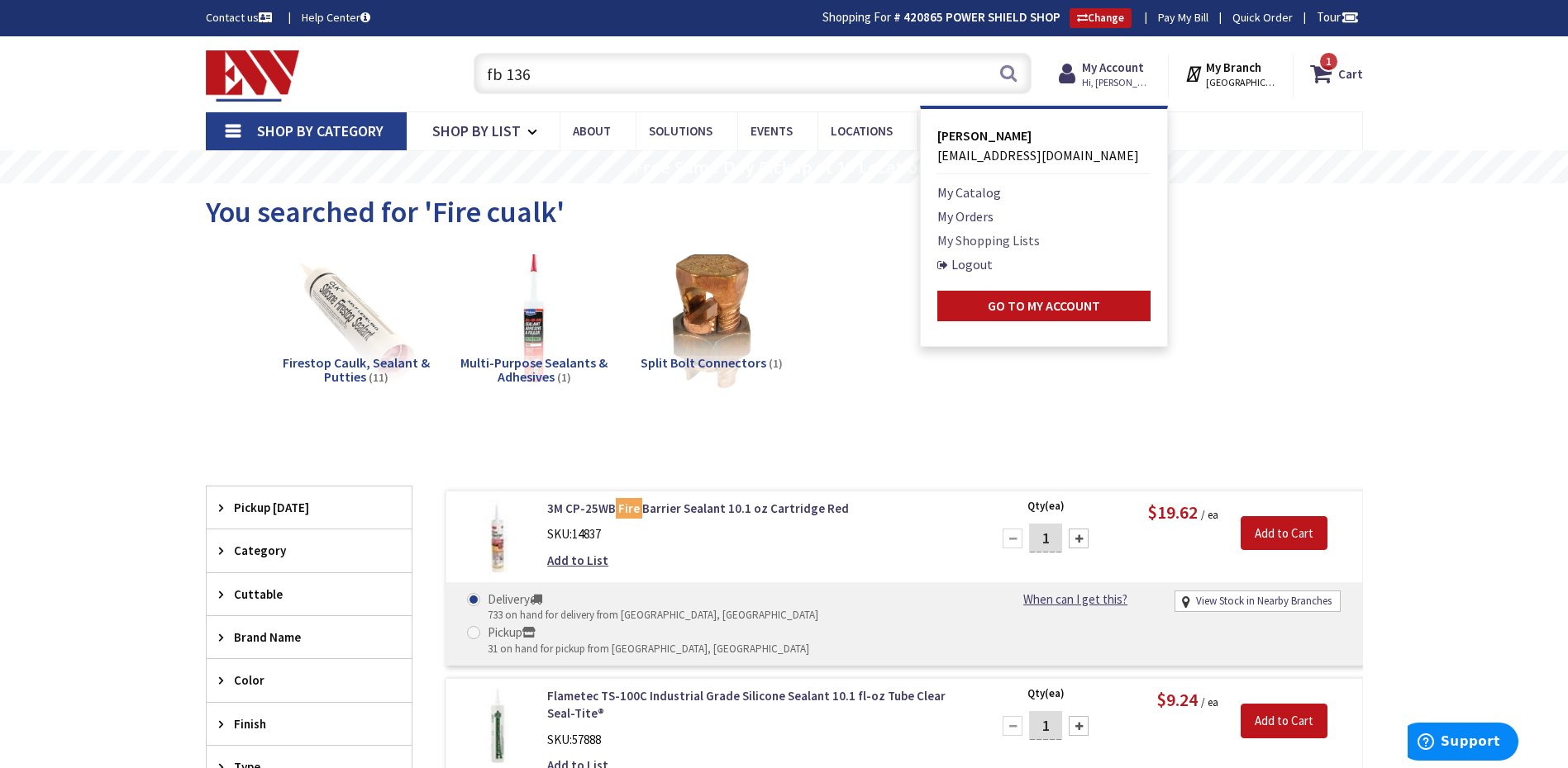
click at [1006, 238] on link "My Shopping Lists" at bounding box center [989, 241] width 102 height 20
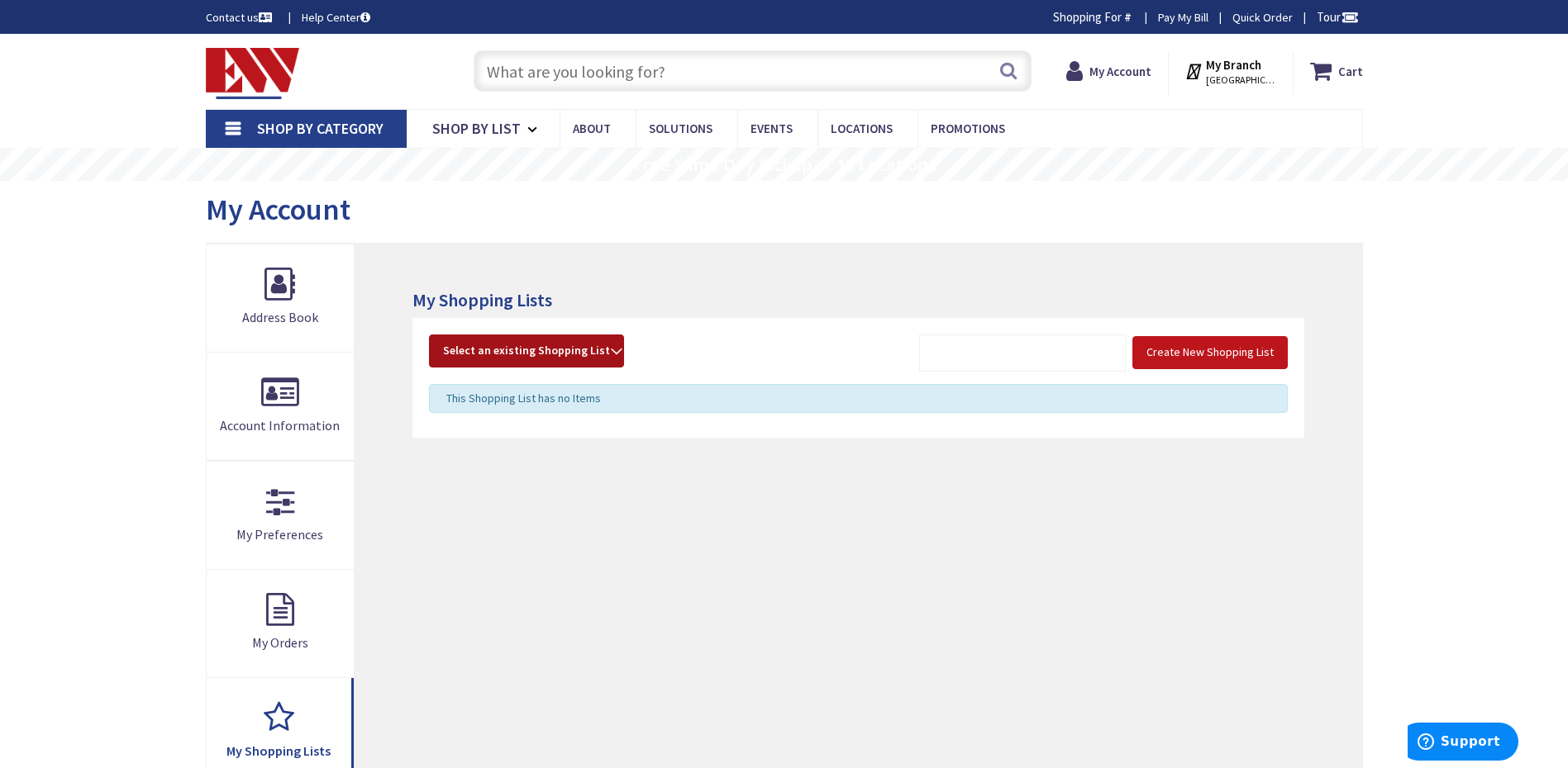
click at [598, 348] on strong "Select an existing Shopping List" at bounding box center [526, 352] width 167 height 20
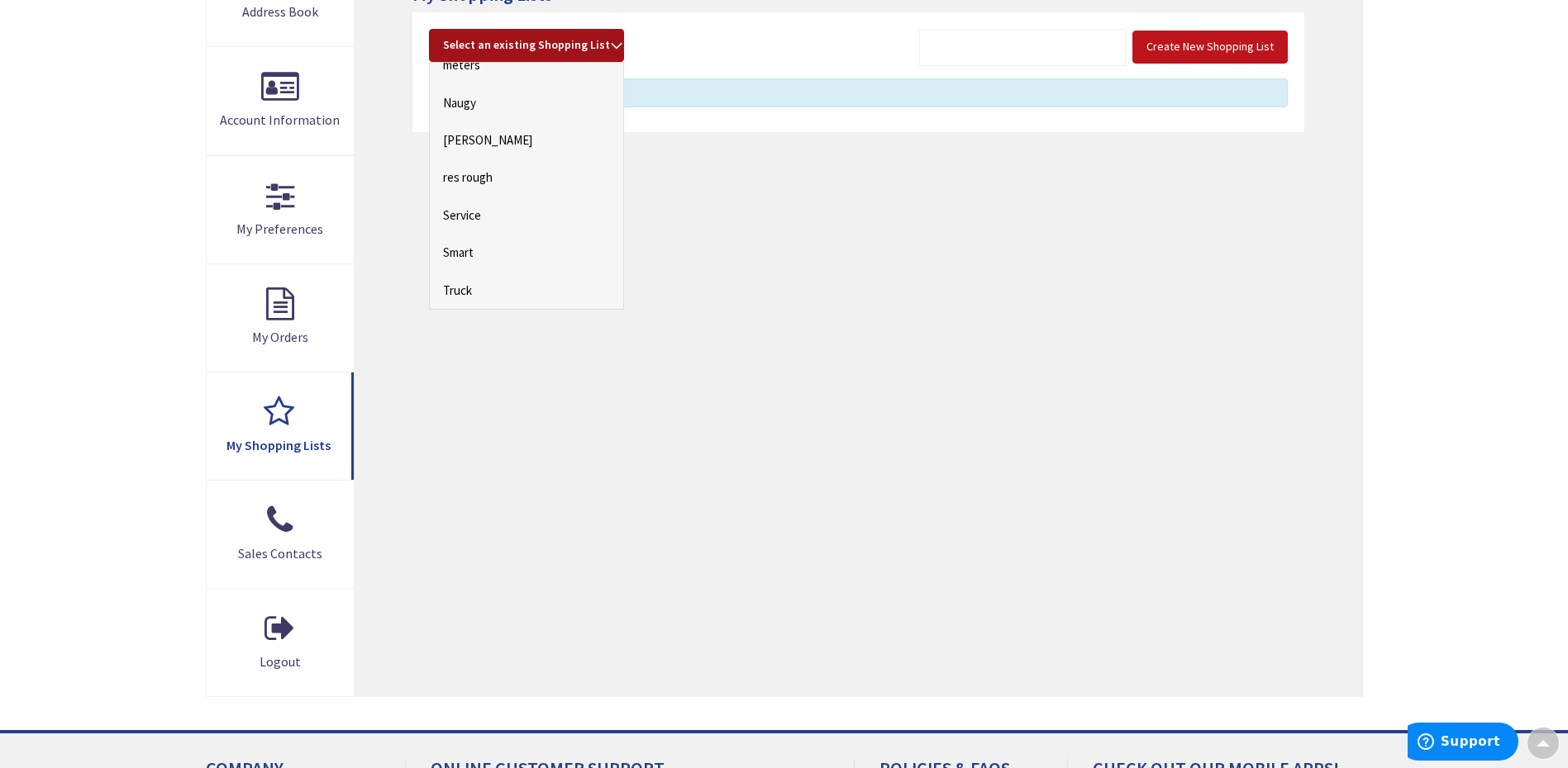
scroll to position [331, 0]
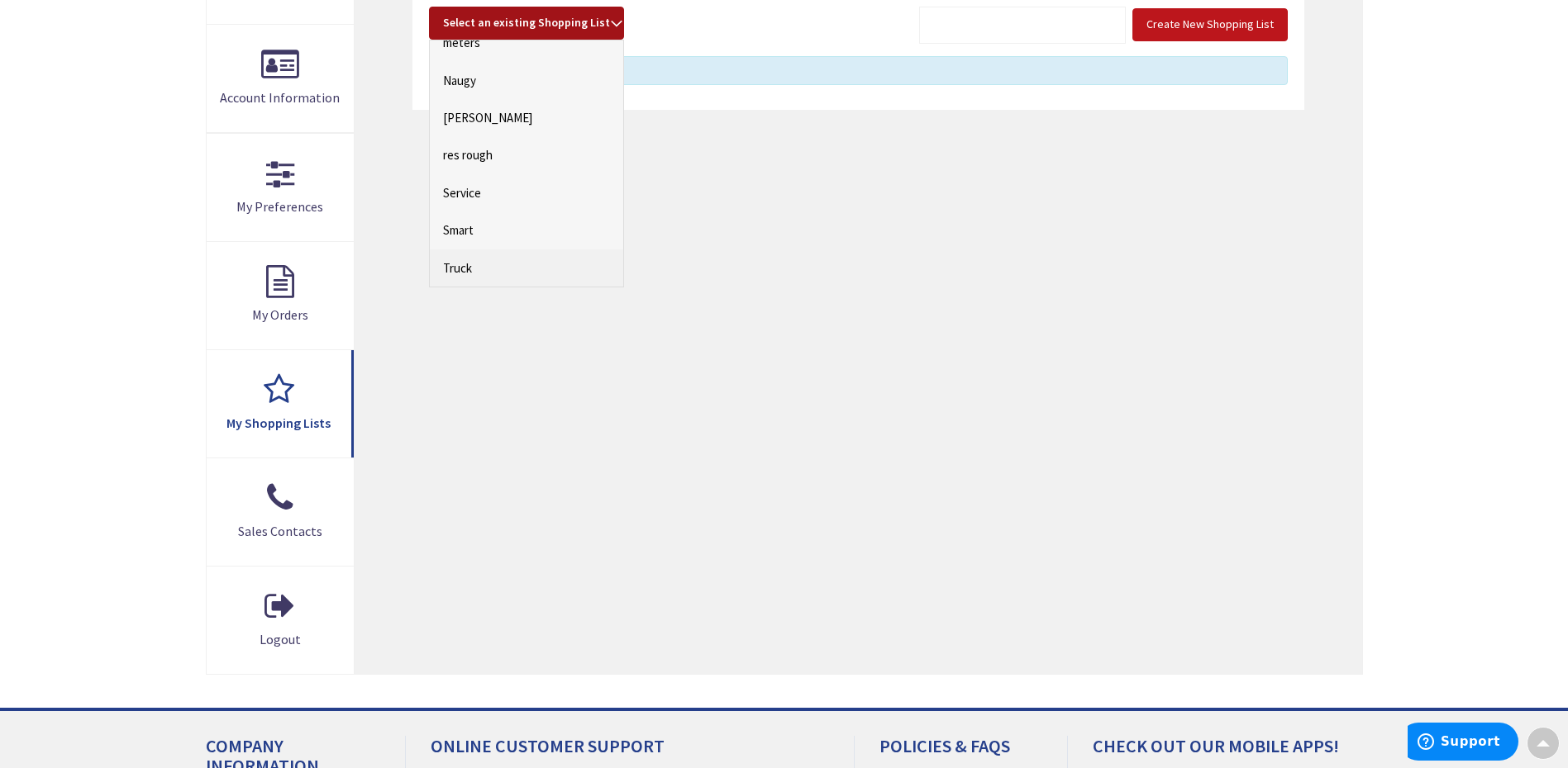
click at [502, 268] on link "Truck" at bounding box center [527, 268] width 193 height 37
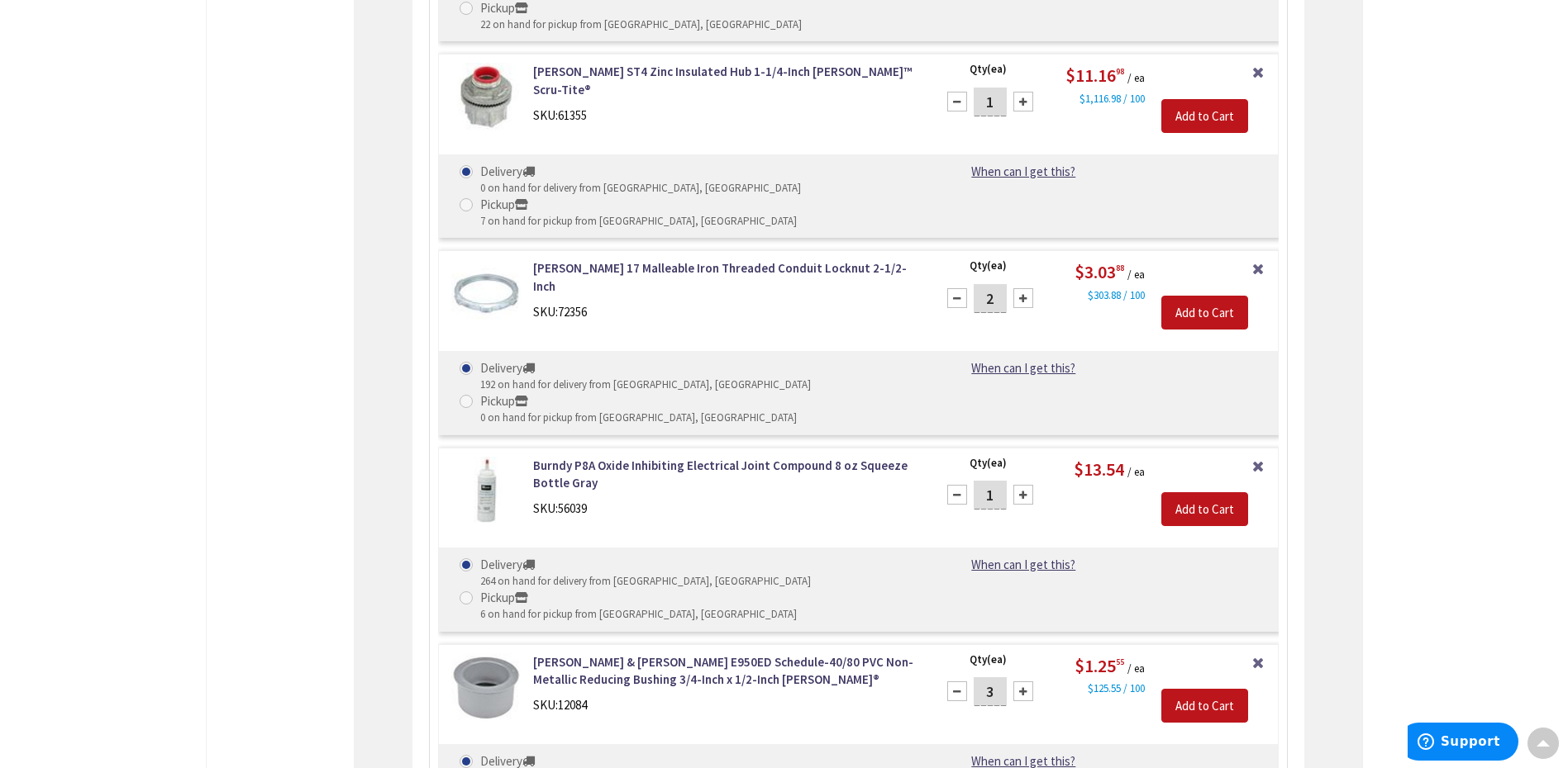
scroll to position [23127, 0]
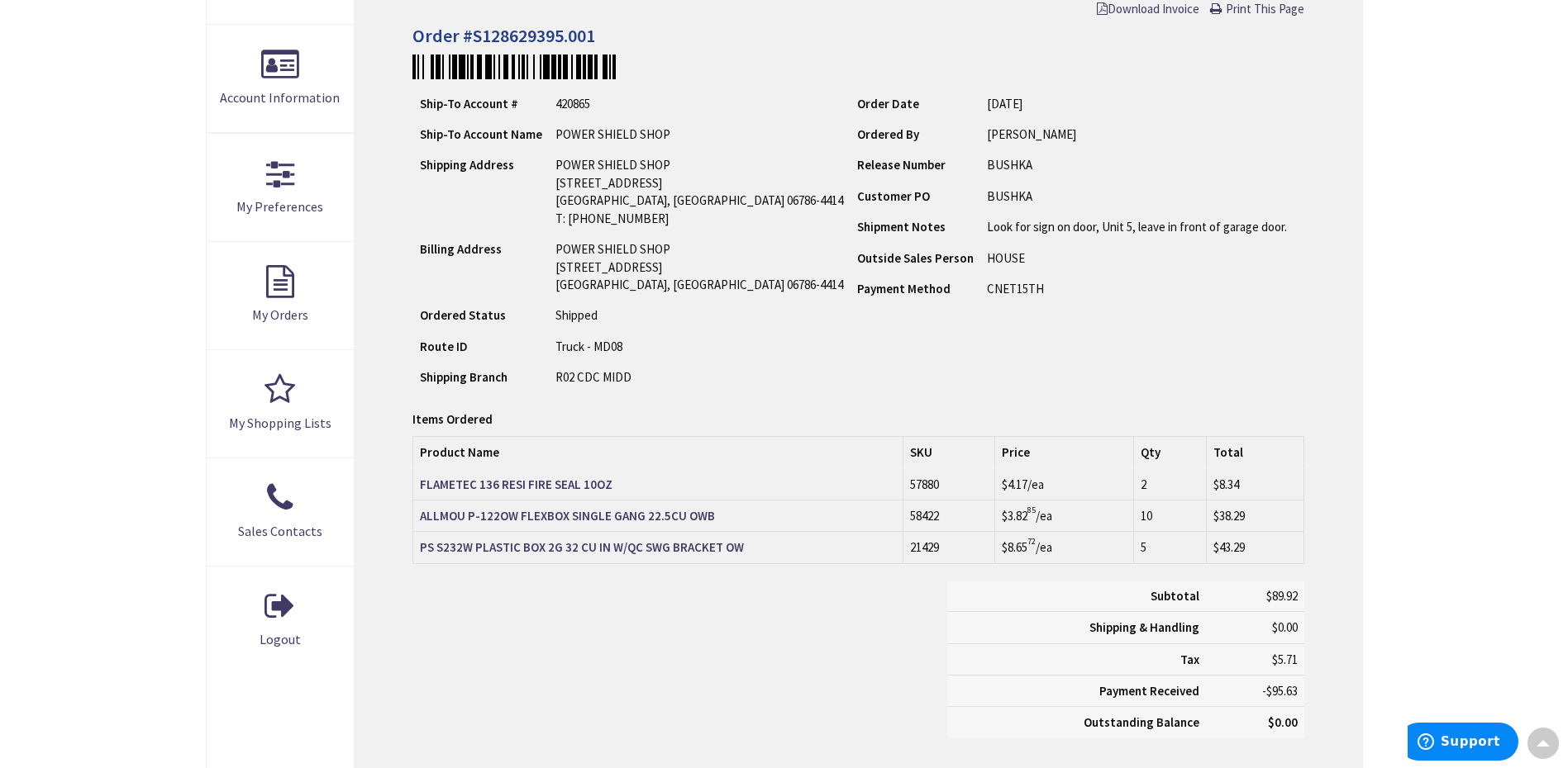
scroll to position [333, 0]
click at [576, 476] on strong "FLAMETEC 136 RESI FIRE SEAL 10OZ" at bounding box center [516, 482] width 192 height 15
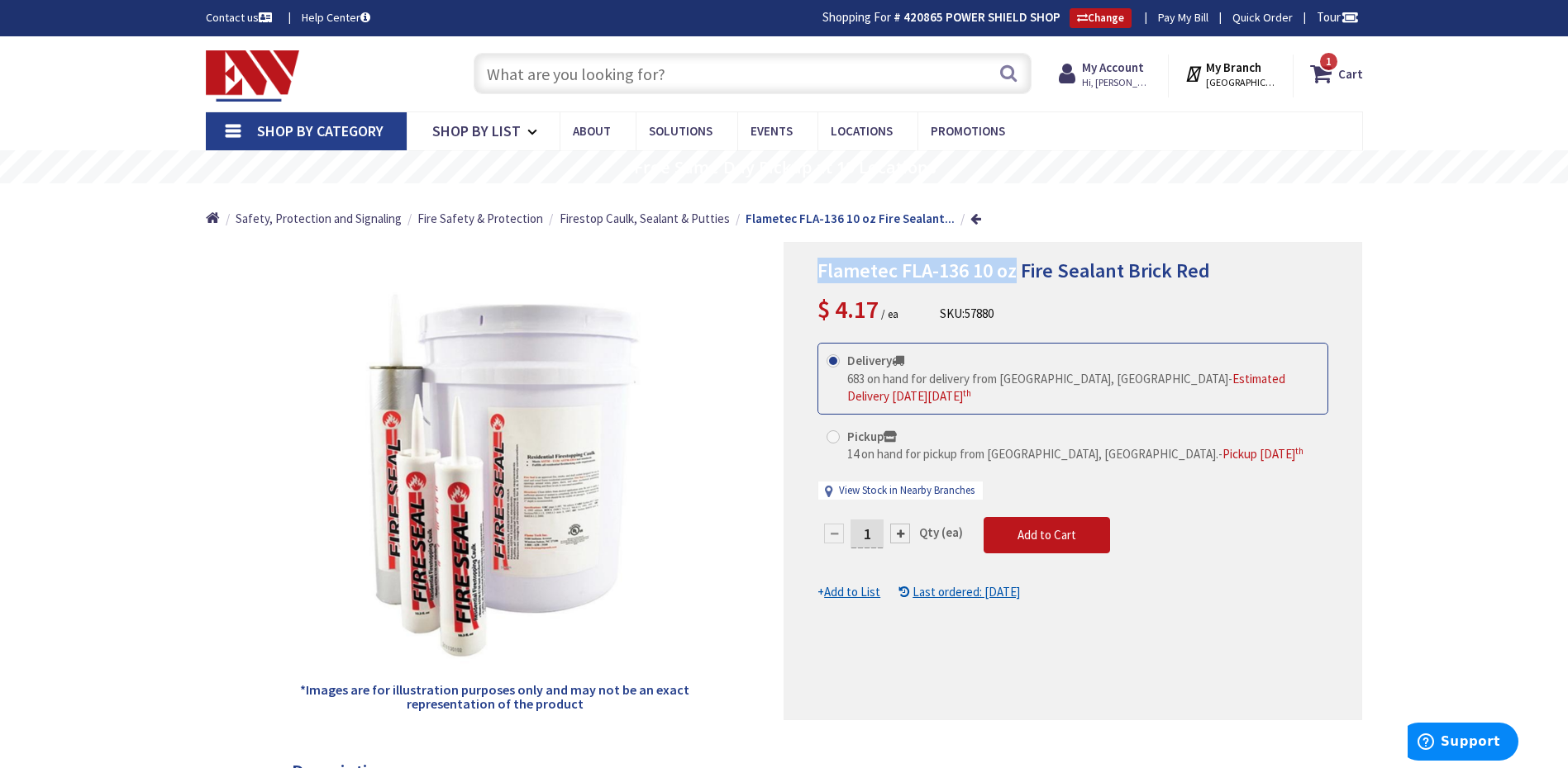
drag, startPoint x: 813, startPoint y: 267, endPoint x: 1017, endPoint y: 273, distance: 204.1
click at [1017, 273] on div "Flametec FLA-136 10 oz Fire Sealant Brick Red $ 4.17 / ea SKU: 57880 This produ…" at bounding box center [1072, 481] width 579 height 478
copy span "Flametec FLA-136 10 oz"
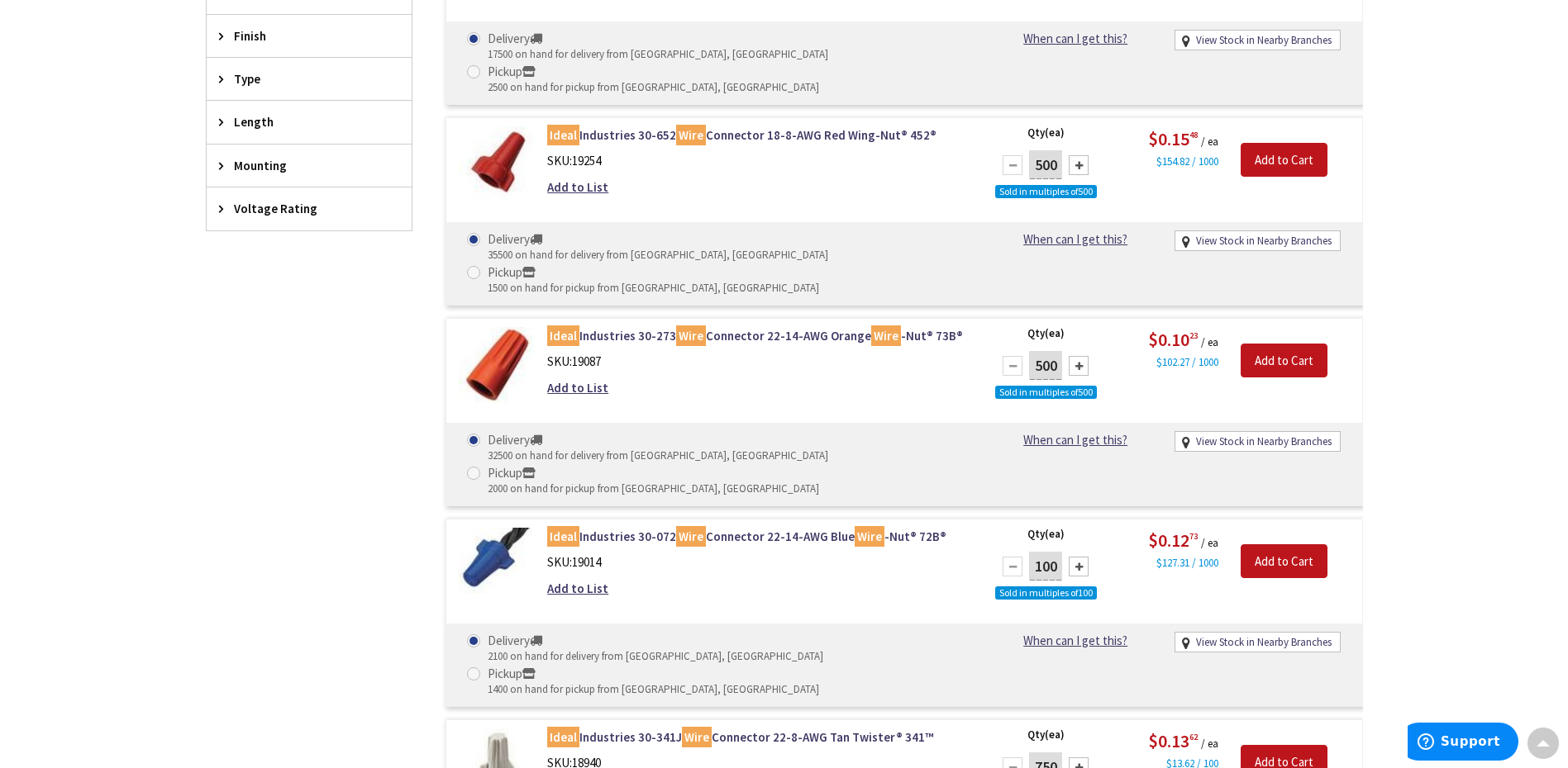
scroll to position [515, 0]
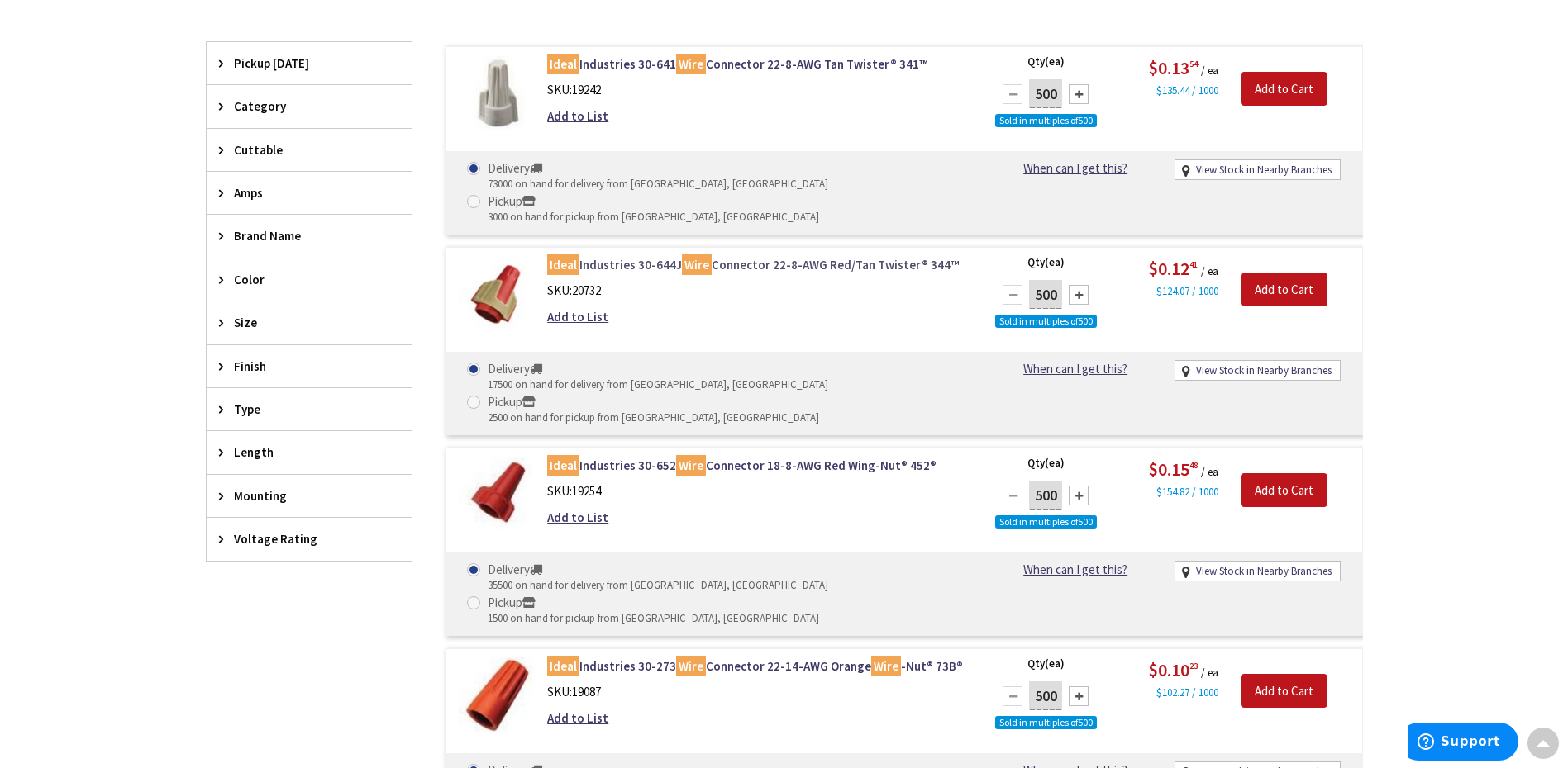
click at [633, 256] on link "Ideal Industries 30-644J Wire Connector 22-8-AWG Red/Tan Twister® 344™" at bounding box center [757, 264] width 421 height 17
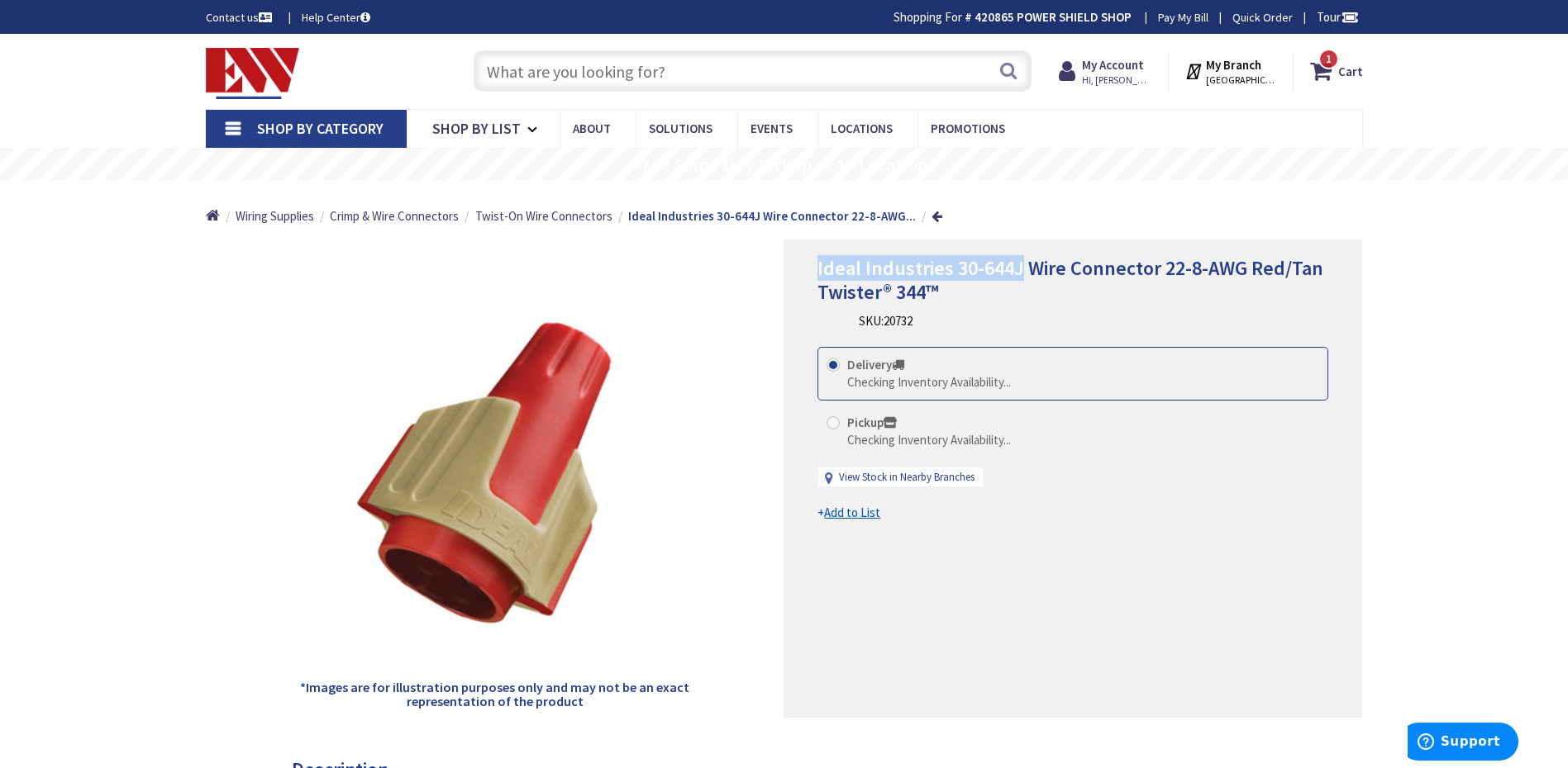
drag, startPoint x: 814, startPoint y: 262, endPoint x: 1016, endPoint y: 271, distance: 202.2
click at [1016, 271] on div "Ideal Industries 30-644J Wire Connector 22-8-AWG Red/Tan Twister® 344™ SKU: 207…" at bounding box center [1072, 478] width 579 height 478
copy span "Ideal Industries 30-644J"
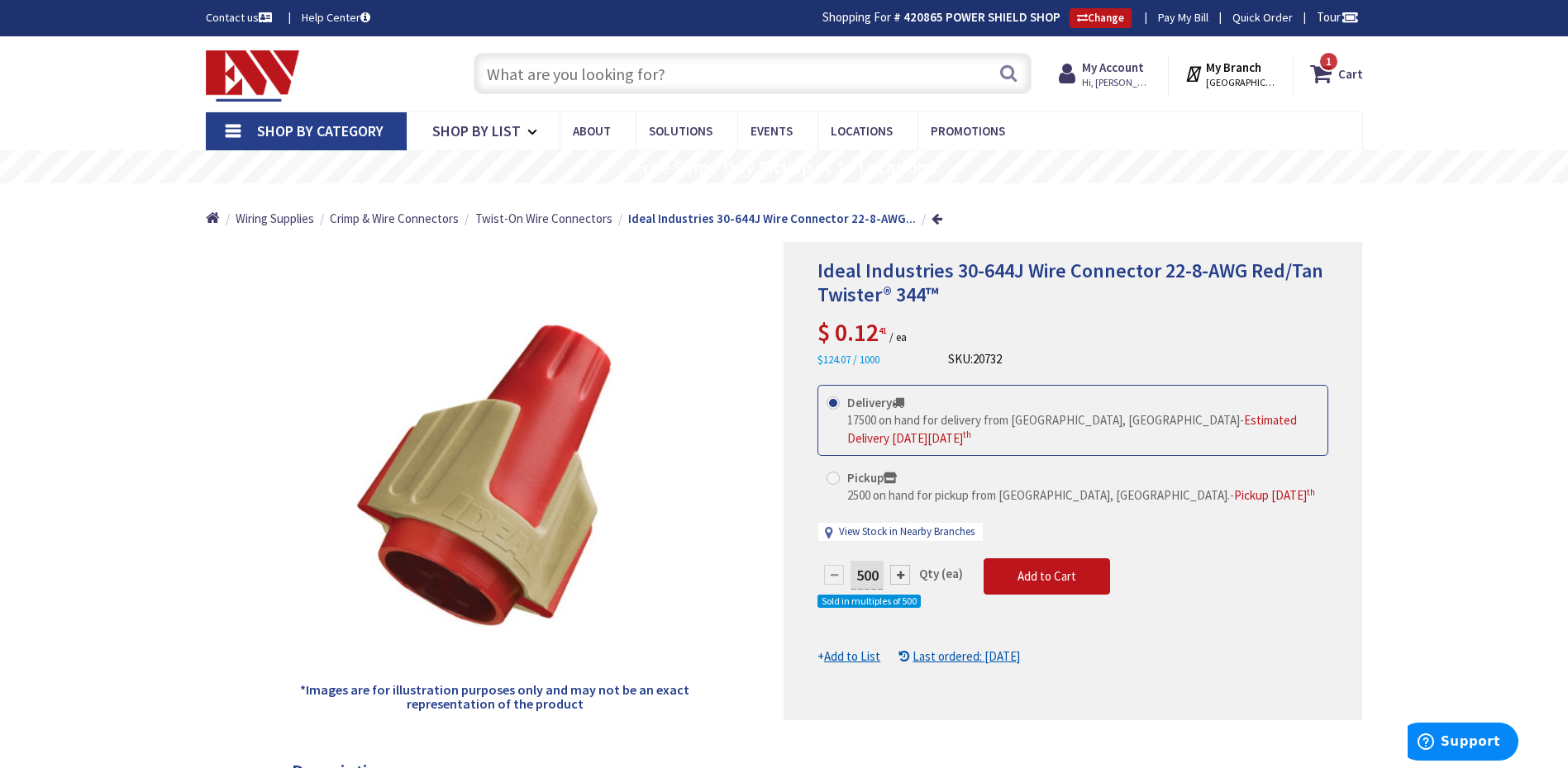
click at [763, 83] on input "text" at bounding box center [753, 73] width 558 height 41
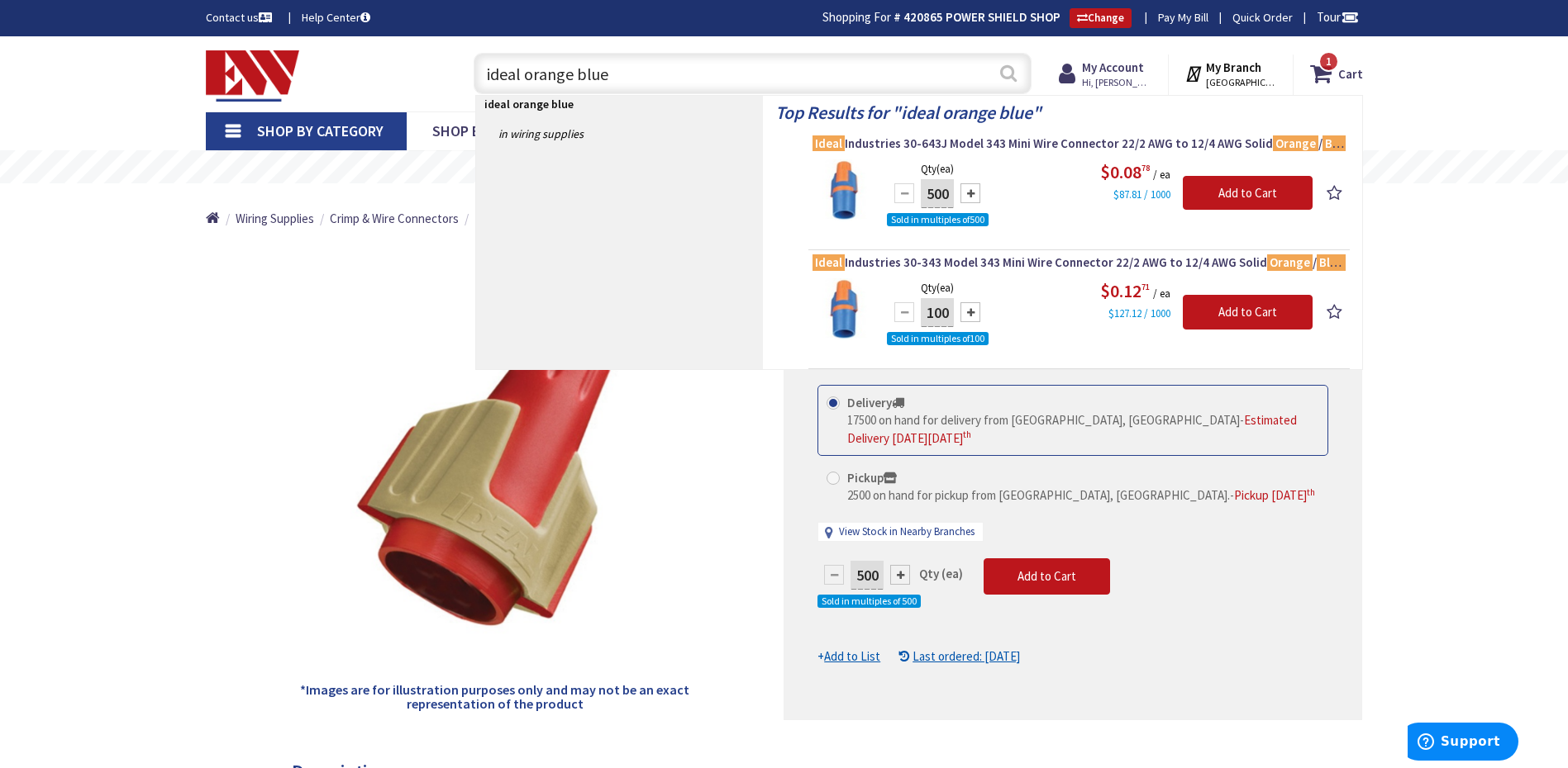
type input "ideal orange blue"
click at [1013, 67] on button "Search" at bounding box center [1009, 73] width 22 height 37
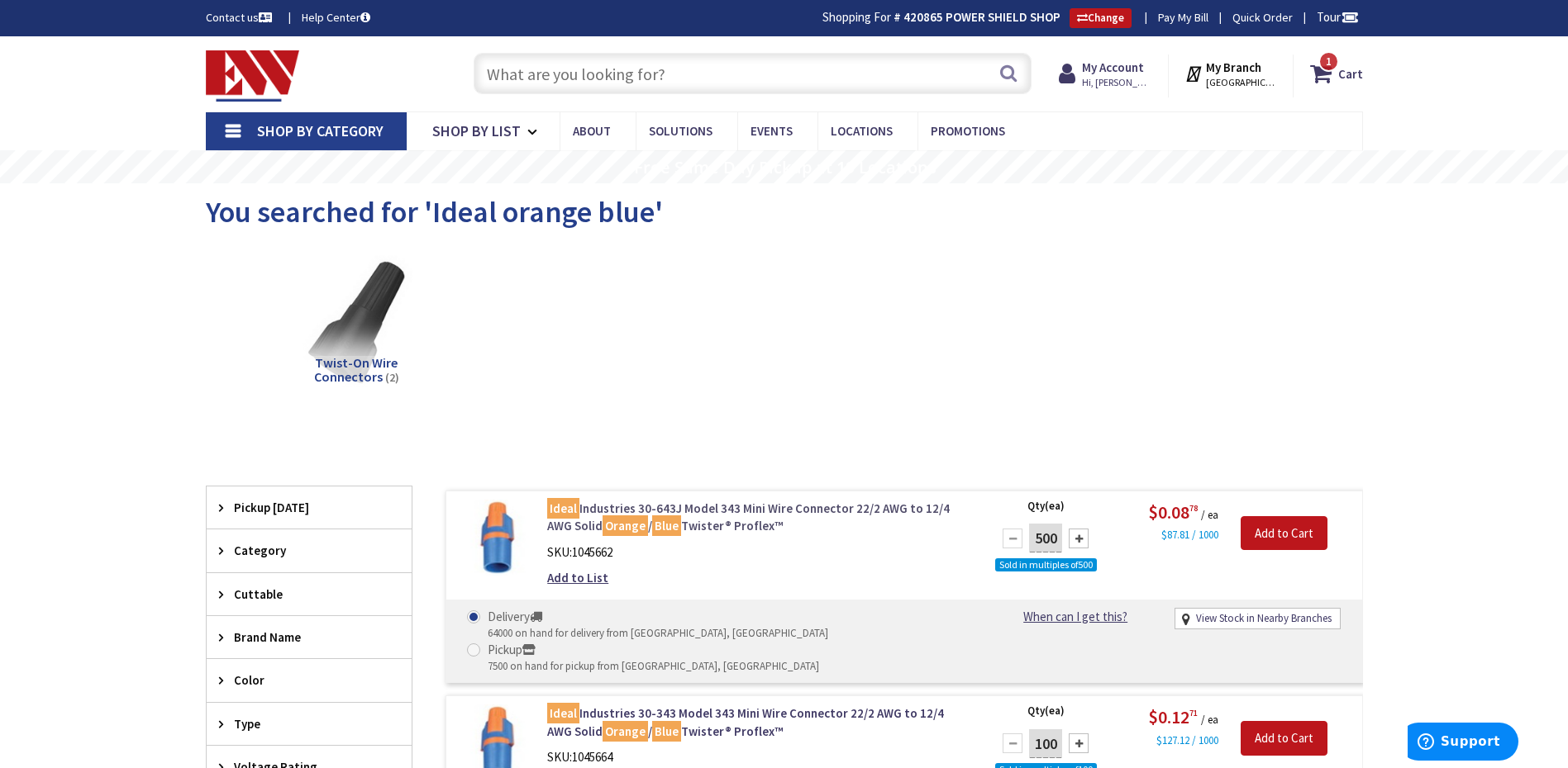
click at [660, 507] on link "Ideal Industries 30-643J Model 343 Mini Wire Connector 22/2 AWG to 12/4 AWG Sol…" at bounding box center [757, 517] width 421 height 36
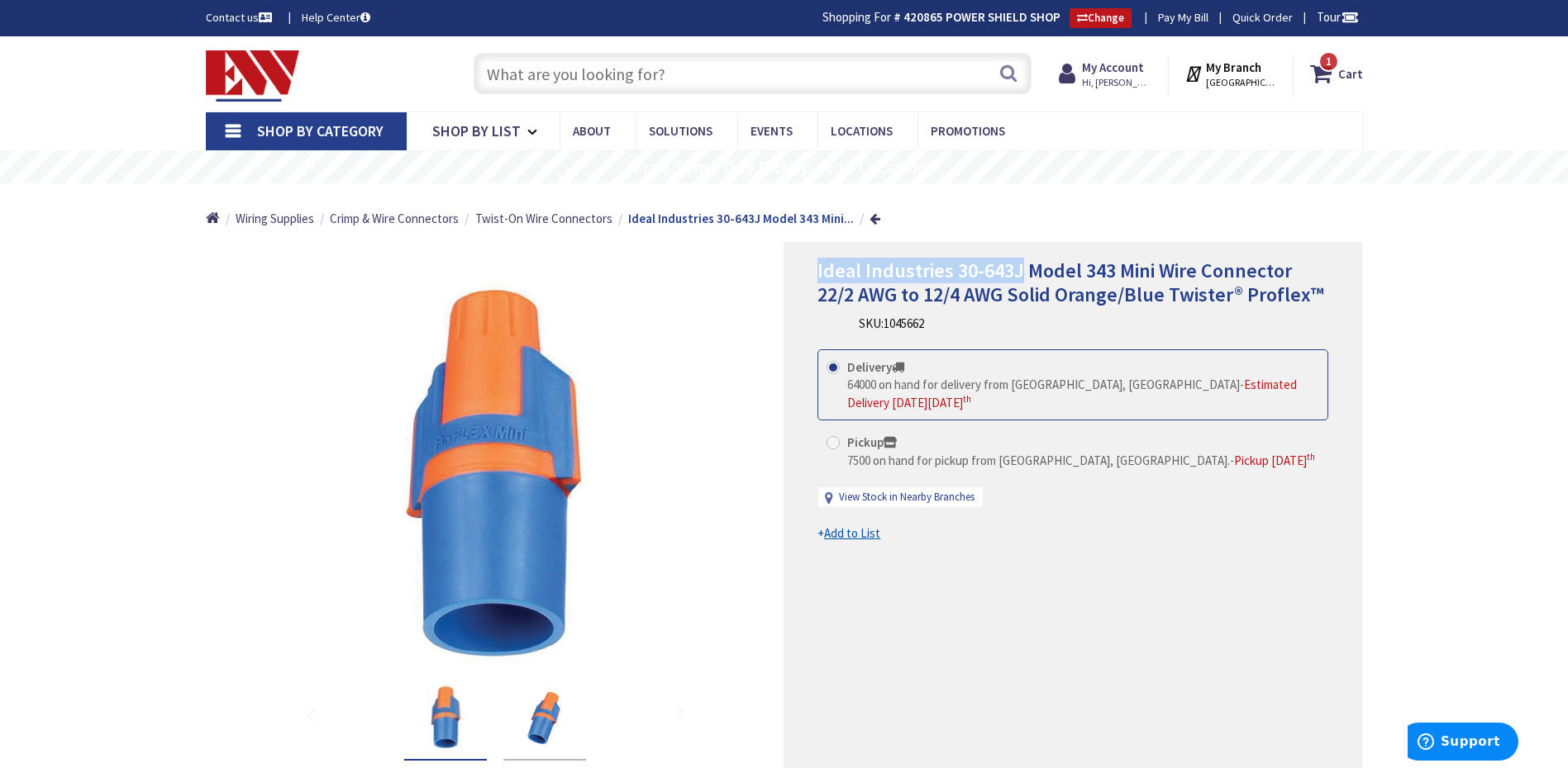
drag, startPoint x: 811, startPoint y: 265, endPoint x: 1018, endPoint y: 271, distance: 207.1
click at [1018, 271] on div "Ideal Industries 30-643J Model 343 Mini Wire Connector 22/2 AWG to 12/4 AWG Sol…" at bounding box center [1072, 527] width 579 height 569
copy span "Ideal Industries 30-643J"
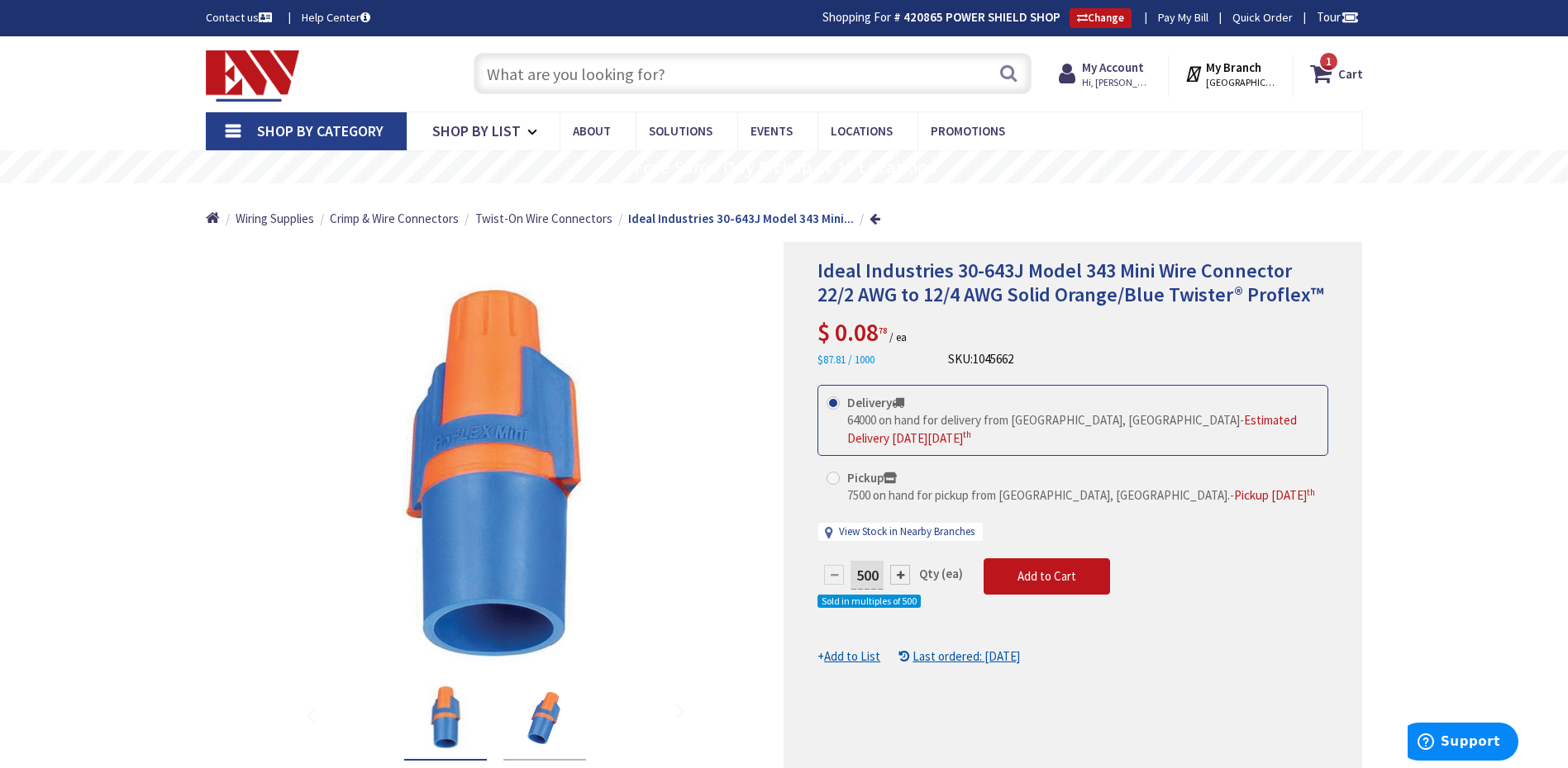
click at [634, 76] on input "text" at bounding box center [753, 73] width 558 height 41
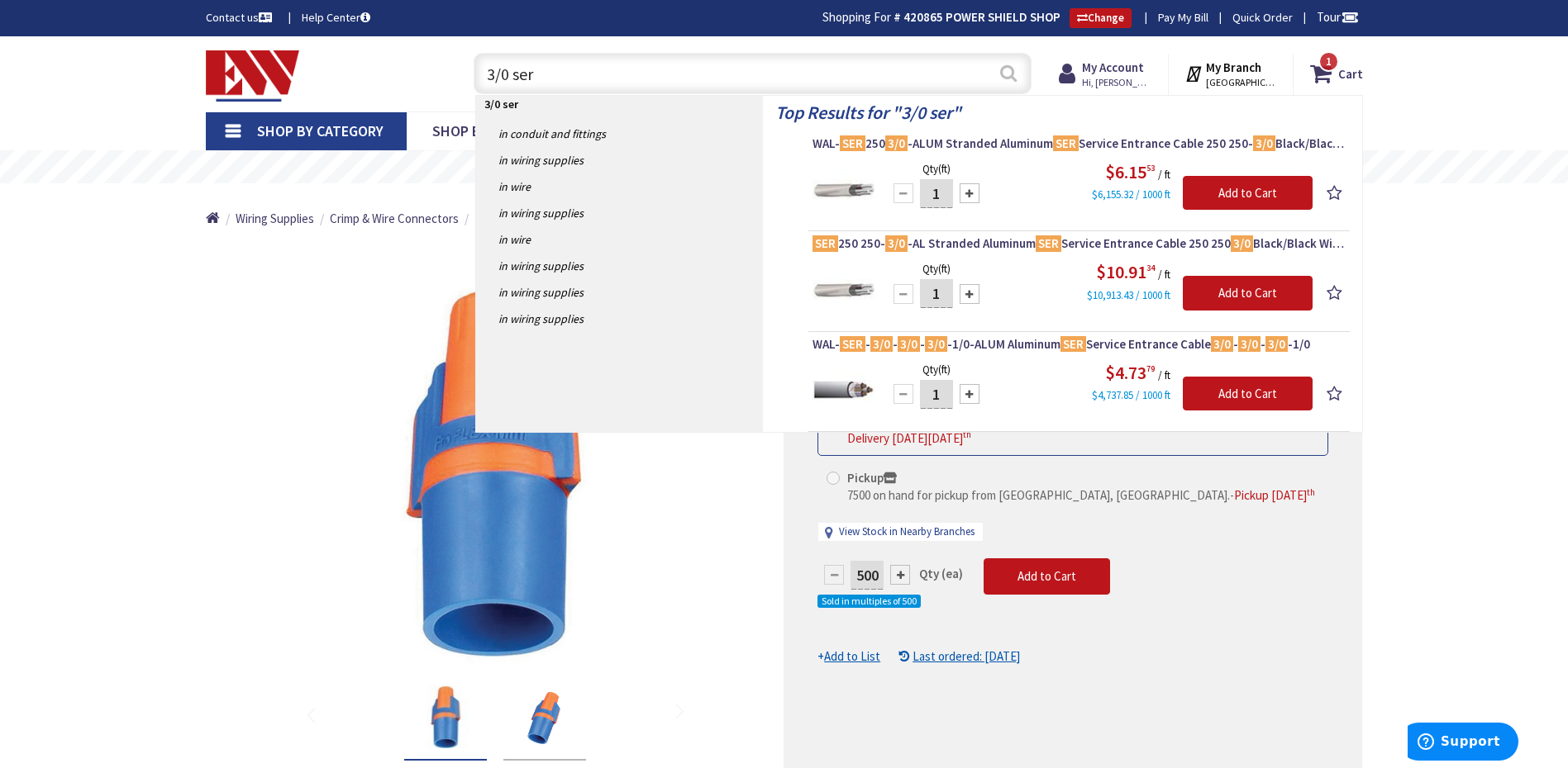
type input "3/0 ser"
click at [1008, 69] on button "Search" at bounding box center [1009, 73] width 22 height 37
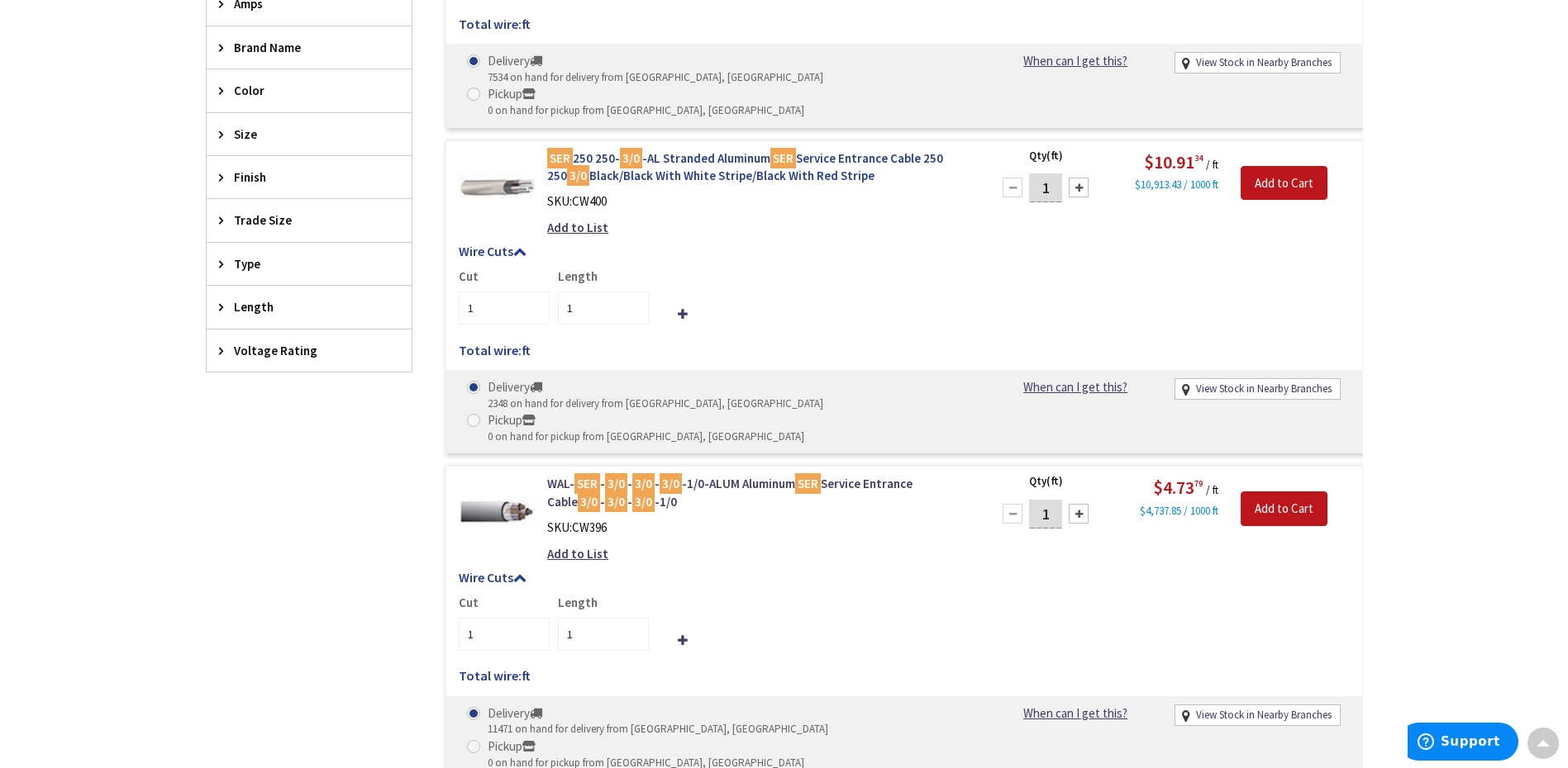
scroll to position [909, 0]
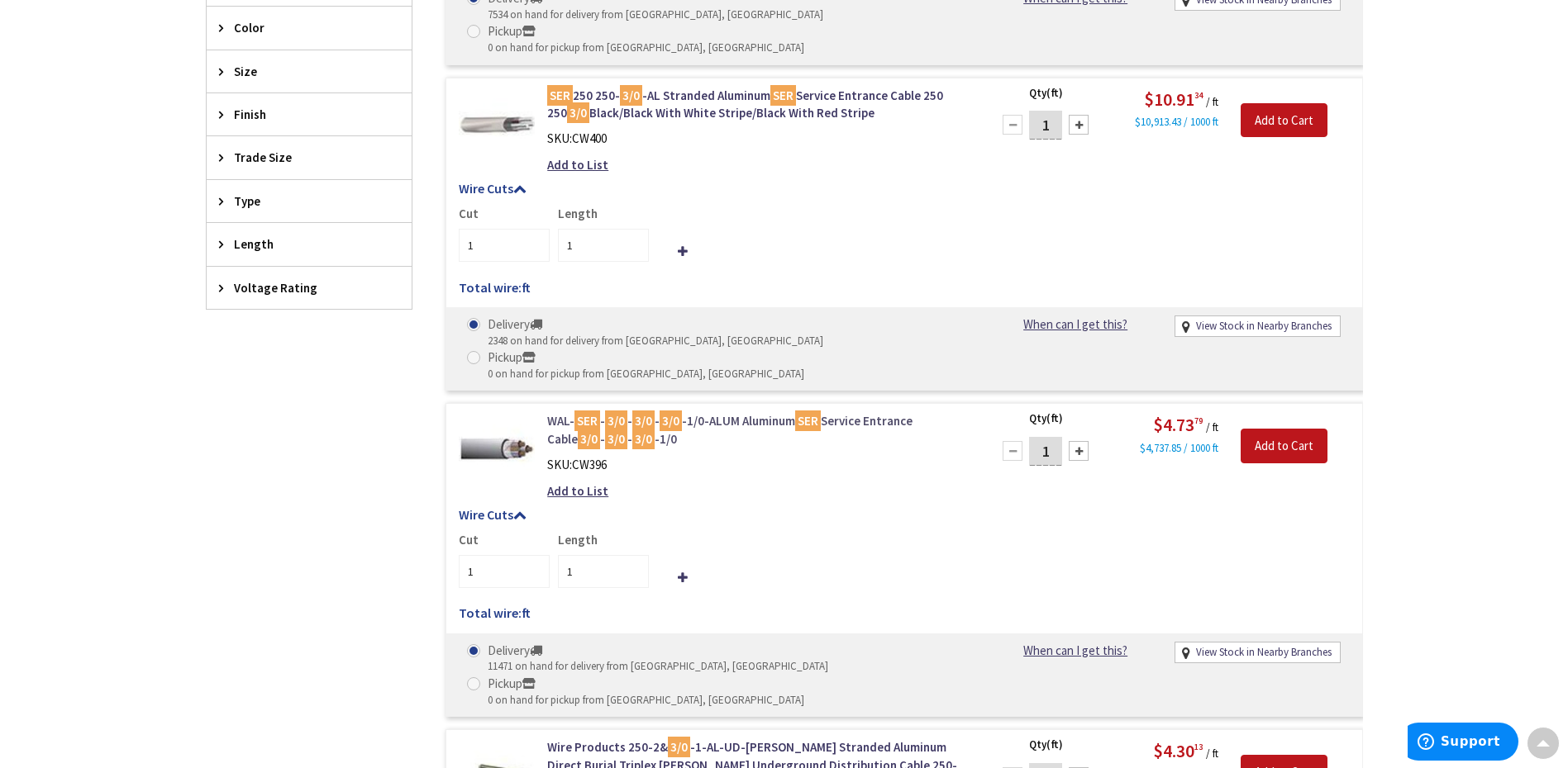
click at [689, 413] on link "WAL- SER - 3/0 - 3/0 - 3/0 -1/0-ALUM Aluminum SER Service Entrance Cable 3/0 - …" at bounding box center [757, 430] width 421 height 36
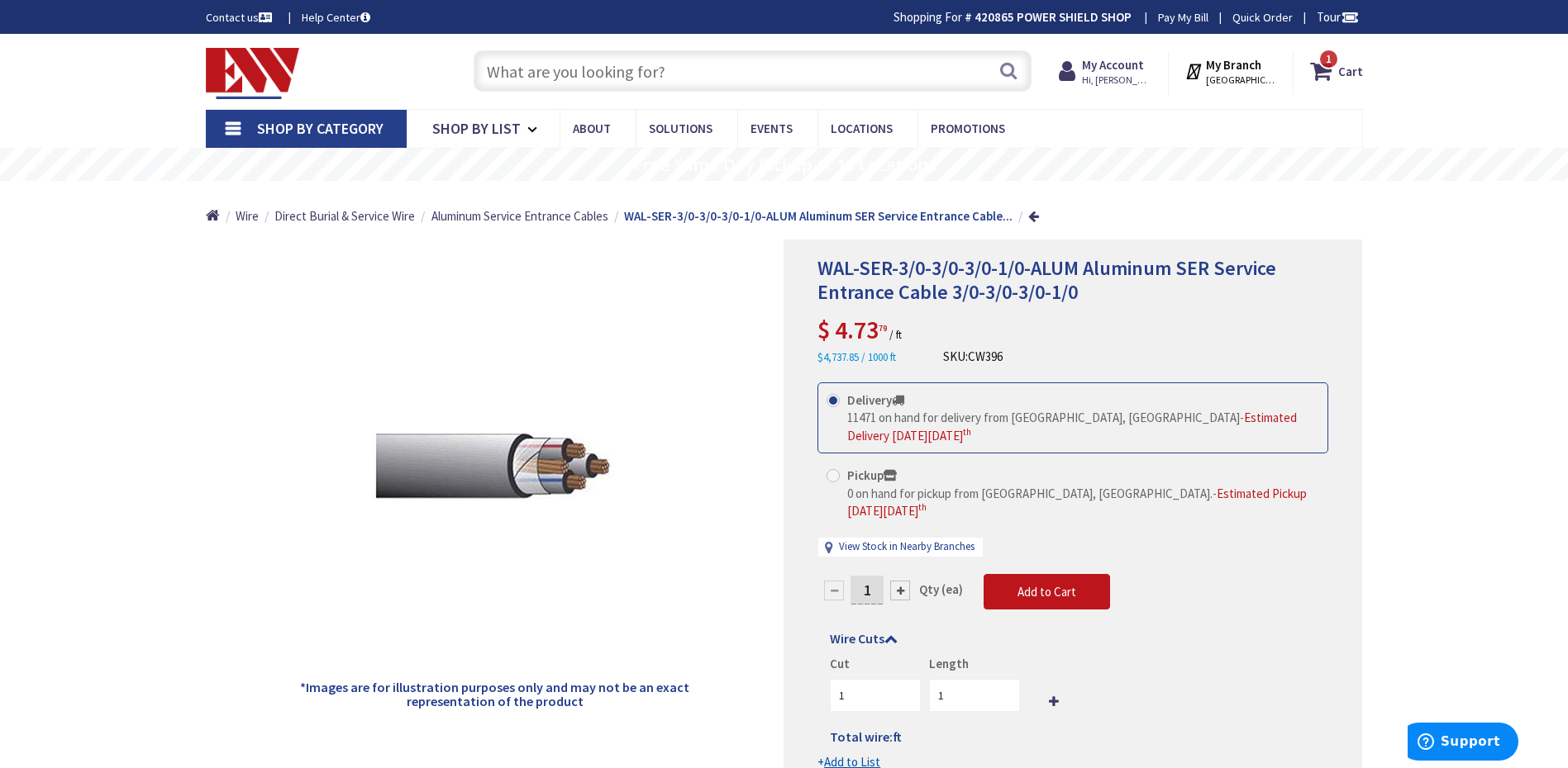
click at [818, 270] on span "WAL-SER-3/0-3/0-3/0-1/0-ALUM Aluminum SER Service Entrance Cable 3/0-3/0-3/0-1/0" at bounding box center [1046, 280] width 458 height 49
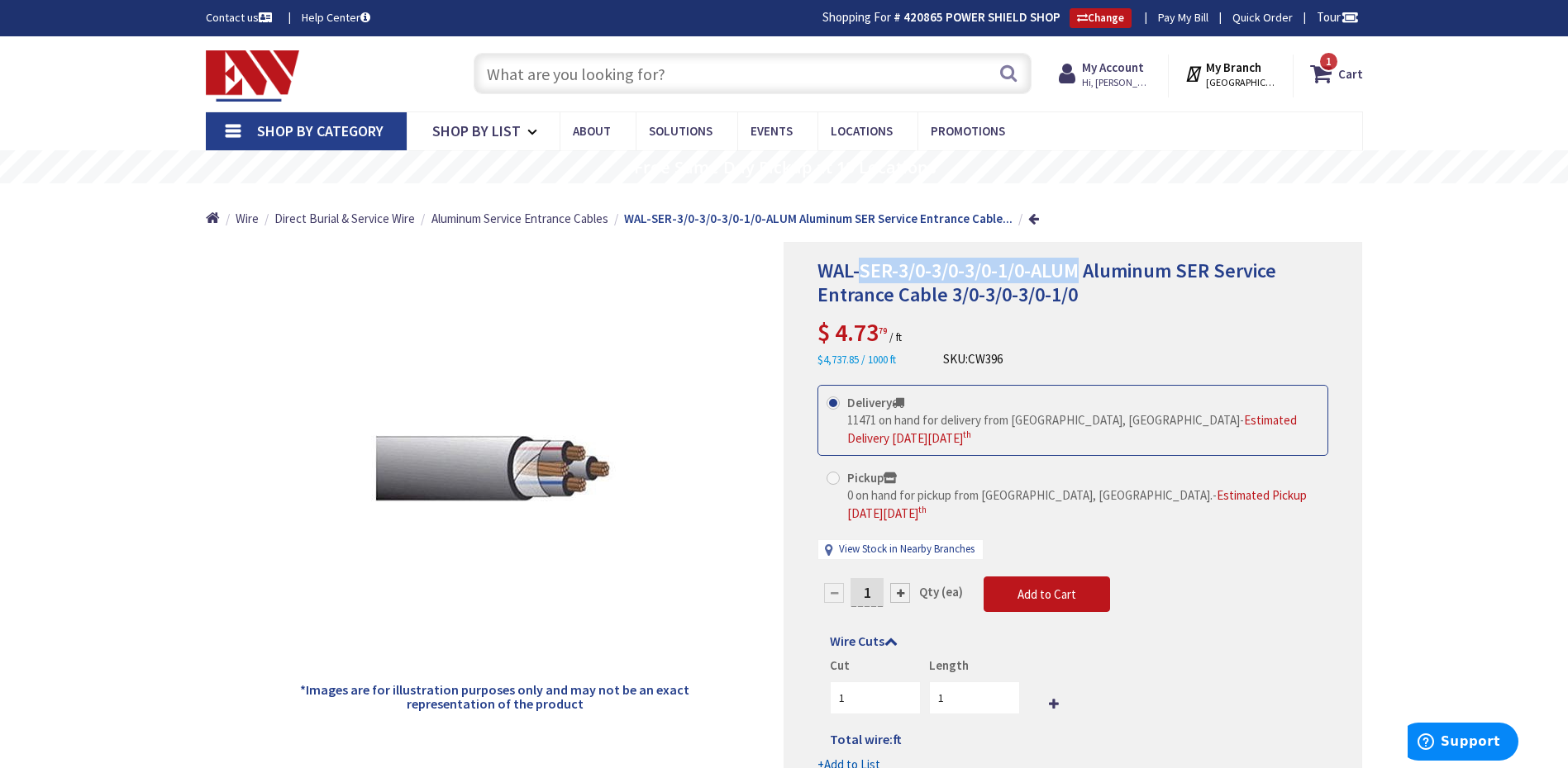
drag, startPoint x: 862, startPoint y: 271, endPoint x: 1081, endPoint y: 267, distance: 219.0
click at [1081, 267] on span "WAL-SER-3/0-3/0-3/0-1/0-ALUM Aluminum SER Service Entrance Cable 3/0-3/0-3/0-1/0" at bounding box center [1046, 282] width 458 height 49
click at [825, 78] on input "text" at bounding box center [753, 73] width 558 height 41
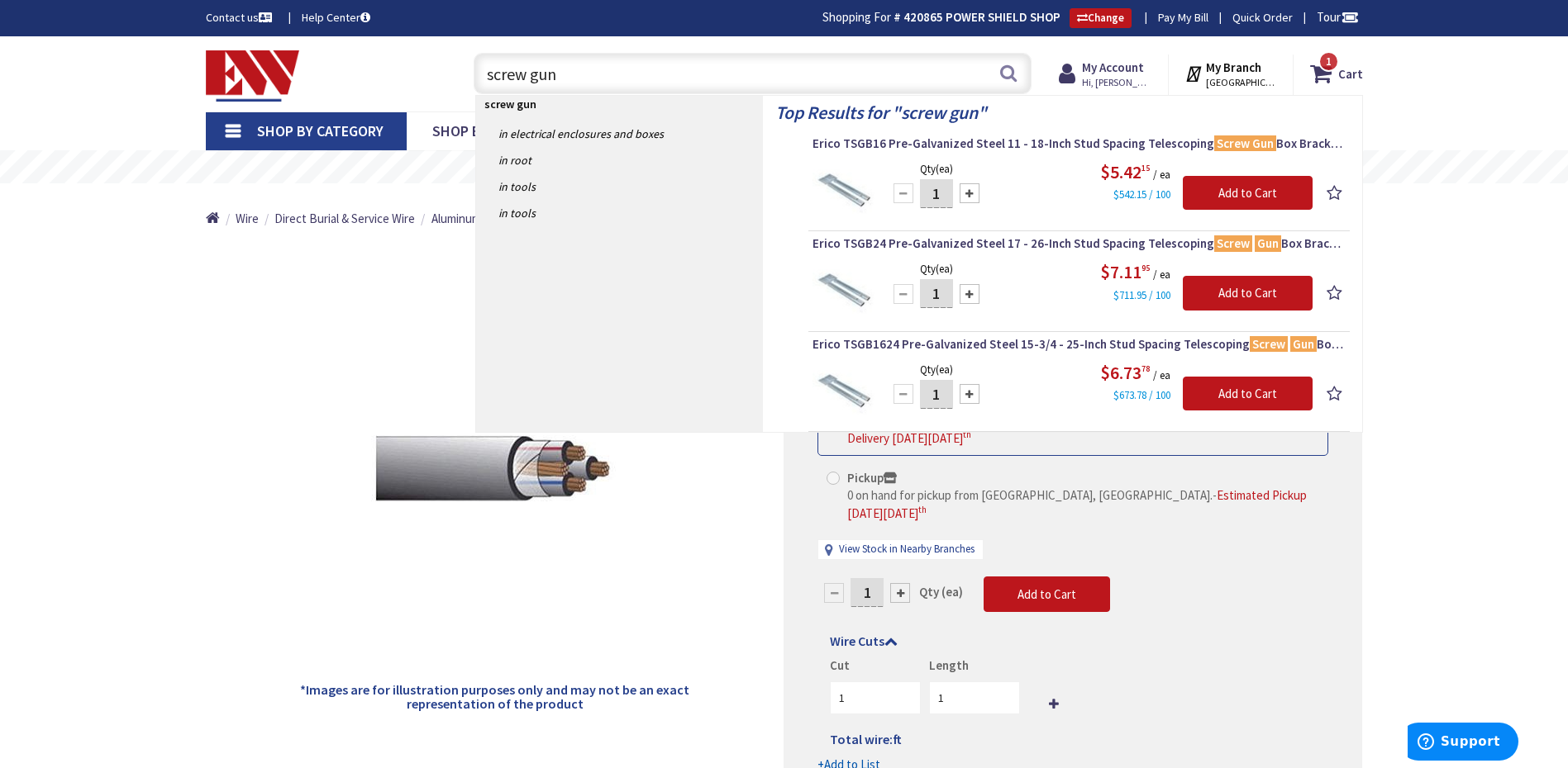
click at [1434, 191] on div "Home Wire Direct Burial & Service Wire Aluminum Service Entrance Cables WAL-SER…" at bounding box center [784, 212] width 1568 height 58
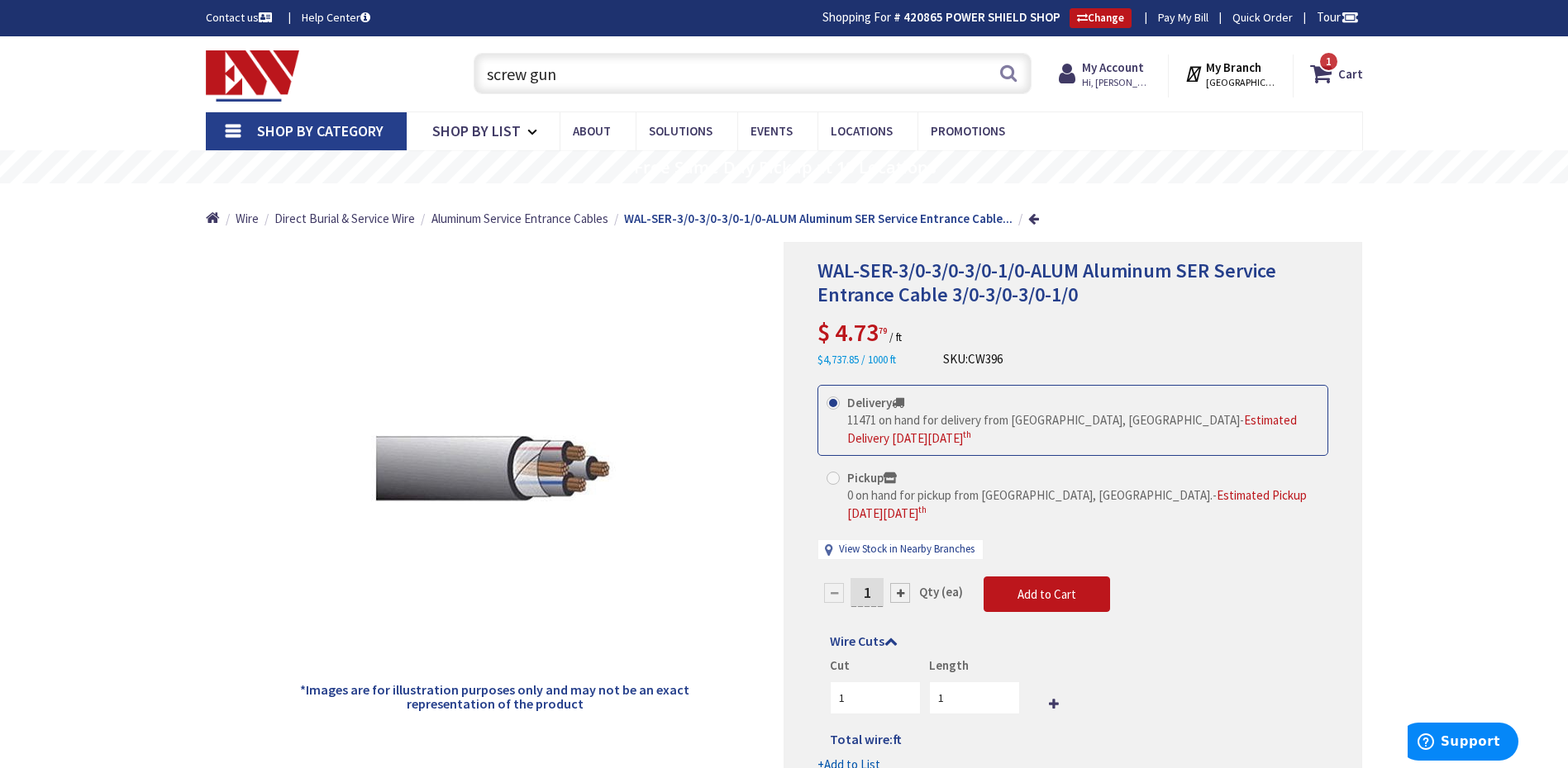
drag, startPoint x: 577, startPoint y: 76, endPoint x: 372, endPoint y: 67, distance: 205.2
click at [372, 67] on div "Toggle Nav screw gun screw gun Search 1 1 1 items Cart My Cart 1" at bounding box center [784, 74] width 1182 height 56
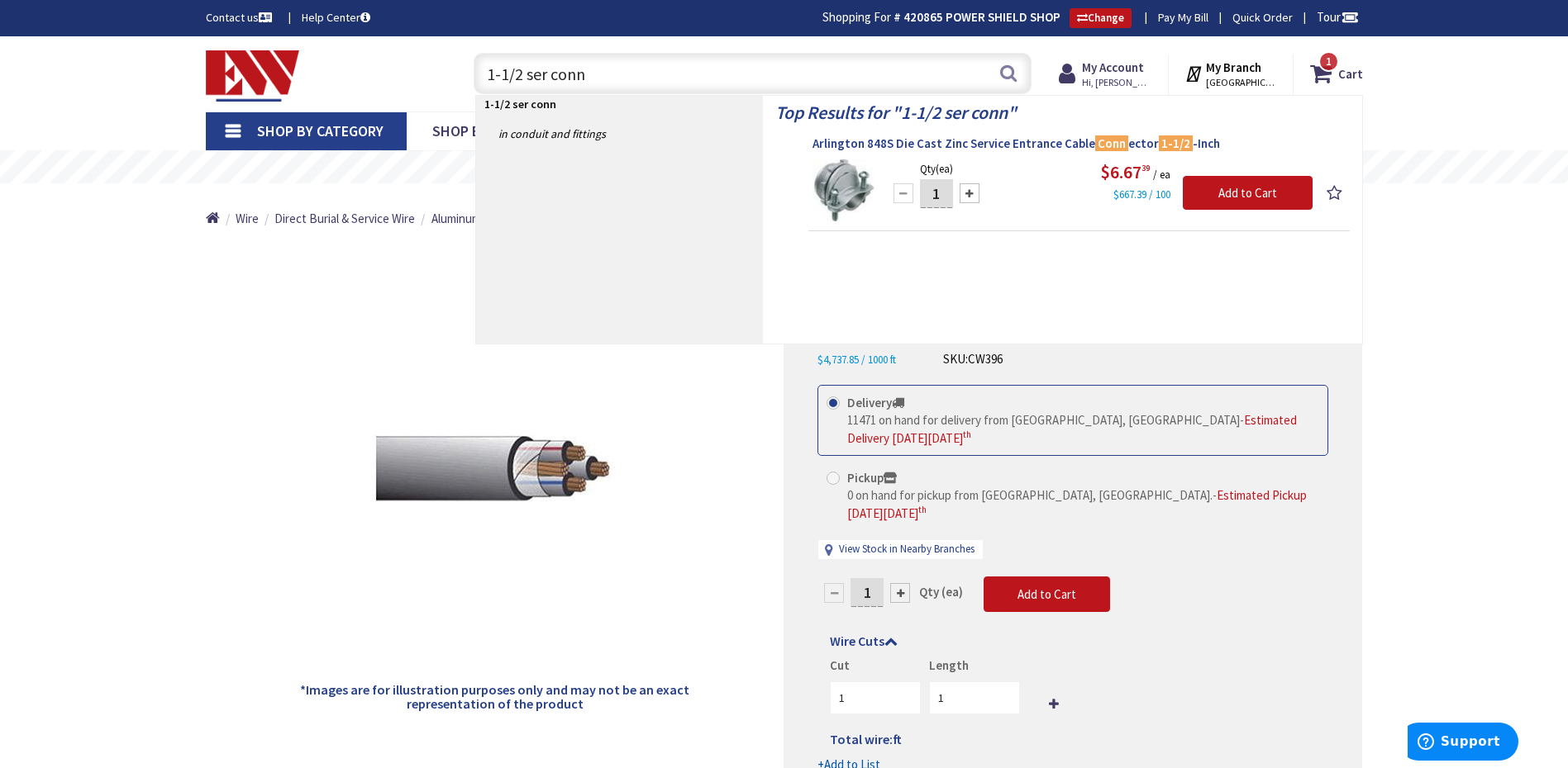
type input "1-1/2 ser conn"
click at [825, 143] on span "Arlington 848S Die Cast Zinc Service Entrance Cable [PERSON_NAME] 1-1/2 -Inch" at bounding box center [1079, 144] width 533 height 16
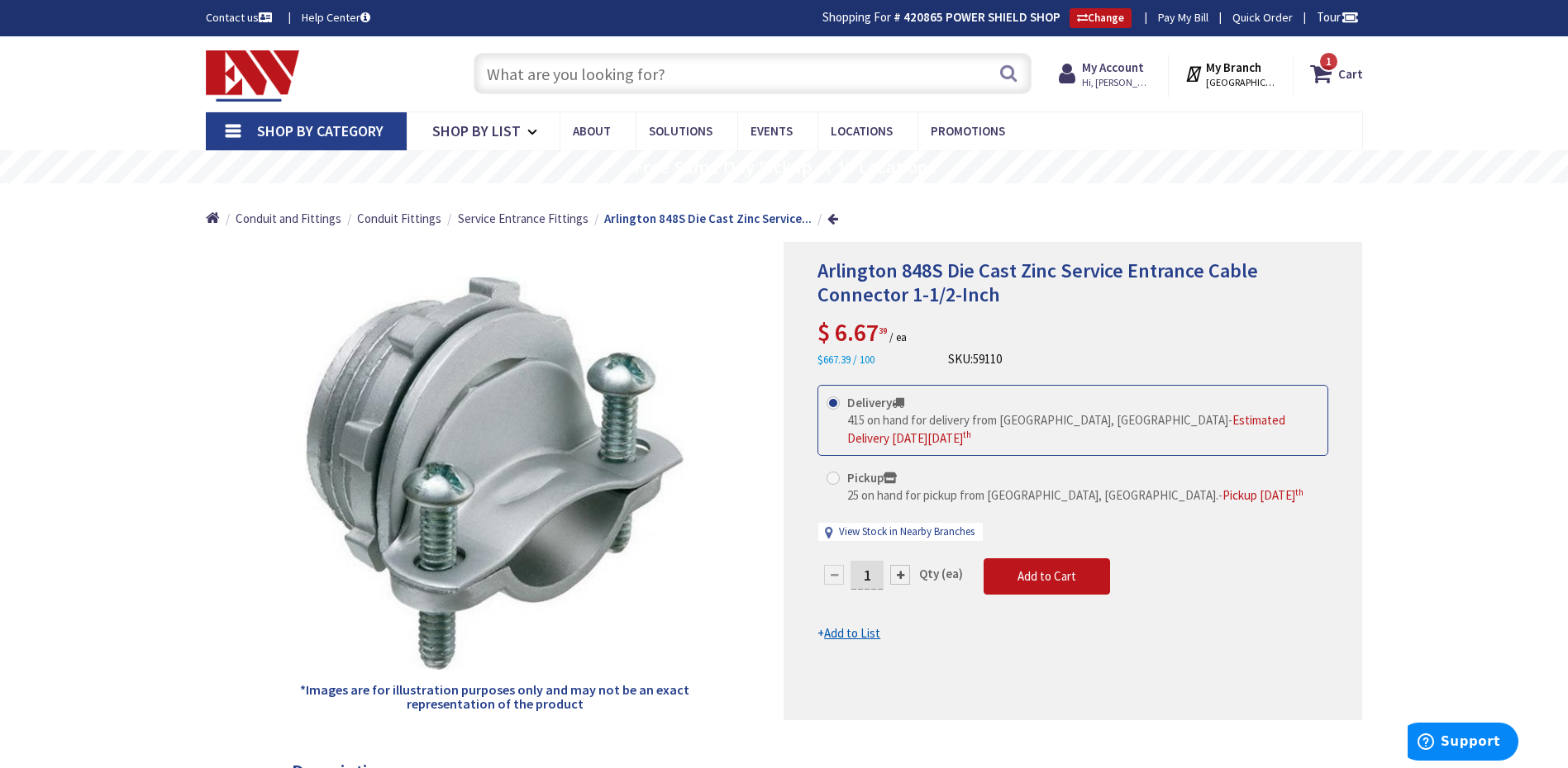
click at [514, 76] on input "text" at bounding box center [753, 73] width 558 height 41
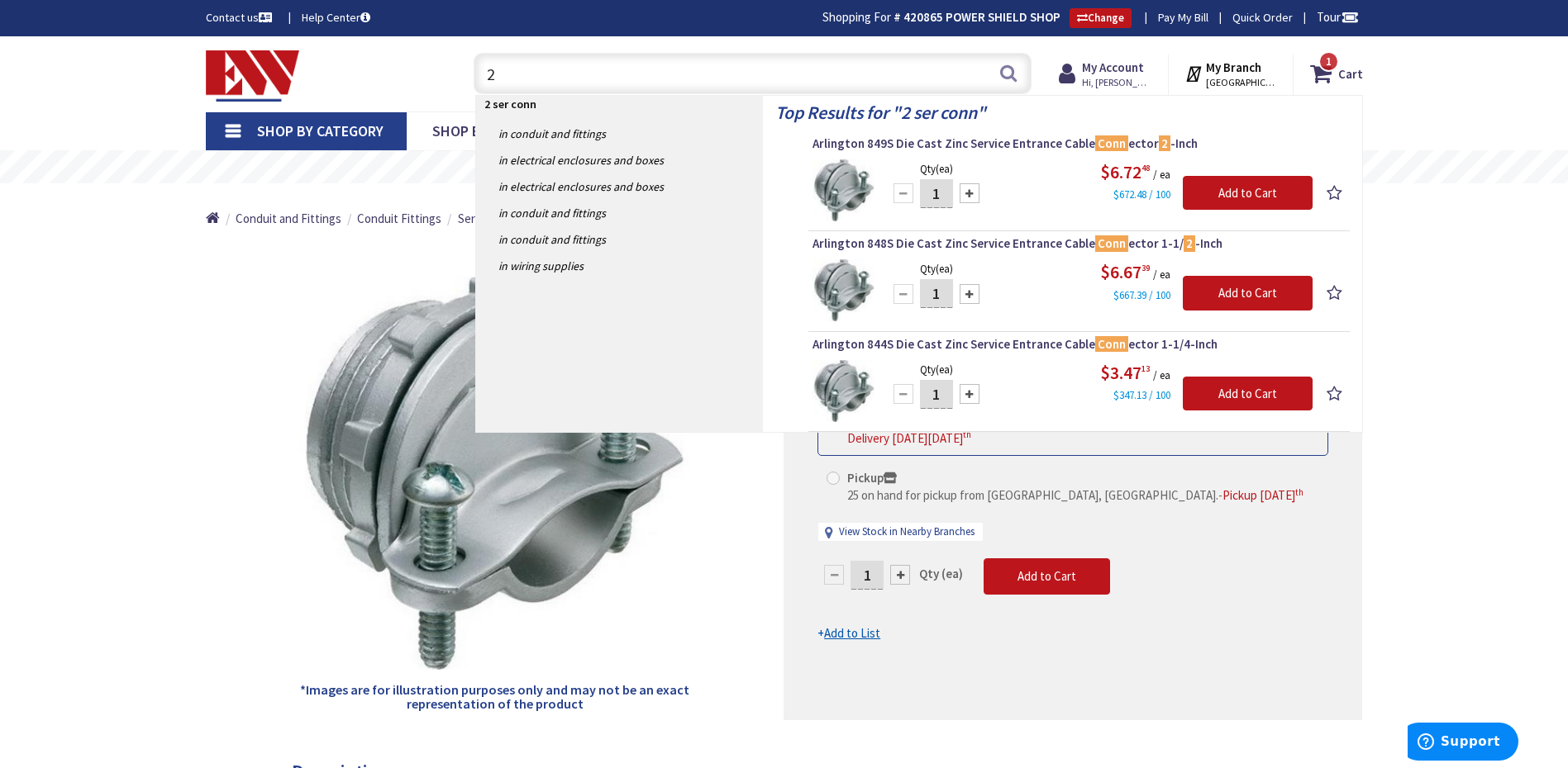
type input "2"
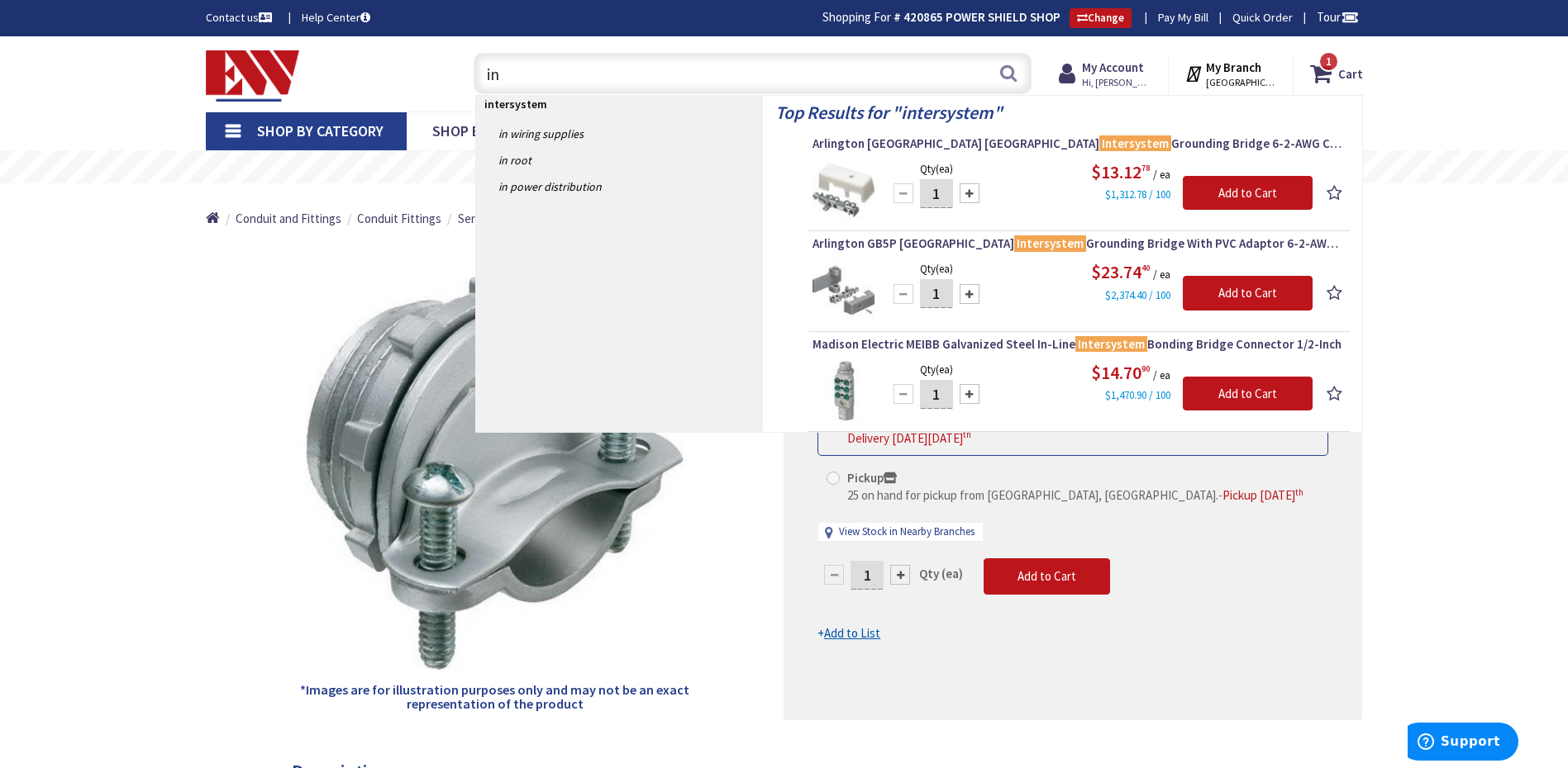
type input "i"
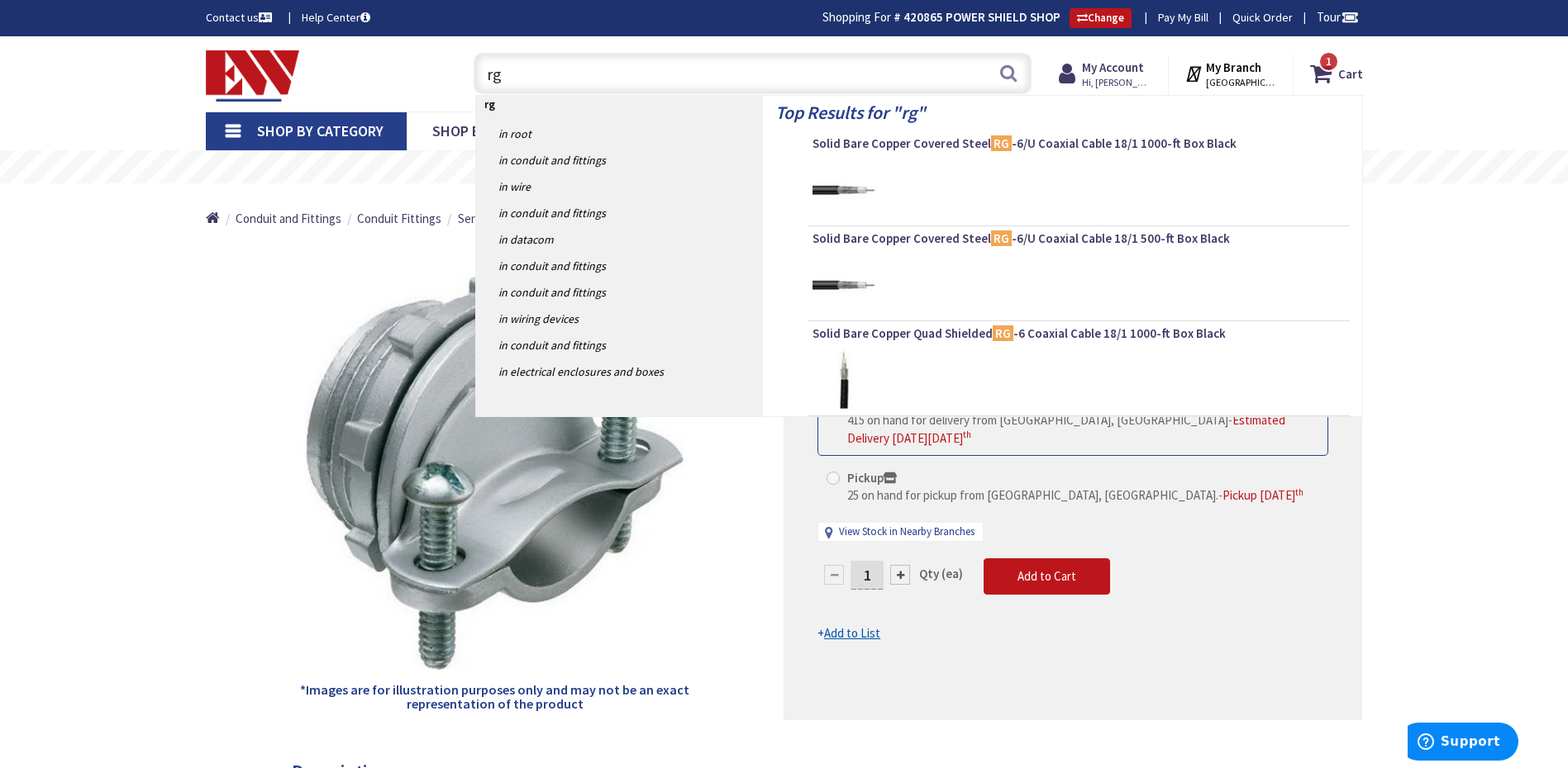
type input "rg6"
